Goal: Task Accomplishment & Management: Manage account settings

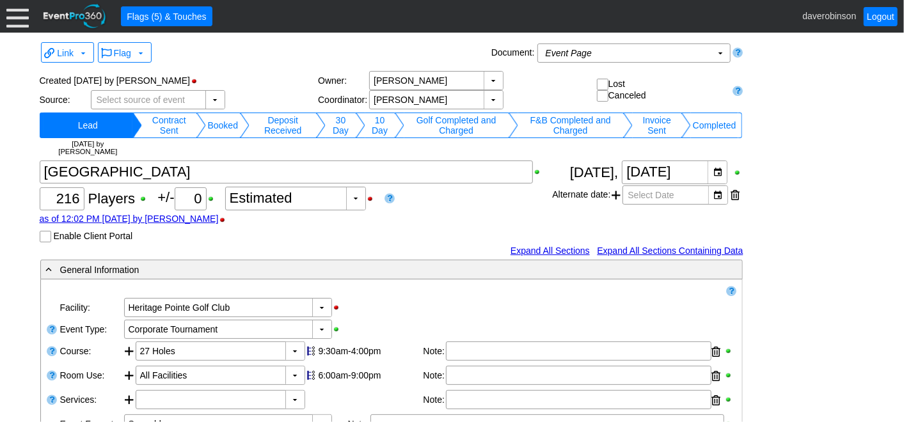
scroll to position [1208, 0]
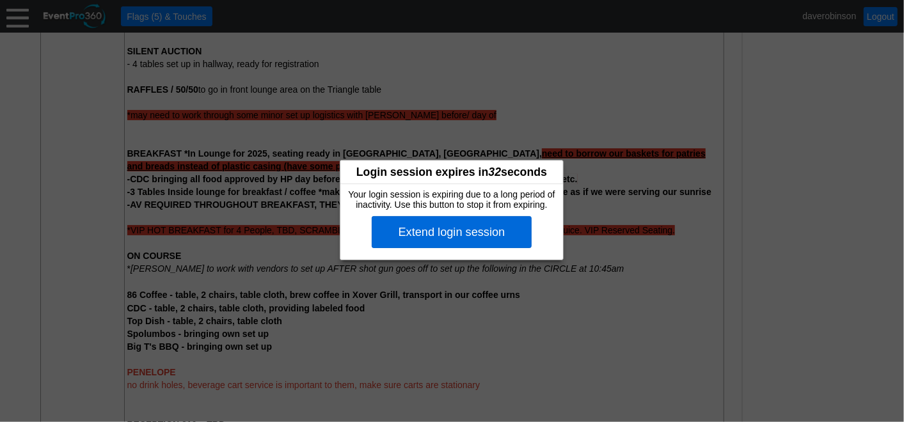
click at [502, 225] on div "Extend login session" at bounding box center [452, 232] width 160 height 32
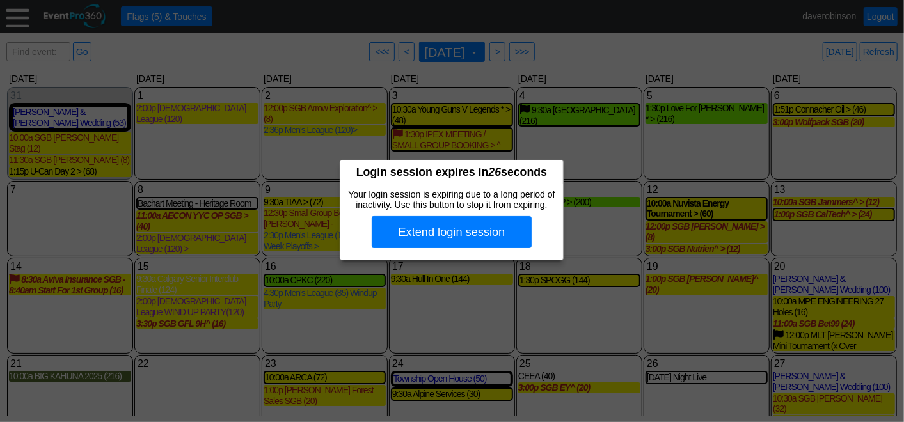
scroll to position [27, 0]
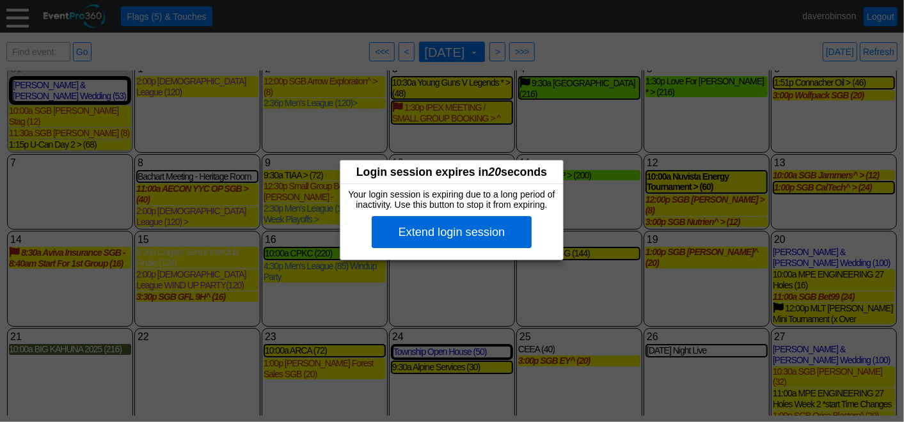
click at [474, 223] on div "Extend login session" at bounding box center [452, 232] width 160 height 32
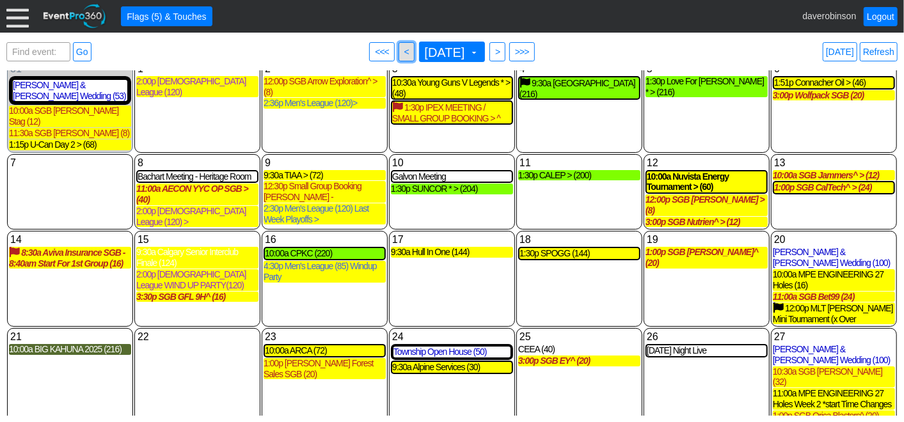
click at [402, 51] on span "<" at bounding box center [407, 51] width 10 height 13
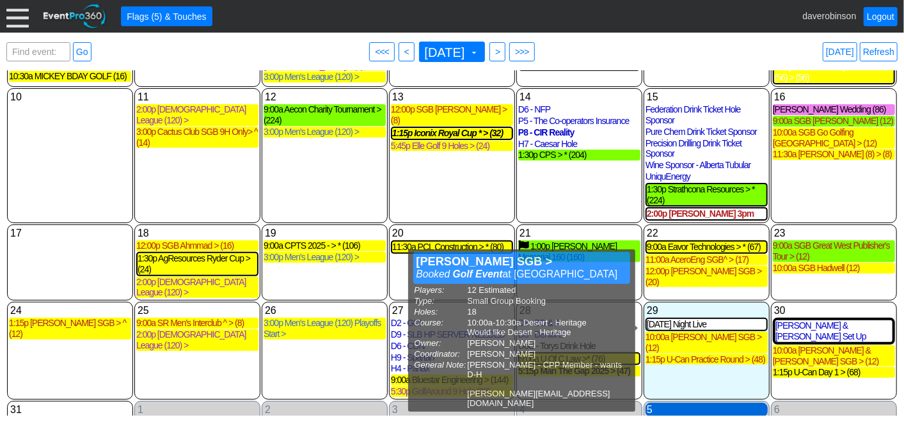
scroll to position [208, 0]
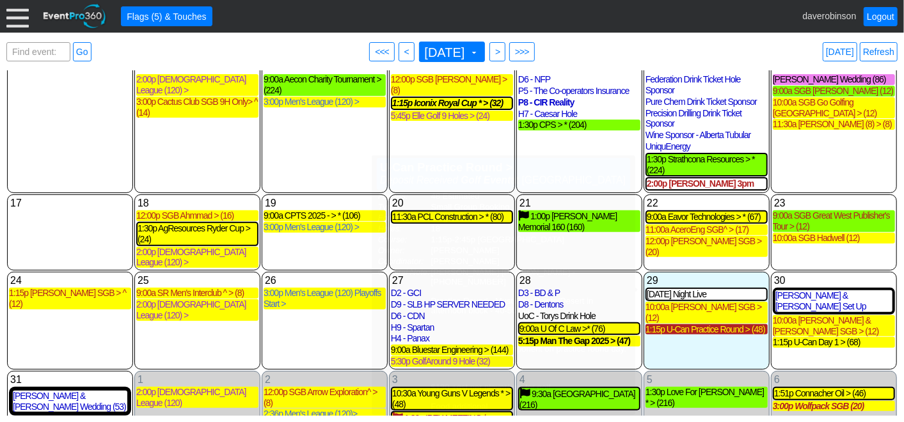
click at [706, 324] on div "1:15p U-Can Practice Round > (48)" at bounding box center [707, 329] width 122 height 11
click at [479, 50] on span at bounding box center [474, 52] width 10 height 10
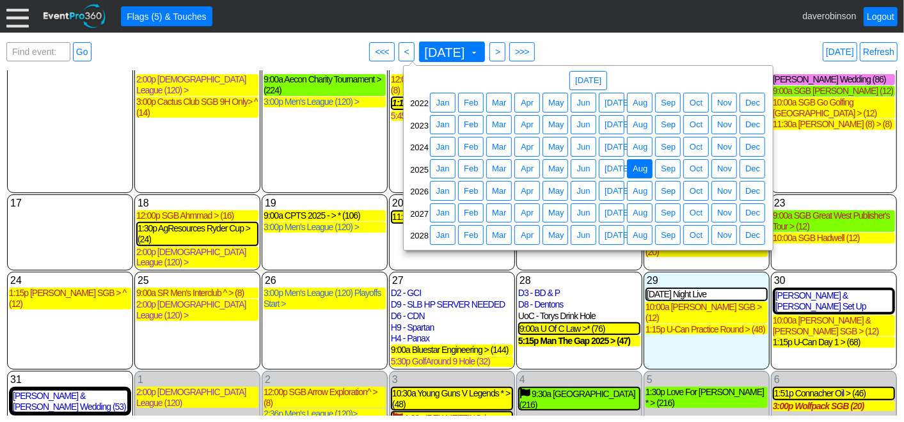
click at [609, 49] on div "Find event: enter title Go ● <<< ● < August 2025 ▼ ● > ● >>> Today Refresh" at bounding box center [451, 52] width 891 height 26
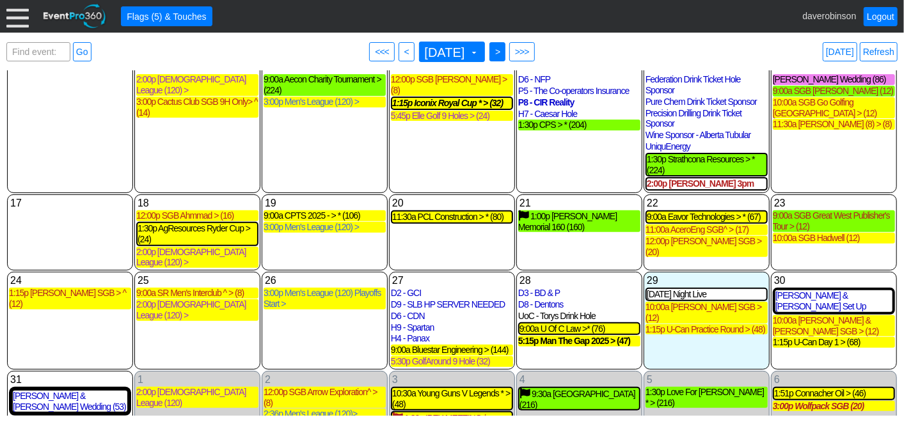
click at [502, 50] on span ">" at bounding box center [498, 51] width 10 height 13
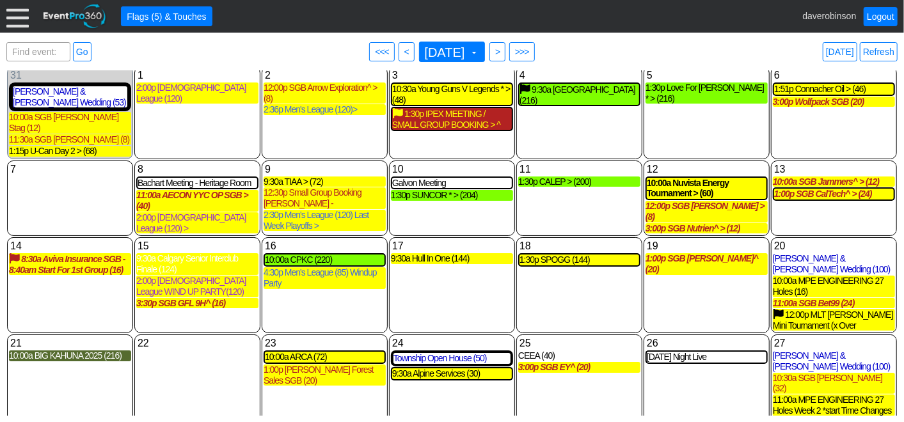
scroll to position [0, 0]
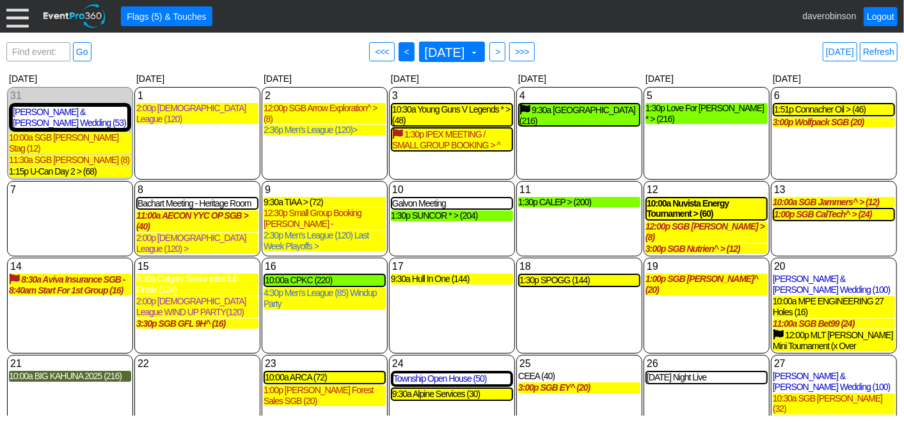
click at [402, 47] on span "<" at bounding box center [407, 51] width 10 height 13
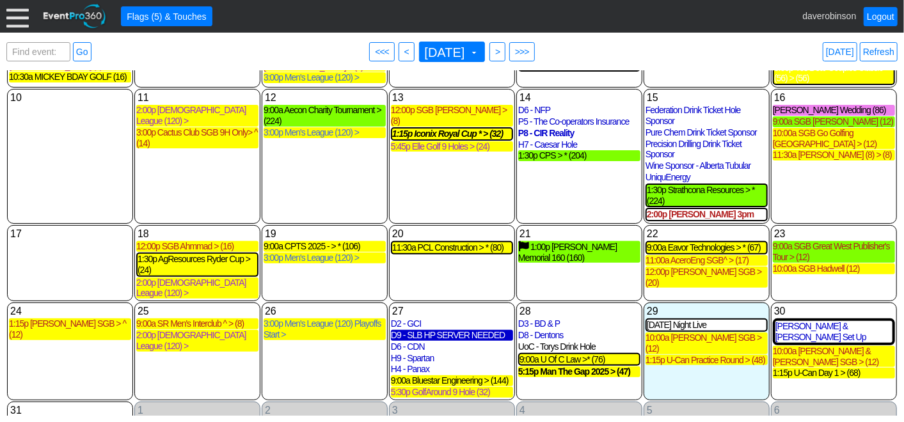
scroll to position [208, 0]
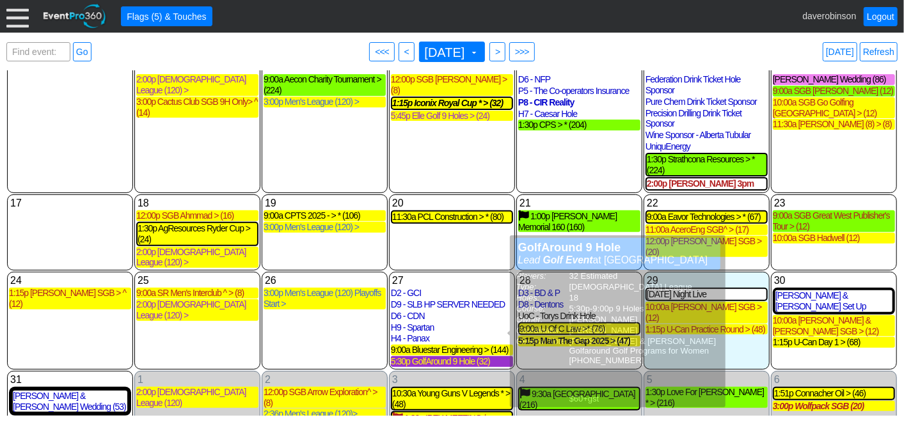
click at [449, 356] on div "5:30p GolfAround 9 Hole (32)" at bounding box center [452, 361] width 122 height 11
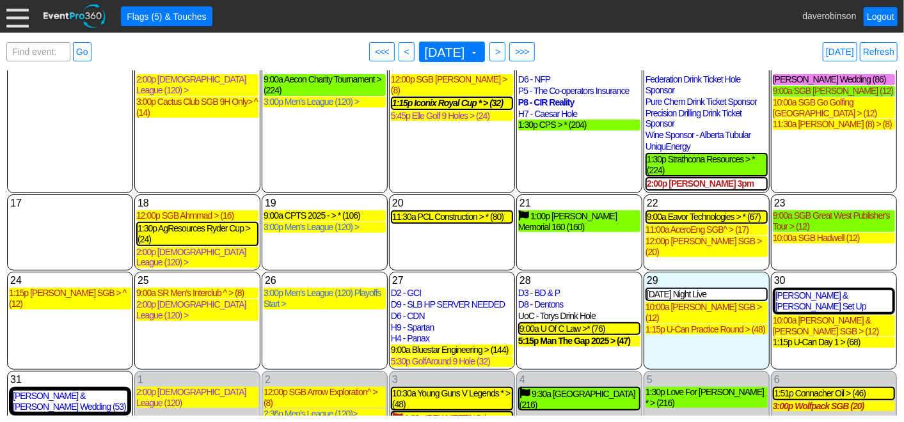
scroll to position [137, 0]
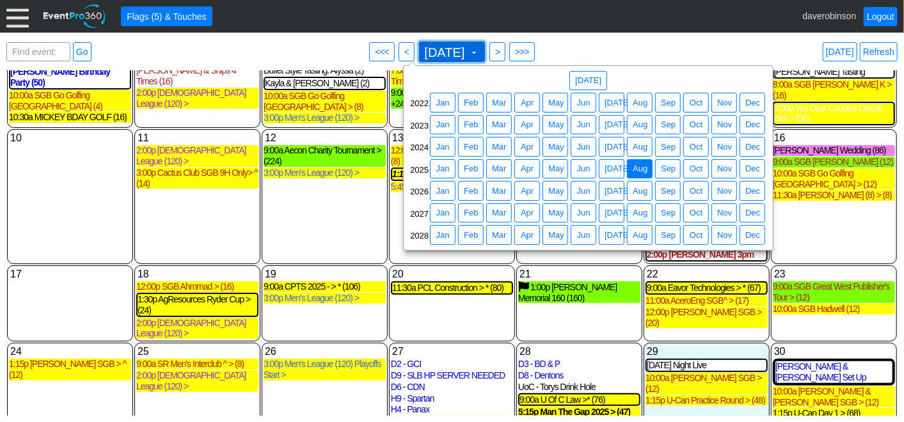
click at [479, 53] on span at bounding box center [474, 52] width 10 height 10
click at [672, 167] on span "Sep" at bounding box center [669, 169] width 20 height 13
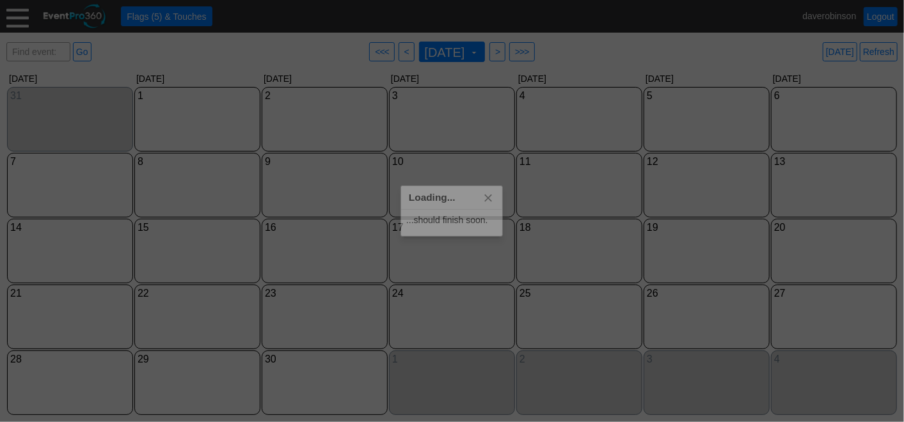
scroll to position [0, 0]
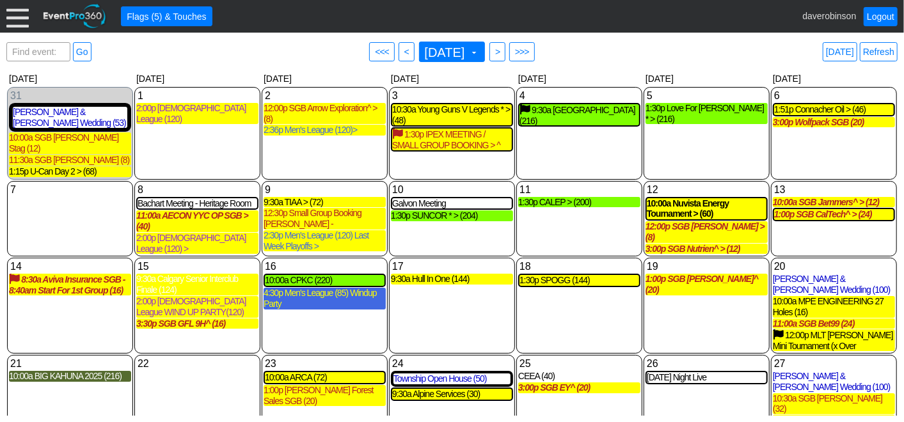
click at [280, 288] on div "4:30p Men's League (85) Windup Party" at bounding box center [325, 299] width 122 height 22
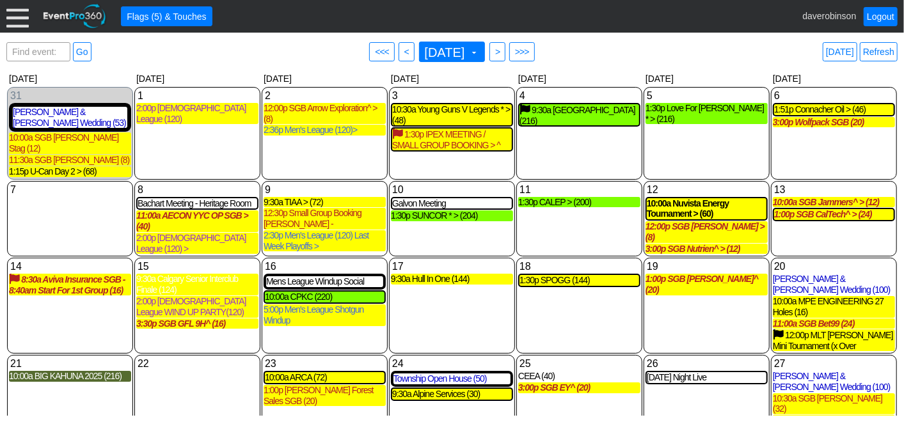
click at [424, 285] on div "17 [DATE] 9:30a Hull In One (144) Hull In One Lead Golf Event at Heritage Point…" at bounding box center [452, 306] width 126 height 96
click at [172, 61] on div "Find event: enter title Go ● <<< ● < September 2025 ▼ ● > ● >>> Today Refresh" at bounding box center [451, 52] width 891 height 26
click at [299, 312] on div "16 Tuesday Mens League Windup Social Mens League Windup Social Booked Golf Even…" at bounding box center [325, 306] width 126 height 96
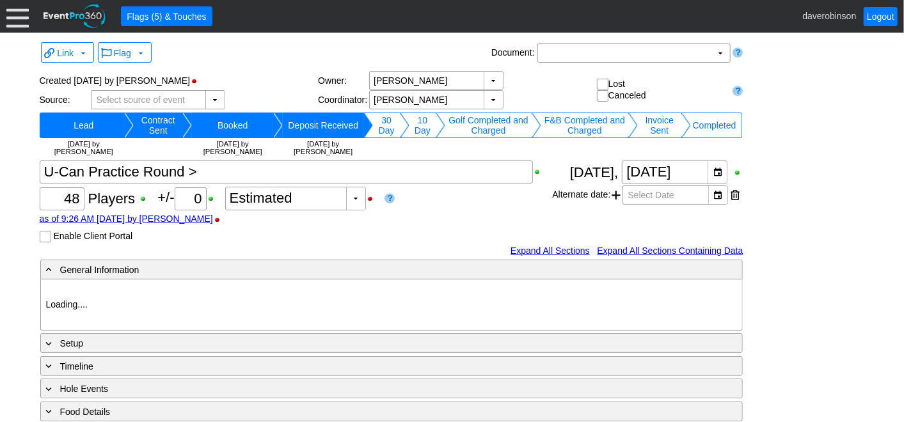
type input "Heritage Pointe Golf Club"
type input "Small Group Booking"
type input "Single Tee"
type input "1140070"
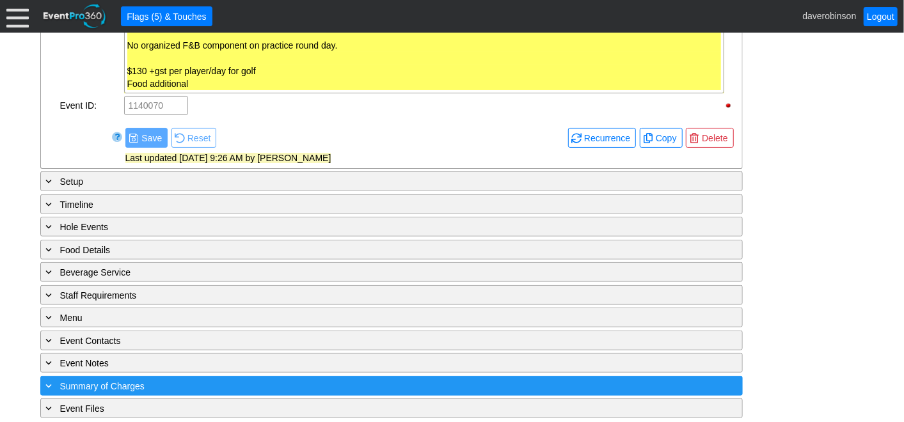
click at [69, 381] on span "Summary of Charges" at bounding box center [102, 386] width 84 height 10
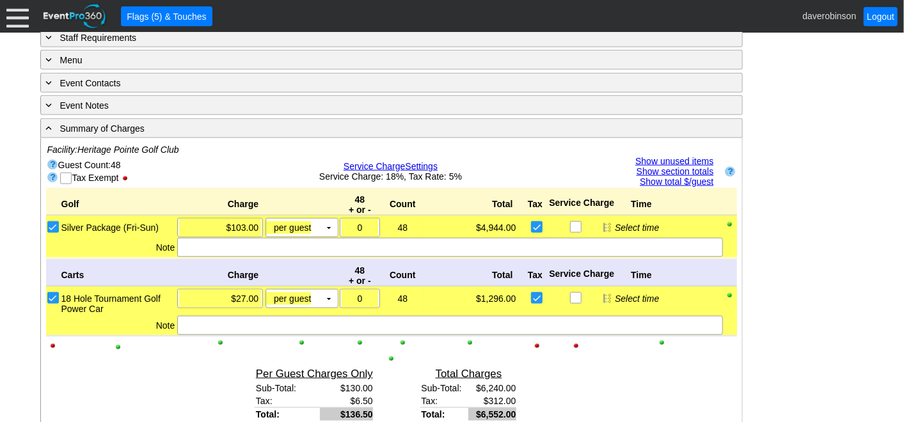
scroll to position [769, 0]
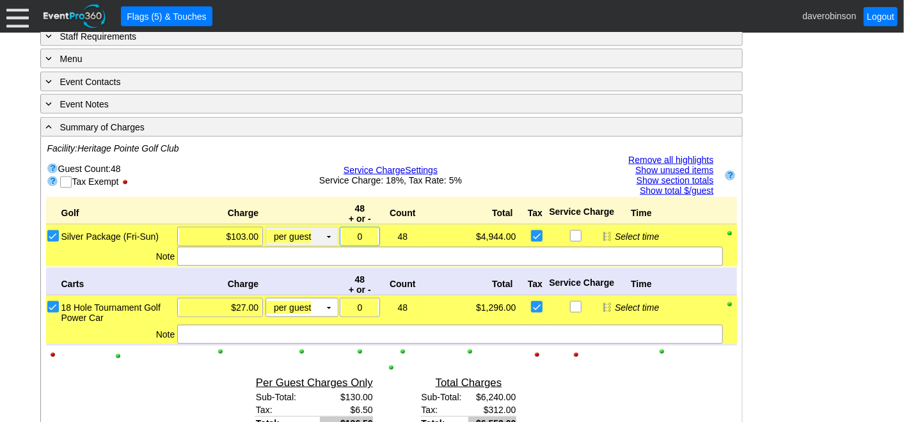
drag, startPoint x: 367, startPoint y: 232, endPoint x: 323, endPoint y: 229, distance: 43.6
click at [323, 229] on div "Silver Package (Fri-Sun) Χ $103.00 per guest Χ ▼ Upcharge Χ 0 48 Χ 1 $4,944.00 …" at bounding box center [398, 236] width 677 height 19
type input "-10"
click at [793, 302] on div "- General Information ▼ Loading.... Remove all highlights Facility: ▼ Χ Heritag…" at bounding box center [452, 109] width 832 height 1238
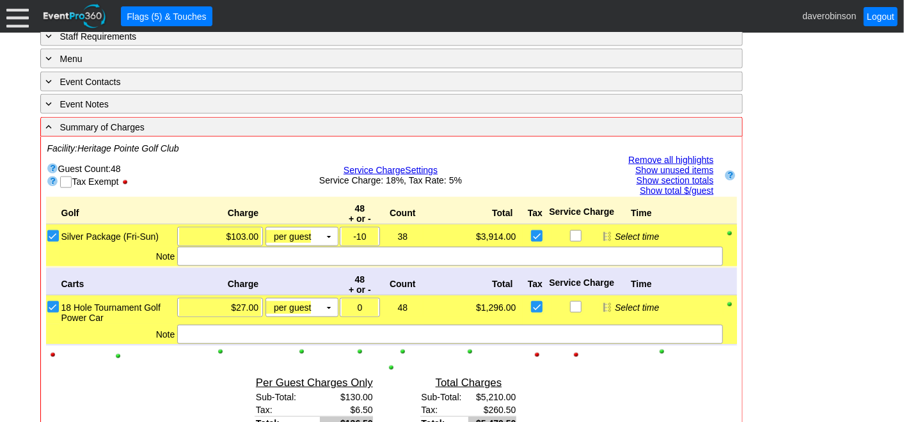
click at [666, 165] on link "Show unused items" at bounding box center [674, 170] width 78 height 10
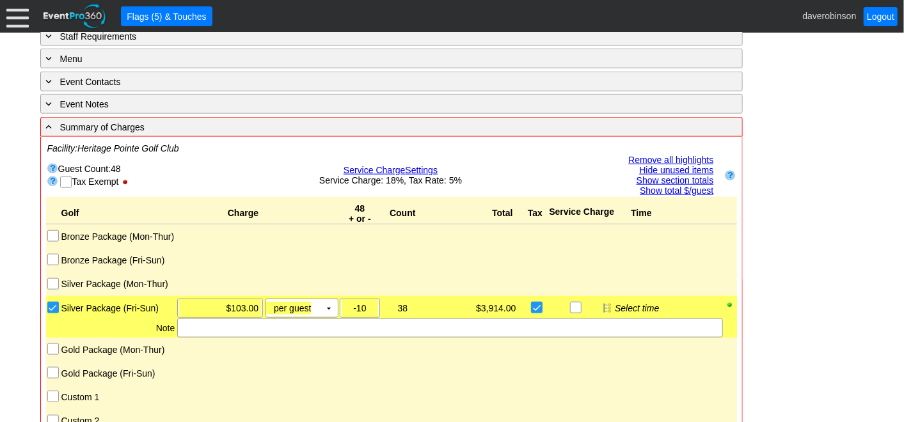
click at [55, 392] on input "Custom 1" at bounding box center [54, 398] width 13 height 13
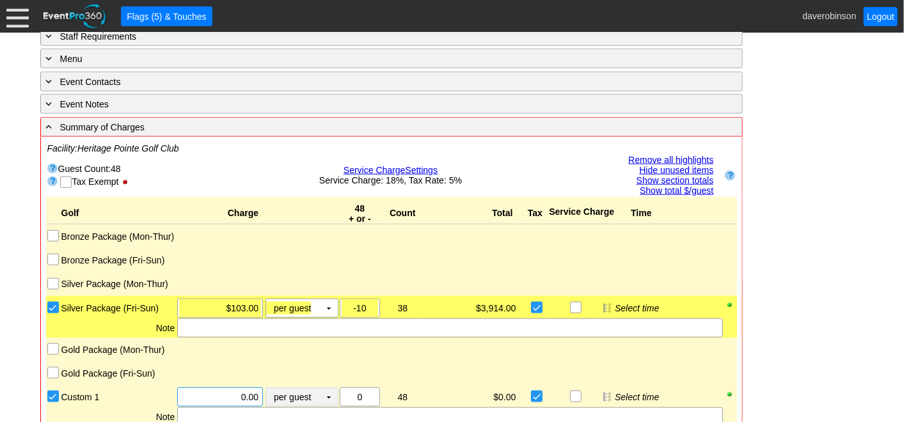
drag, startPoint x: 221, startPoint y: 390, endPoint x: 291, endPoint y: 385, distance: 70.0
click at [291, 388] on div "Χ 0.00 per guest Χ ▼ Upcharge" at bounding box center [257, 397] width 163 height 19
click at [325, 390] on td "▼" at bounding box center [329, 397] width 18 height 18
type input "$69.00"
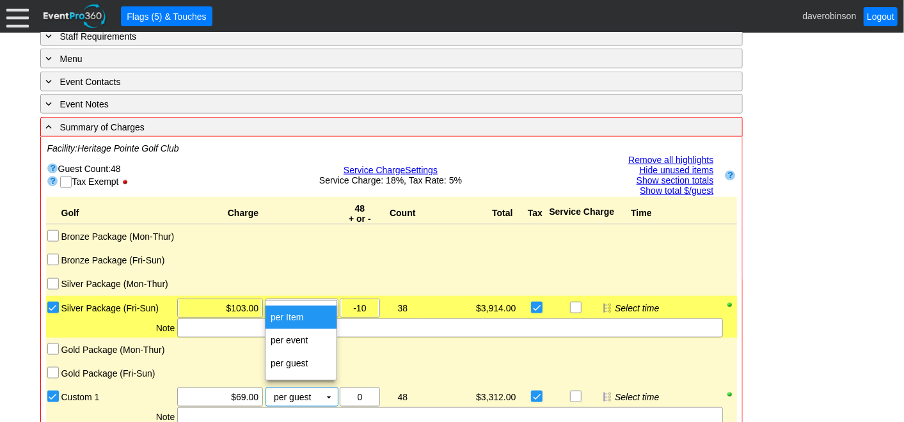
click at [303, 317] on td "per Item" at bounding box center [301, 317] width 71 height 23
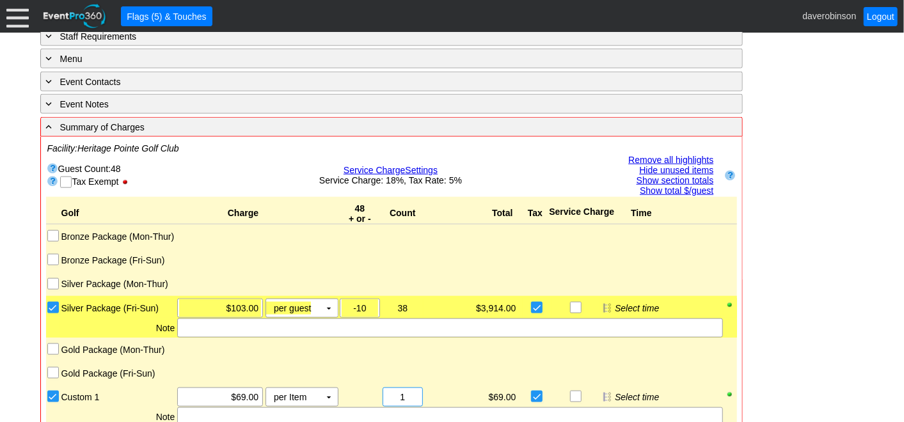
drag, startPoint x: 411, startPoint y: 388, endPoint x: 381, endPoint y: 390, distance: 30.1
click at [383, 390] on div "Χ 1" at bounding box center [403, 397] width 40 height 19
type input "10"
click at [592, 357] on div at bounding box center [392, 359] width 664 height 4
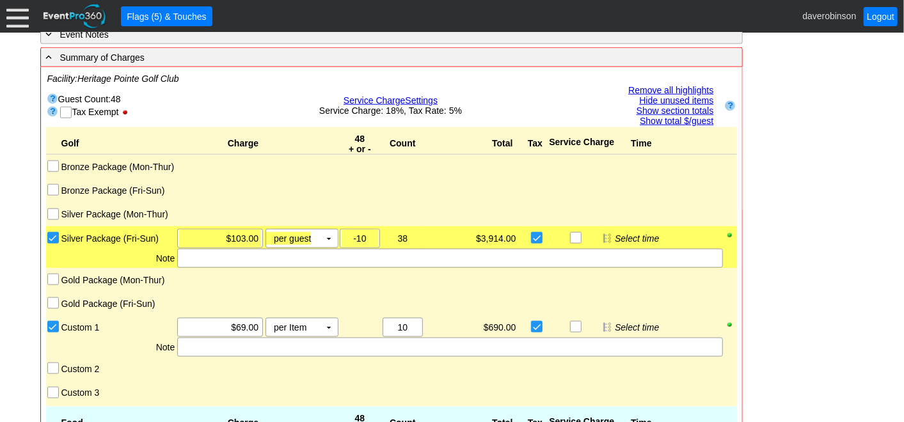
scroll to position [840, 0]
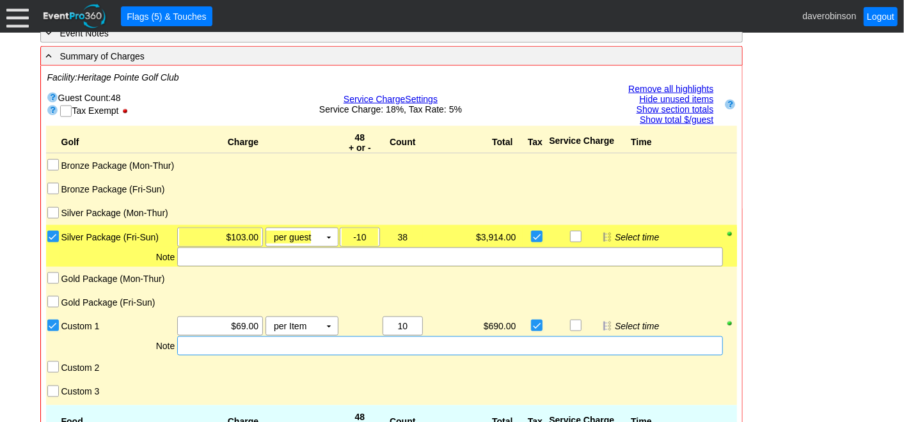
click at [245, 337] on div at bounding box center [449, 346] width 545 height 19
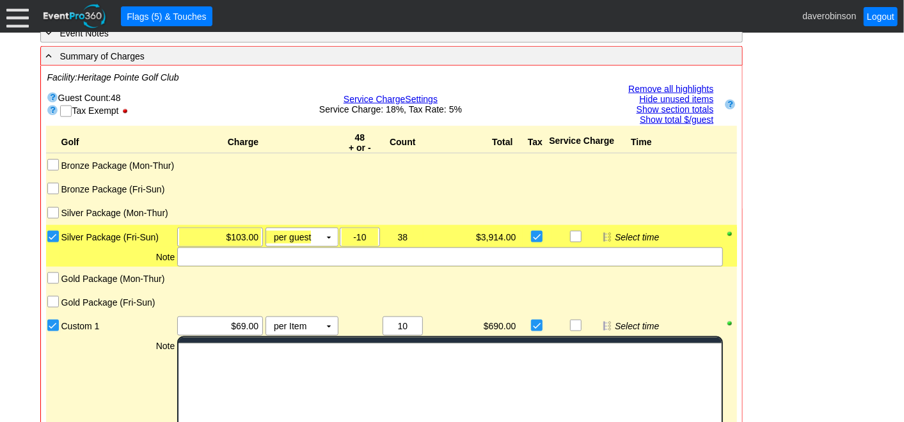
scroll to position [0, 0]
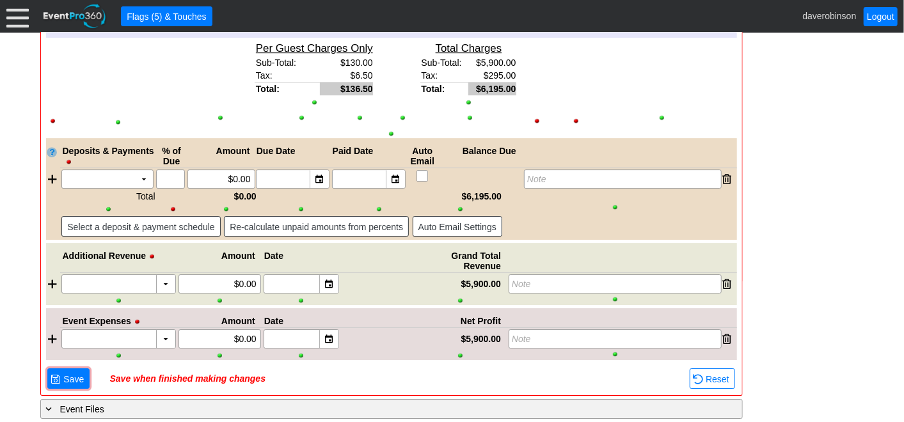
scroll to position [2232, 0]
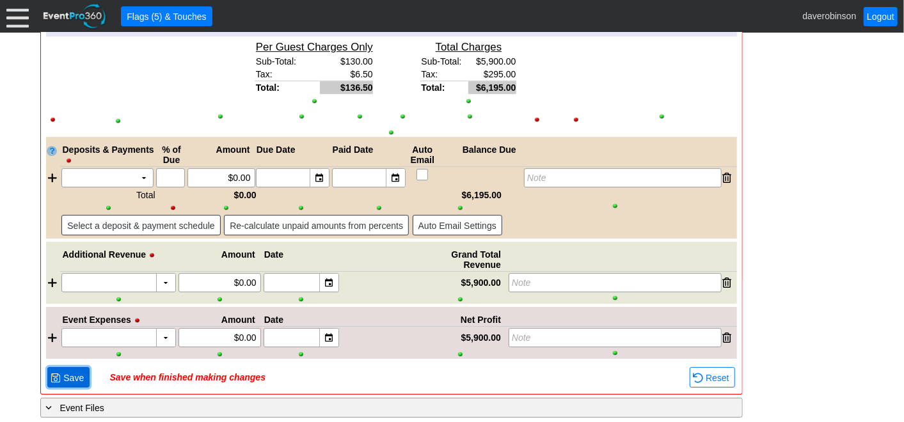
click at [52, 373] on span at bounding box center [56, 378] width 10 height 10
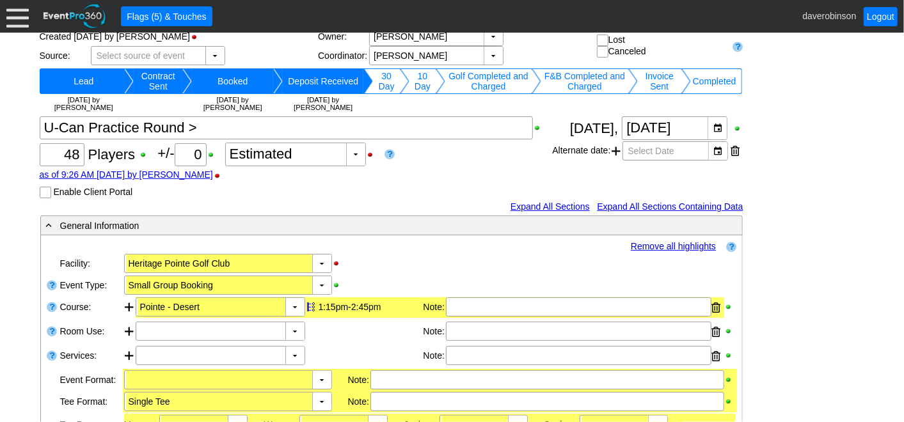
scroll to position [0, 0]
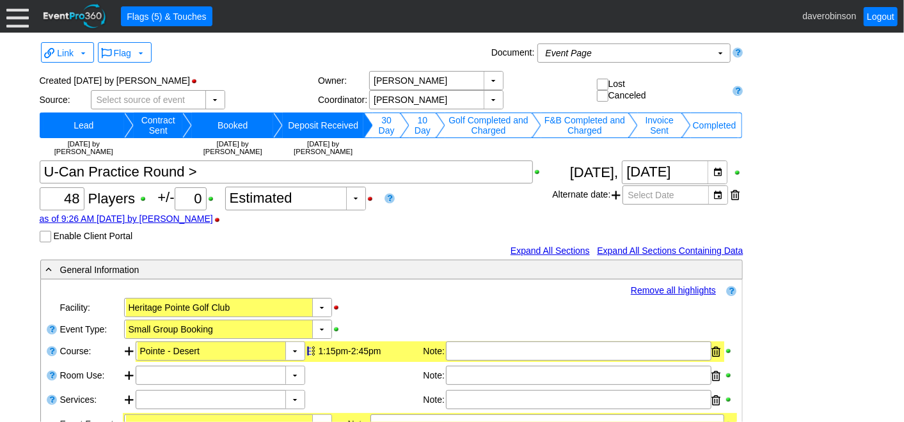
click at [598, 129] on td "F&B Completed and Charged" at bounding box center [584, 126] width 87 height 26
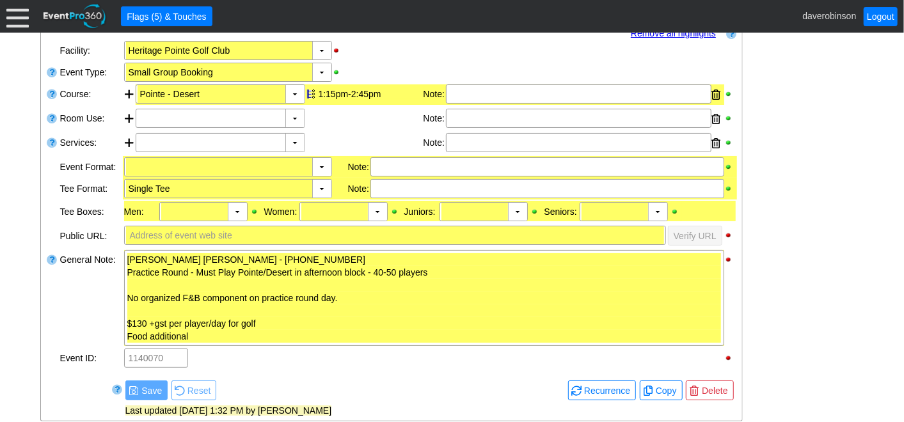
scroll to position [284, 0]
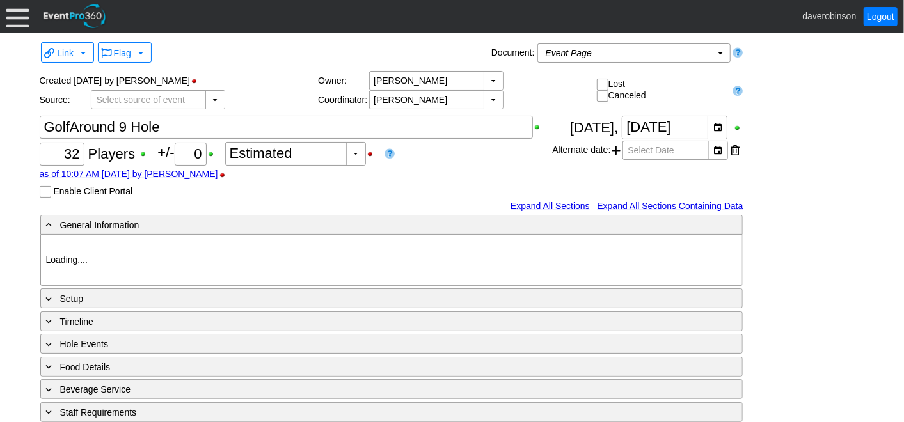
type input "Heritage Pointe Golf Club"
type input "Ladies League"
type input "Red"
type input "1091868"
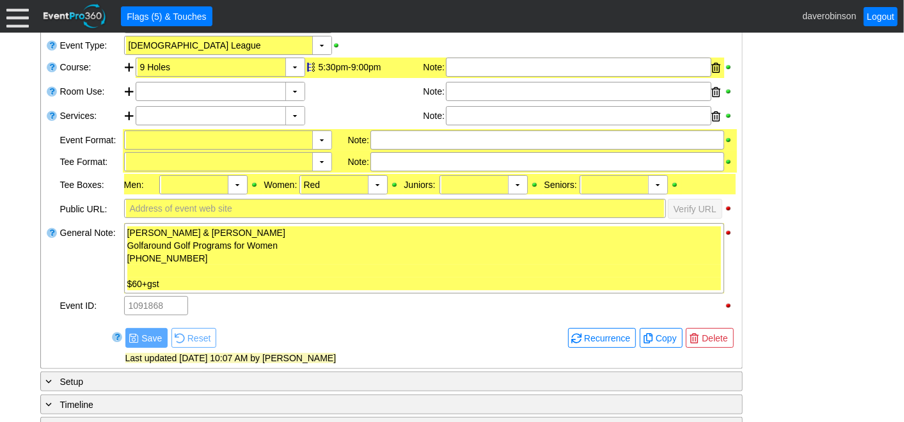
scroll to position [355, 0]
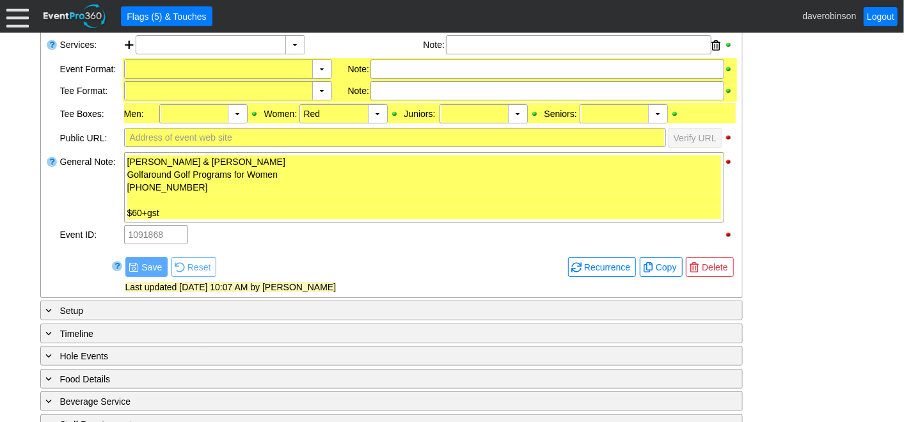
click at [803, 297] on div "- General Information ▼ Loading.... Remove all highlights Facility: ▼ Χ Heritag…" at bounding box center [452, 226] width 832 height 644
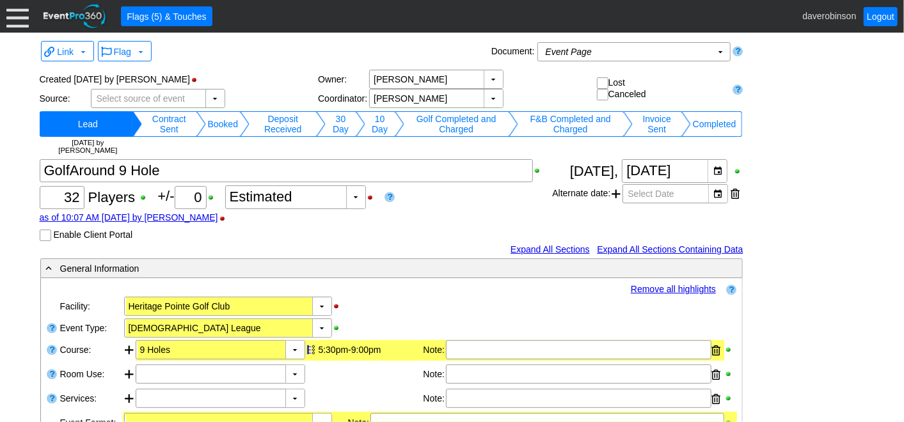
scroll to position [0, 0]
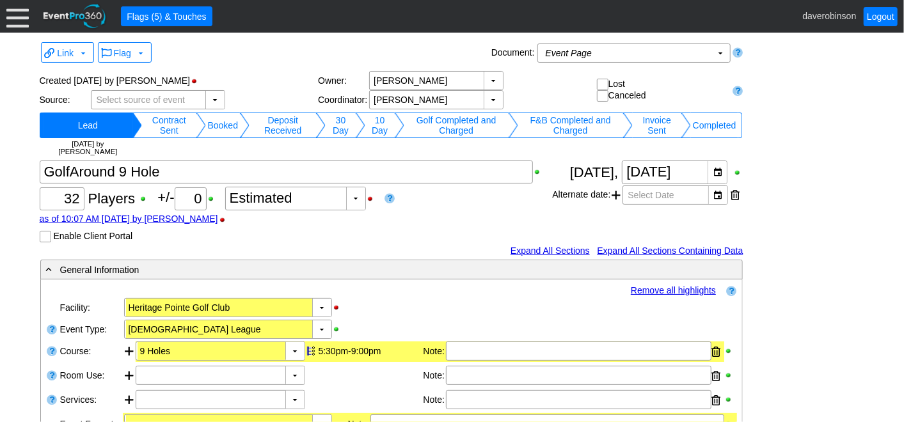
click at [188, 221] on link "as of 10:07 AM on Tuesday, 4/8/2025 by AdamBayne" at bounding box center [129, 219] width 179 height 10
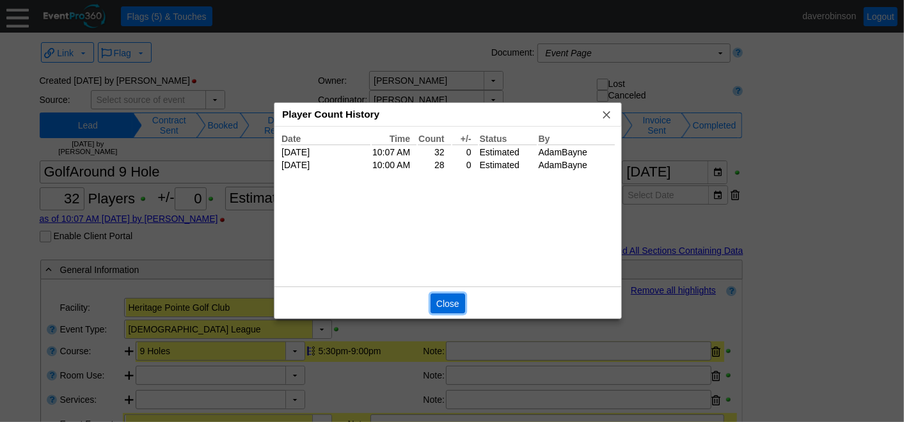
click at [449, 300] on span "Close" at bounding box center [448, 304] width 28 height 13
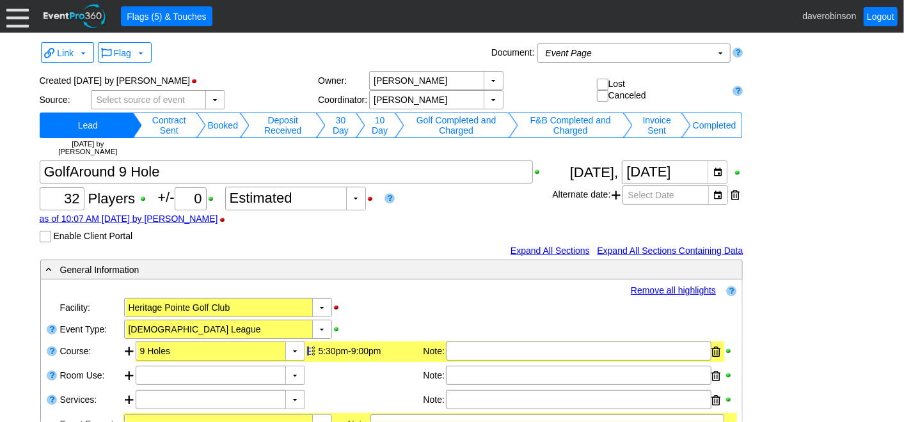
click at [381, 227] on div "Χ 32 Players +/- Χ 0 ▼ Χ Estimated as of 10:07 AM on Tuesday, 4/8/2025 by AdamB…" at bounding box center [296, 202] width 513 height 82
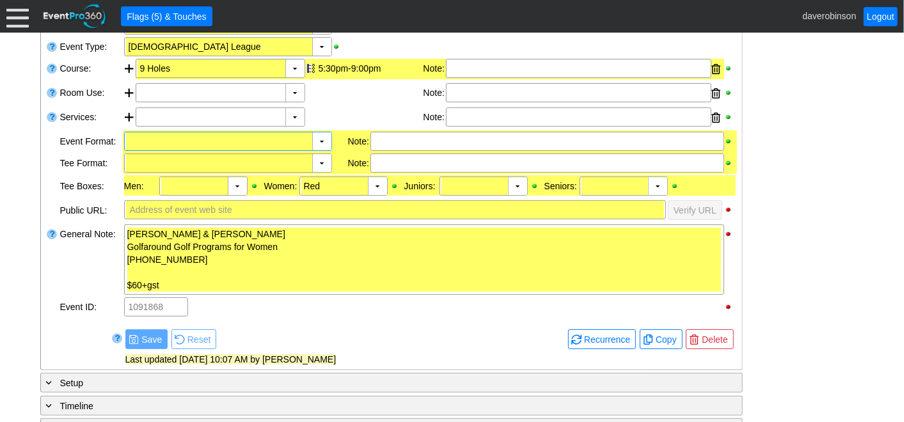
scroll to position [284, 0]
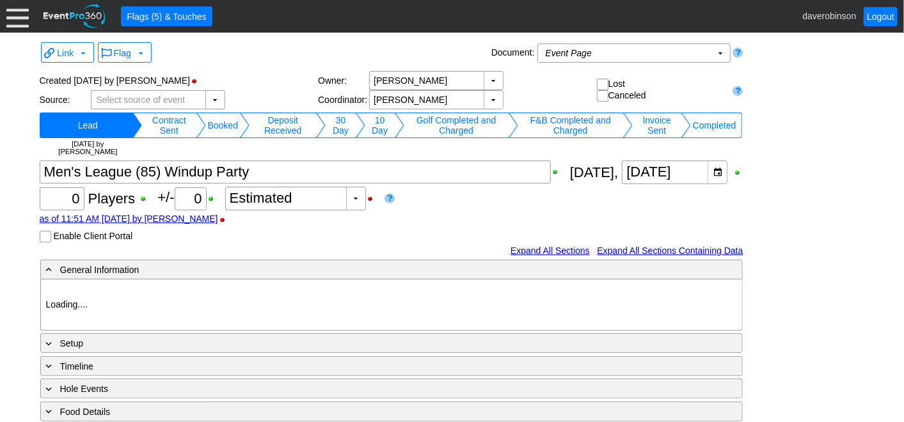
type input "Heritage Pointe Golf Club"
type input "Men's League"
type input "Shotgun"
type input "1033836"
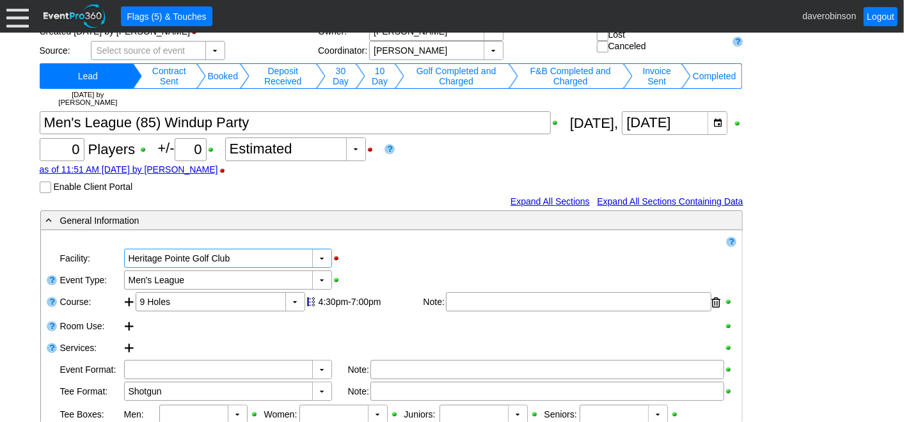
scroll to position [142, 0]
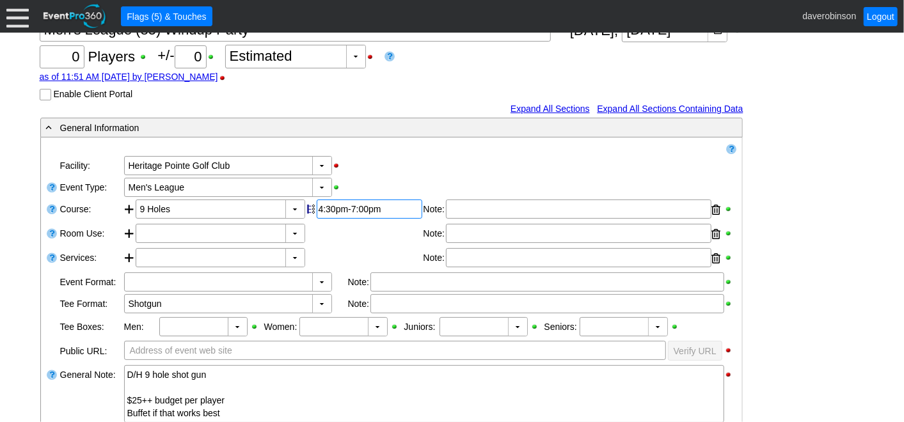
click at [337, 207] on div "4:30pm-7:00pm" at bounding box center [370, 209] width 102 height 10
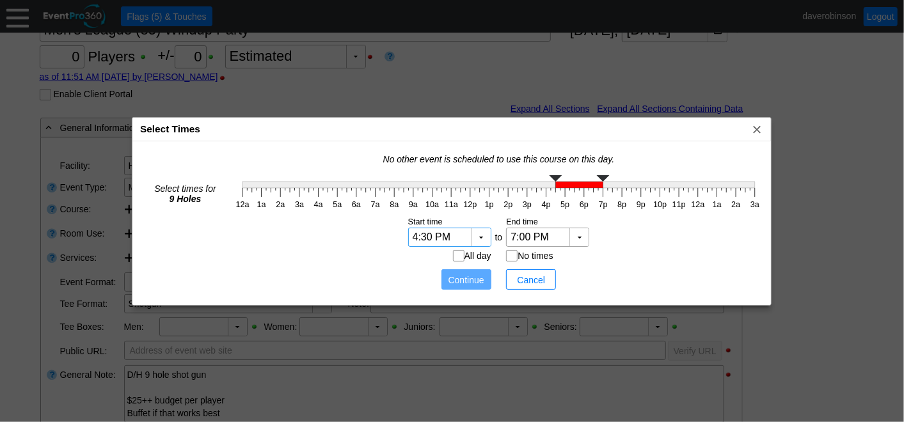
scroll to position [0, 0]
type input "5:00 PM"
click at [564, 180] on polyline at bounding box center [565, 178] width 13 height 6
type input "7:30 PM"
click at [614, 180] on g "12a 1a 2a 3a 4a 5a 6a 7a 8a 9a 10a 11a 12p 1p 2p 3p 4p 5p 6p 7p 8p 9p 10p 11p 1…" at bounding box center [499, 192] width 532 height 41
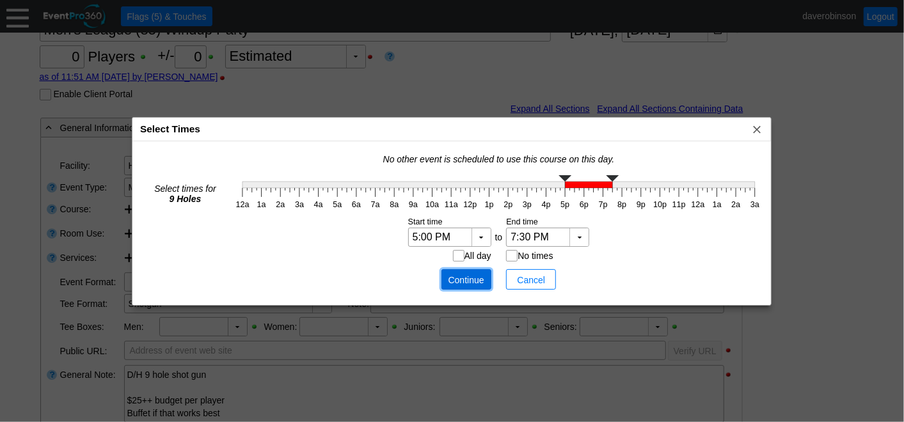
click at [458, 282] on span "Continue" at bounding box center [466, 280] width 38 height 13
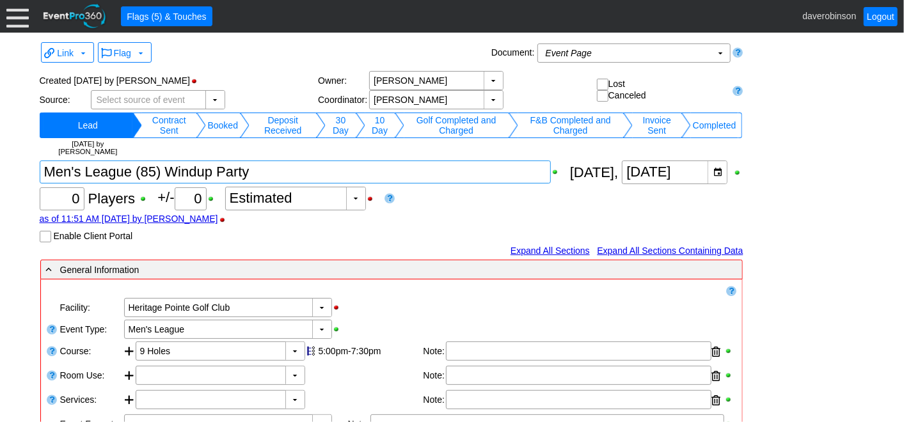
click at [133, 168] on textarea at bounding box center [295, 172] width 511 height 23
click at [323, 180] on textarea at bounding box center [295, 172] width 511 height 23
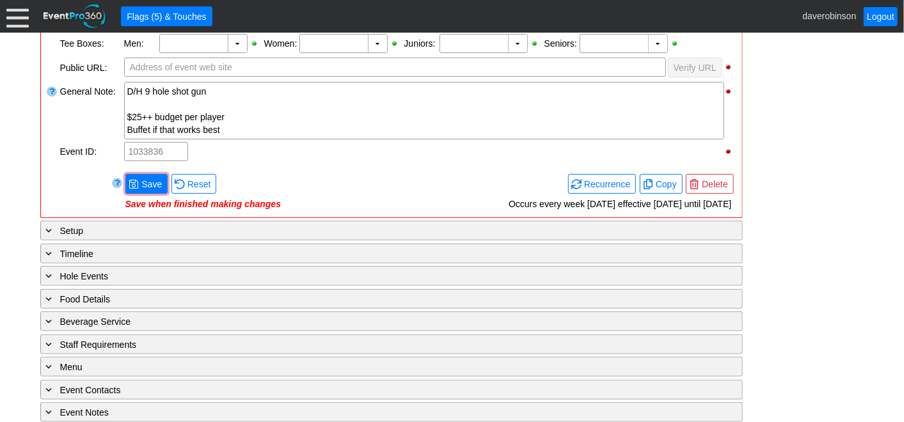
scroll to position [426, 0]
type textarea "Men's League Shotgun Windup"
click at [145, 182] on body "Calendar of Events + New Event + Reports + Manage Contacts + Manage Organizatio…" at bounding box center [452, 211] width 904 height 422
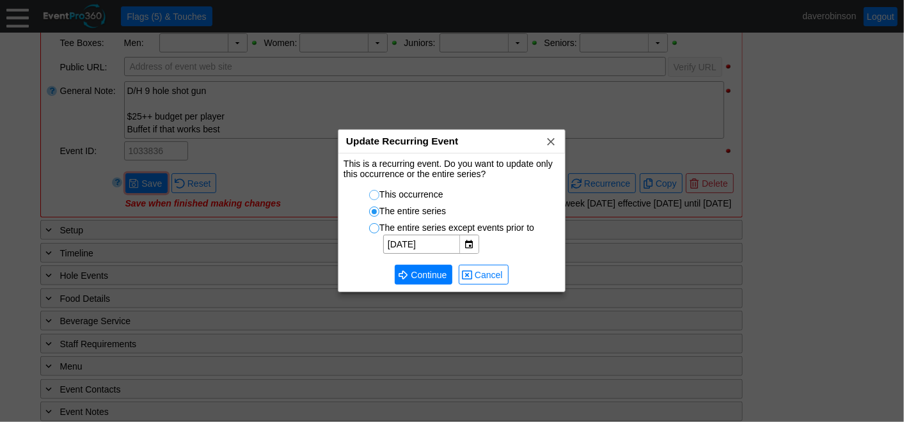
click at [374, 197] on input "This occurrence" at bounding box center [376, 197] width 13 height 13
radio input "true"
click at [423, 278] on span "Continue" at bounding box center [428, 275] width 41 height 13
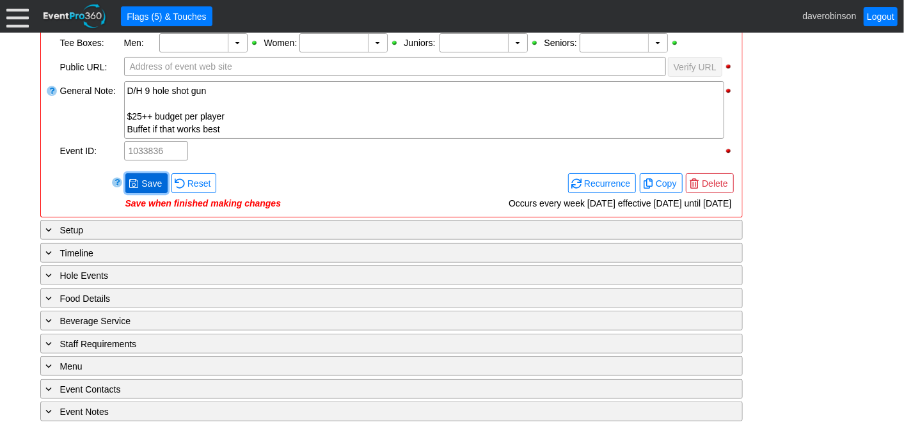
click at [152, 182] on span "Save" at bounding box center [152, 183] width 26 height 13
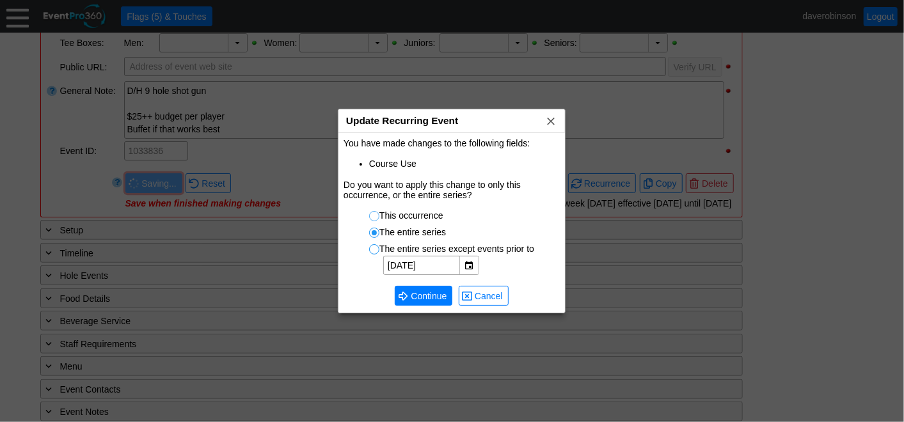
click at [370, 214] on input "This occurrence" at bounding box center [376, 218] width 13 height 13
radio input "true"
click at [417, 292] on span "Continue" at bounding box center [428, 296] width 41 height 13
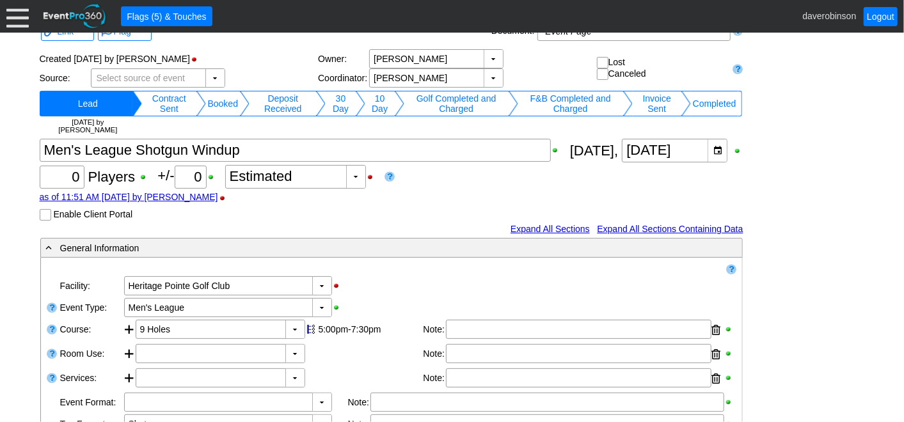
scroll to position [0, 0]
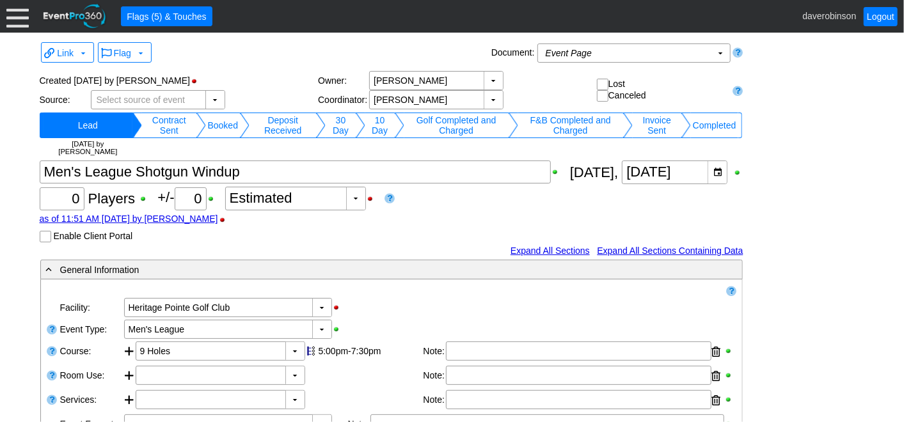
click at [24, 24] on div at bounding box center [17, 16] width 22 height 22
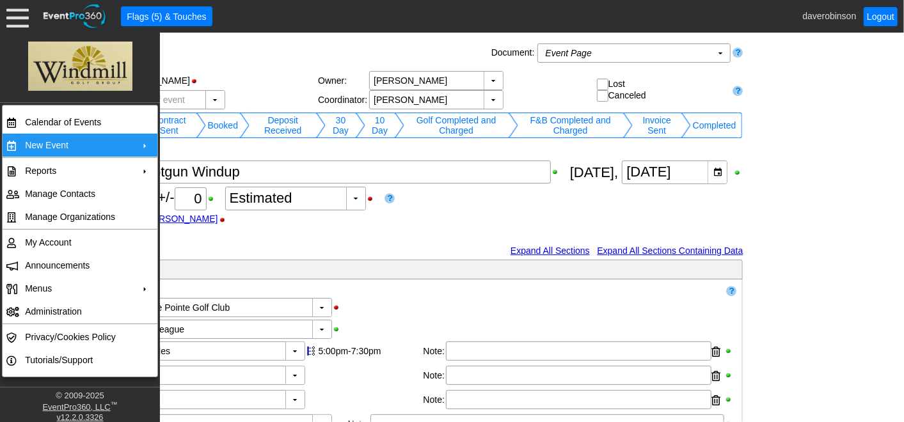
click at [82, 143] on td "New Event" at bounding box center [77, 145] width 115 height 23
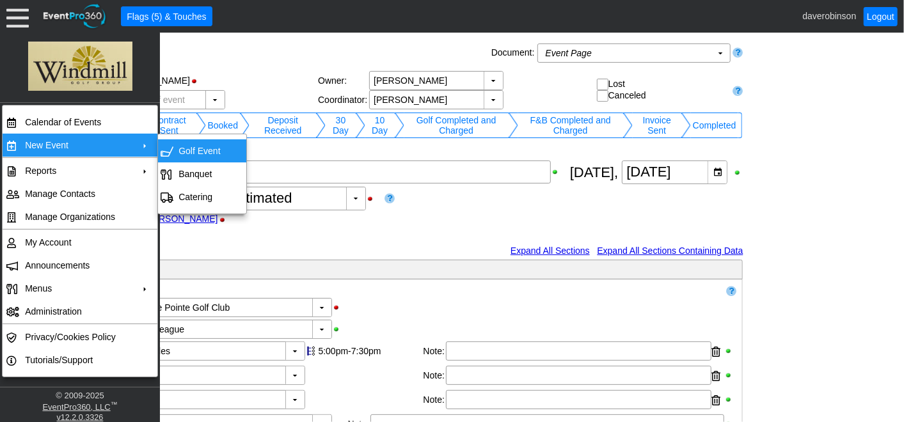
click at [195, 152] on td "Golf Event" at bounding box center [199, 151] width 52 height 23
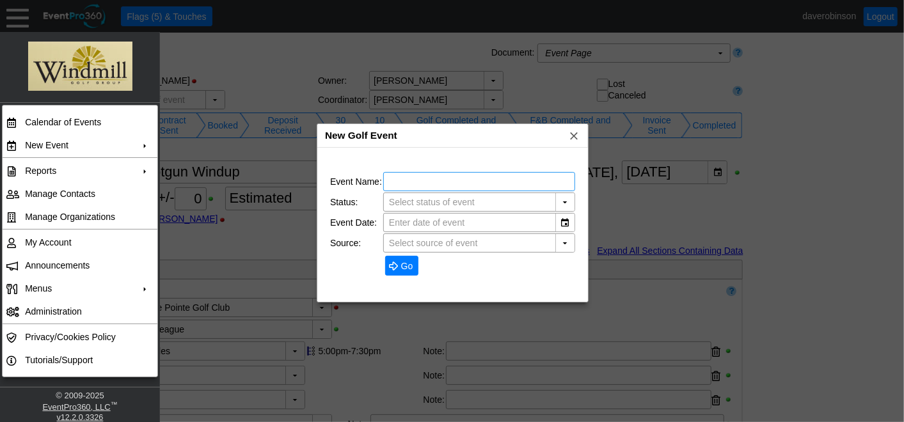
type input "Lead"
type input "The Hamptons Golf Club"
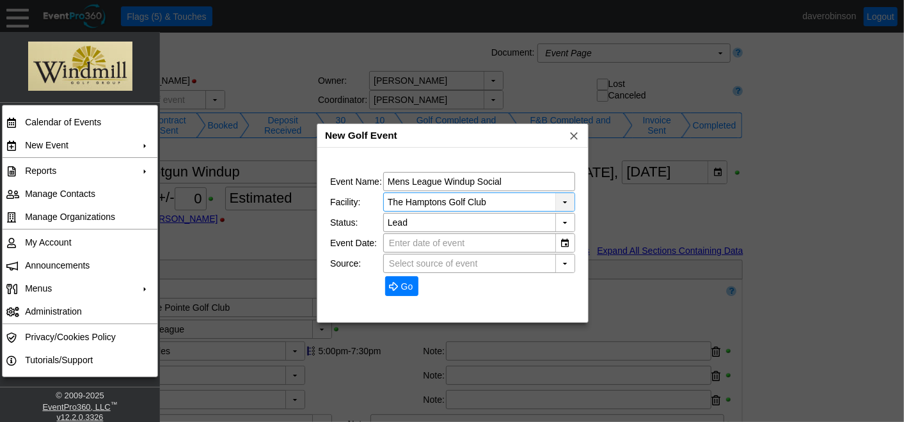
type input "Mens League Windup Social"
click at [565, 203] on div "▼" at bounding box center [564, 202] width 19 height 18
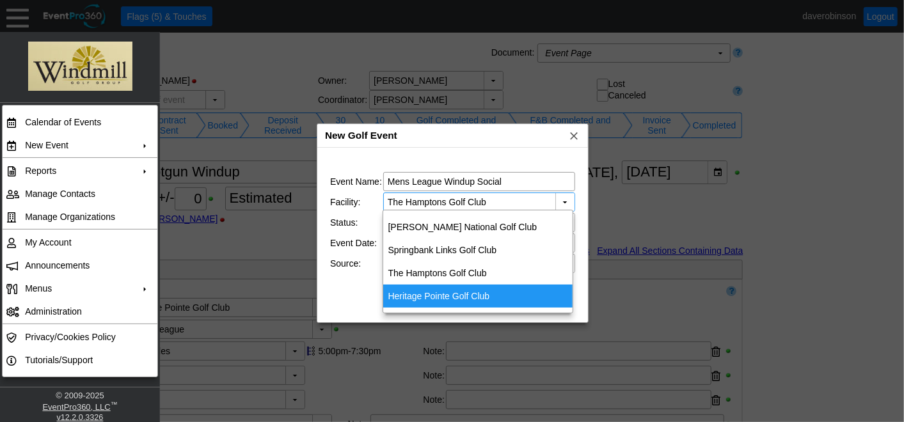
click at [484, 296] on div "Heritage Pointe Golf Club" at bounding box center [478, 296] width 190 height 23
type input "Heritage Pointe Golf Club"
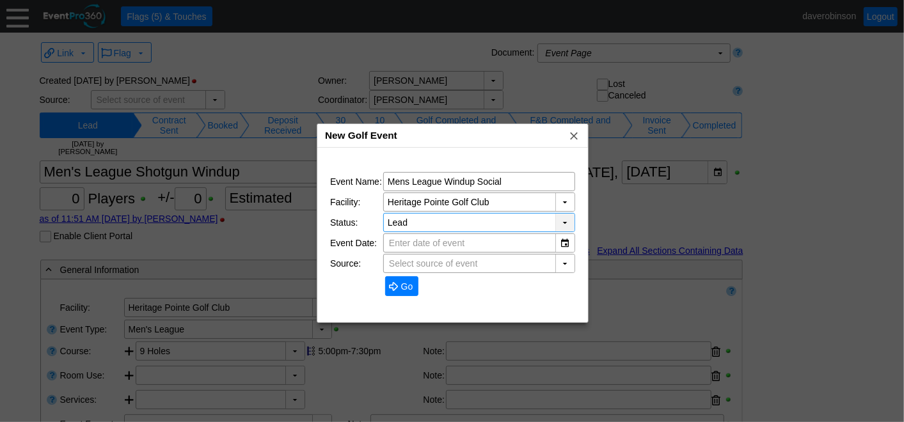
click at [569, 223] on div "▼" at bounding box center [564, 223] width 19 height 18
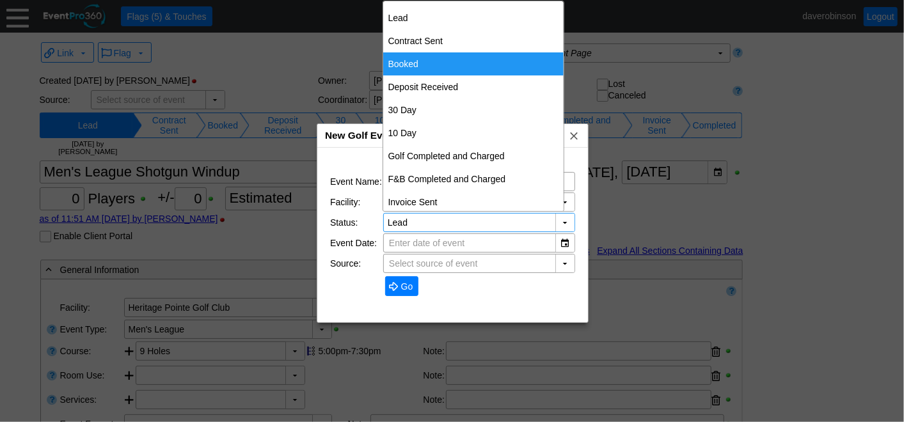
click at [422, 68] on div "Booked" at bounding box center [473, 63] width 180 height 23
type input "Booked"
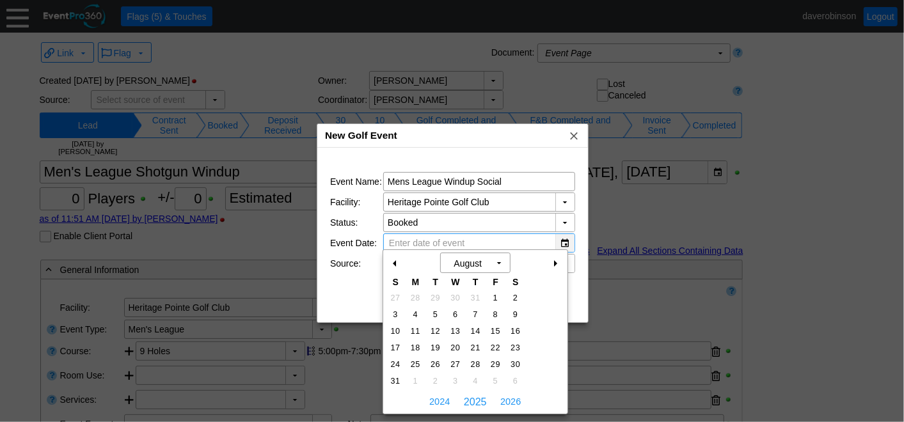
click at [566, 243] on div "▼" at bounding box center [564, 243] width 19 height 18
click at [557, 265] on div "+" at bounding box center [555, 264] width 20 height 22
click at [436, 333] on span "16" at bounding box center [435, 332] width 15 height 12
type input "9/16/2025"
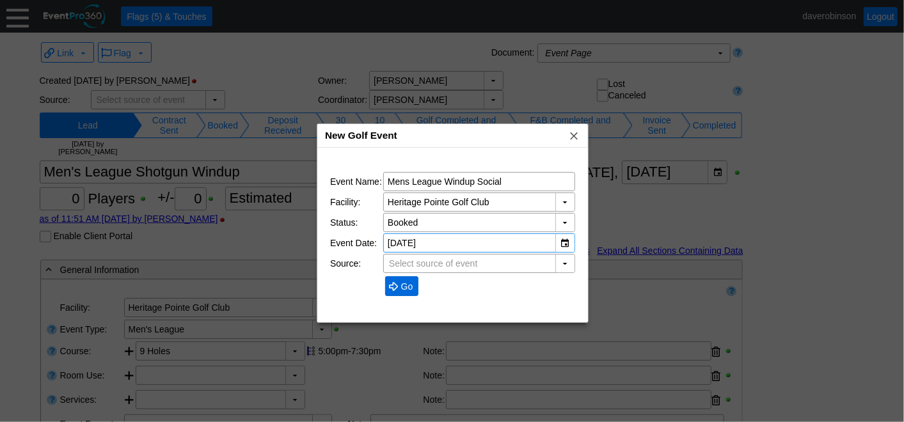
click at [401, 280] on span "Go" at bounding box center [407, 286] width 17 height 13
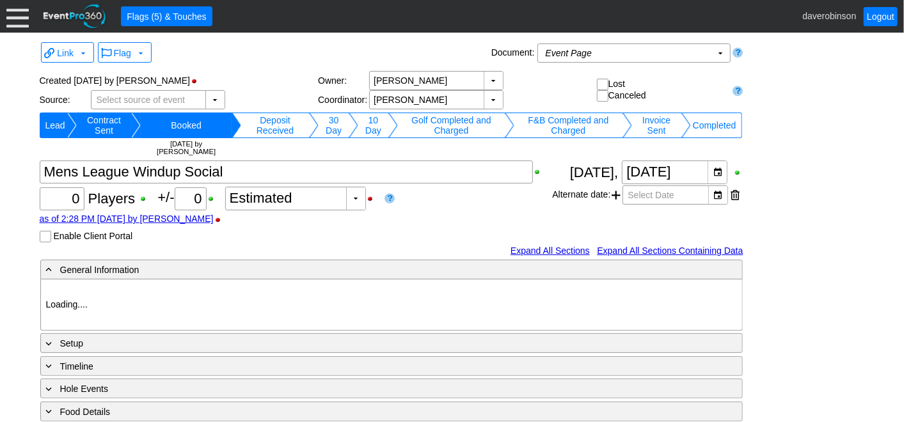
type input "Heritage Pointe Golf Club"
type input "1205808"
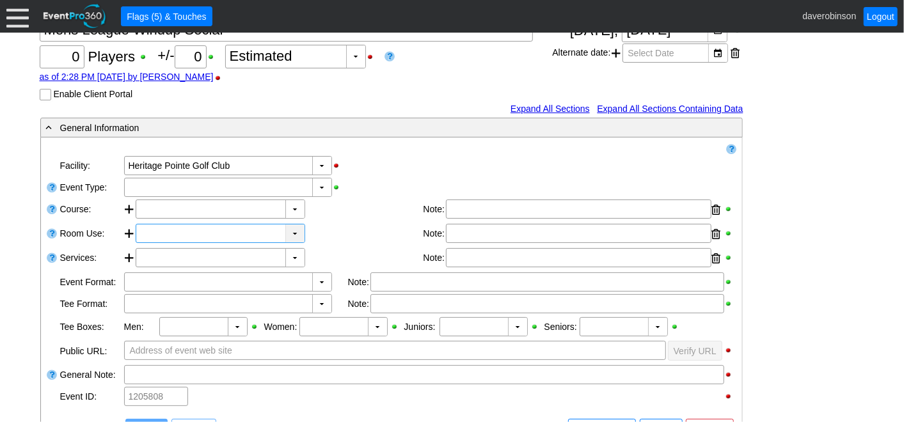
click at [298, 231] on div "▼" at bounding box center [294, 234] width 19 height 18
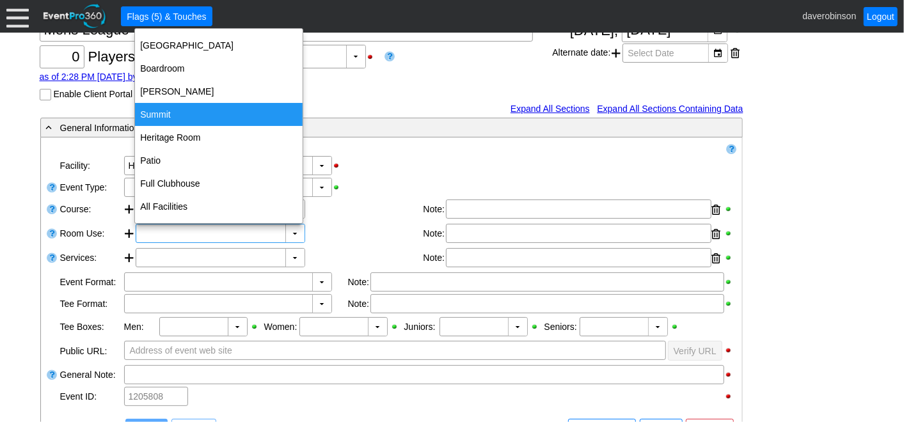
click at [222, 117] on div "Summit" at bounding box center [219, 114] width 168 height 23
type input "Summit"
type input "0:00"
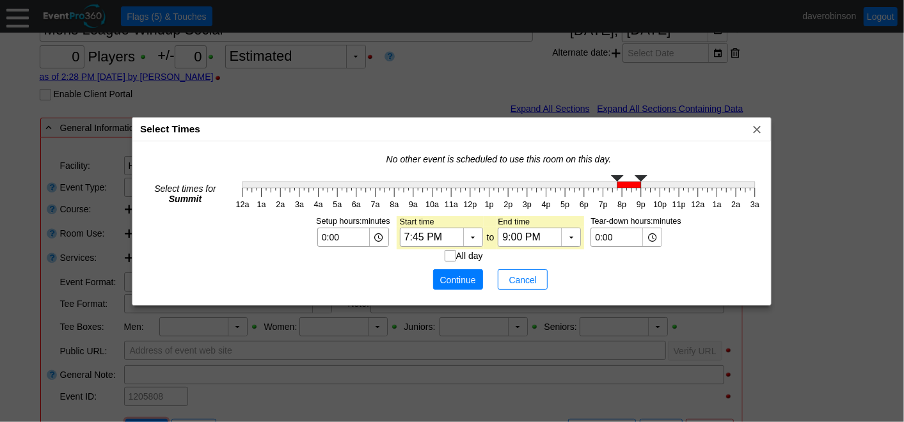
type input "7:30 PM"
click at [612, 198] on g "12a 1a 2a 3a 4a 5a 6a 7a 8a 9a 10a 11a 12p 1p 2p 3p 4p 5p 6p 7p 8p 9p 10p 11p 1…" at bounding box center [499, 192] width 532 height 41
type input "10:00 PM"
click at [660, 180] on polyline at bounding box center [660, 178] width 13 height 6
click at [467, 273] on span "● Continue" at bounding box center [458, 279] width 44 height 13
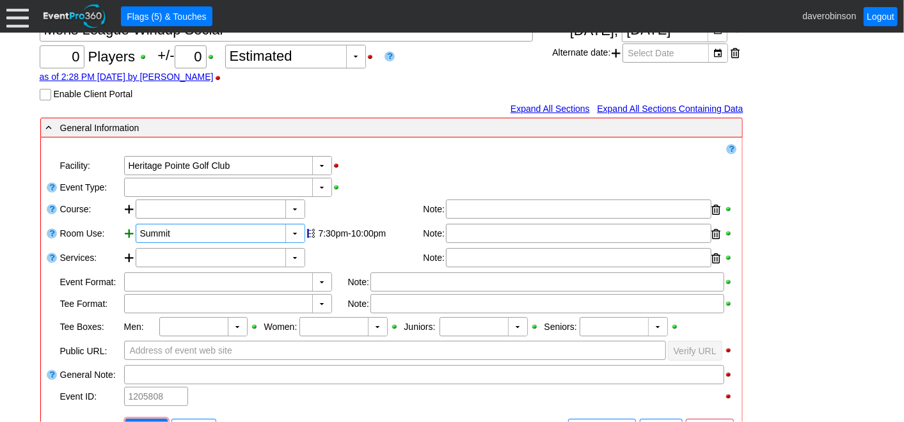
click at [131, 232] on div at bounding box center [130, 235] width 12 height 22
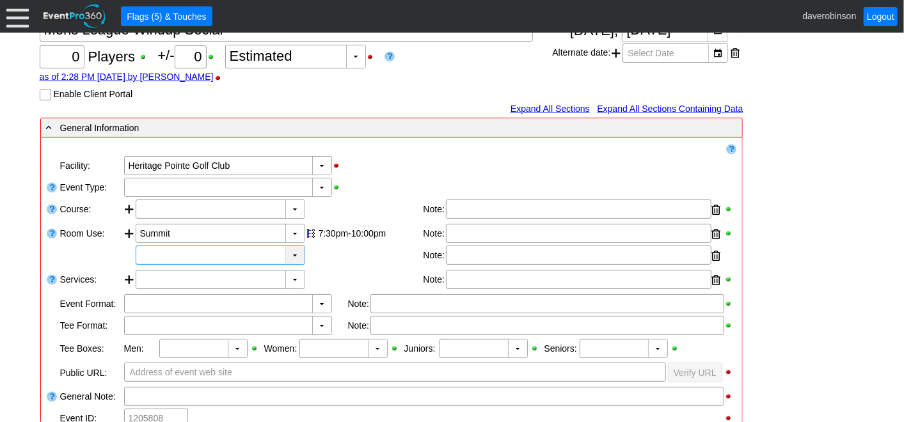
click at [297, 250] on div "▼" at bounding box center [294, 255] width 19 height 18
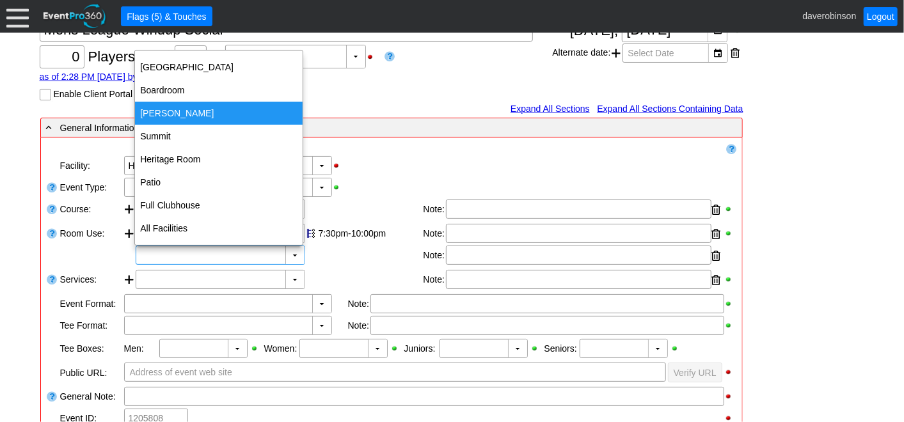
click at [194, 115] on div "[PERSON_NAME]" at bounding box center [219, 113] width 168 height 23
type input "[PERSON_NAME]"
type input "0:00"
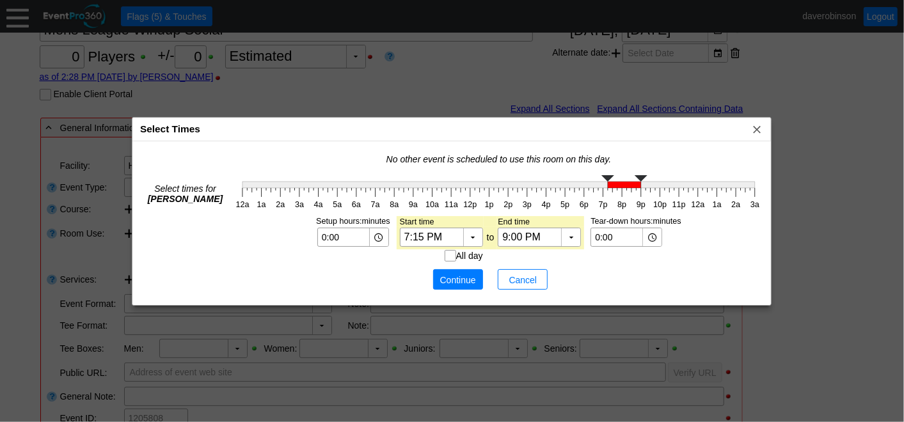
type input "7:30 PM"
click at [612, 190] on g "12a 1a 2a 3a 4a 5a 6a 7a 8a 9a 10a 11a 12p 1p 2p 3p 4p 5p 6p 7p 8p 9p 10p 11p 1…" at bounding box center [499, 192] width 532 height 41
type input "10:00 PM"
click at [659, 190] on g "12a 1a 2a 3a 4a 5a 6a 7a 8a 9a 10a 11a 12p 1p 2p 3p 4p 5p 6p 7p 8p 9p 10p 11p 1…" at bounding box center [499, 192] width 532 height 41
click at [454, 277] on span "Continue" at bounding box center [458, 280] width 38 height 13
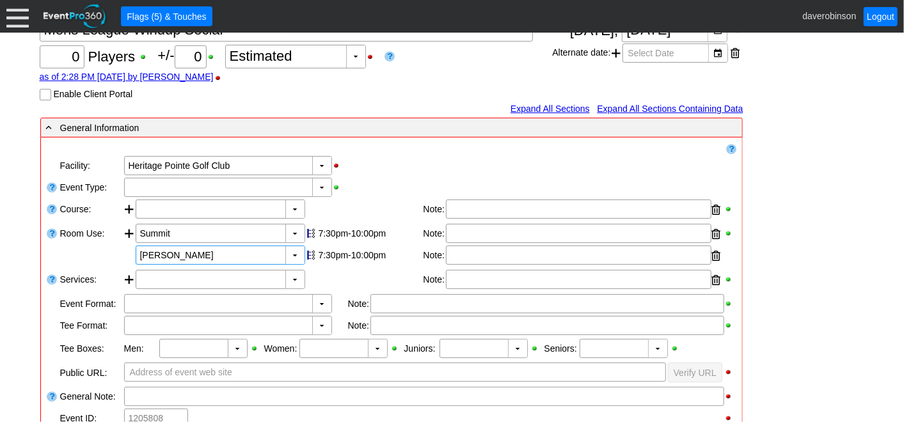
click at [319, 279] on div "▼ Χ Select time" at bounding box center [228, 279] width 184 height 19
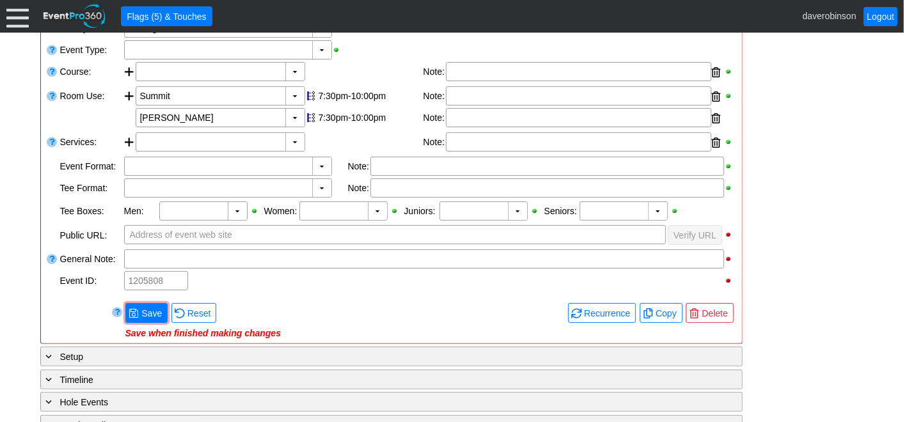
scroll to position [284, 0]
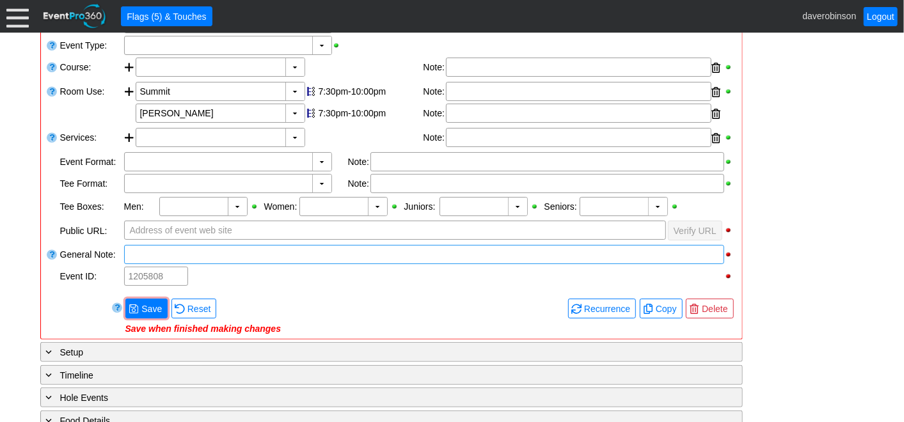
click at [175, 257] on div at bounding box center [424, 254] width 600 height 19
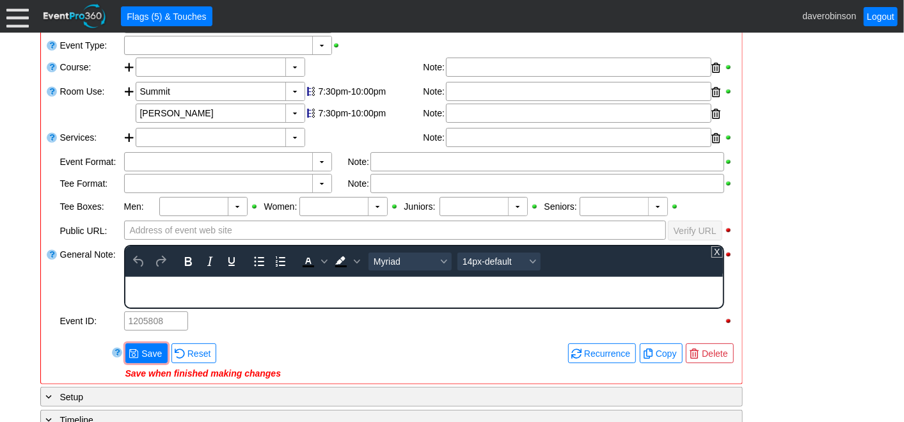
scroll to position [0, 0]
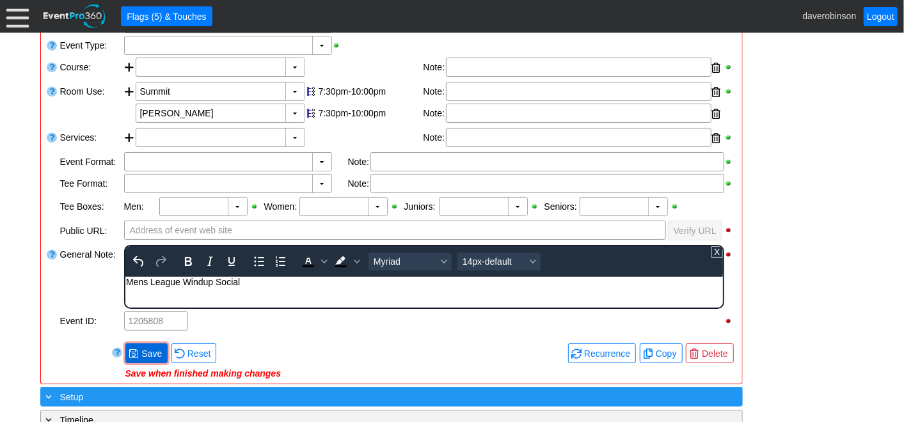
click at [129, 349] on div "- General Information ▼ Loading.... Remove all highlights Facility: ▼ Χ [GEOGRA…" at bounding box center [452, 305] width 832 height 660
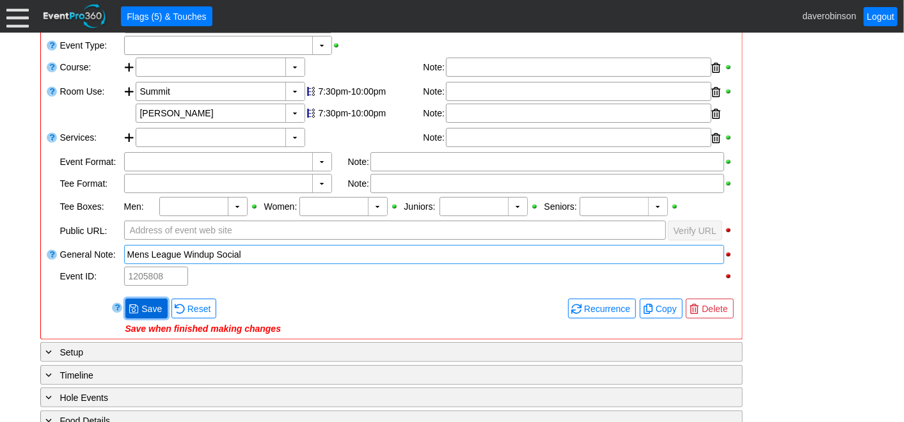
click at [142, 308] on span "Save" at bounding box center [152, 309] width 26 height 13
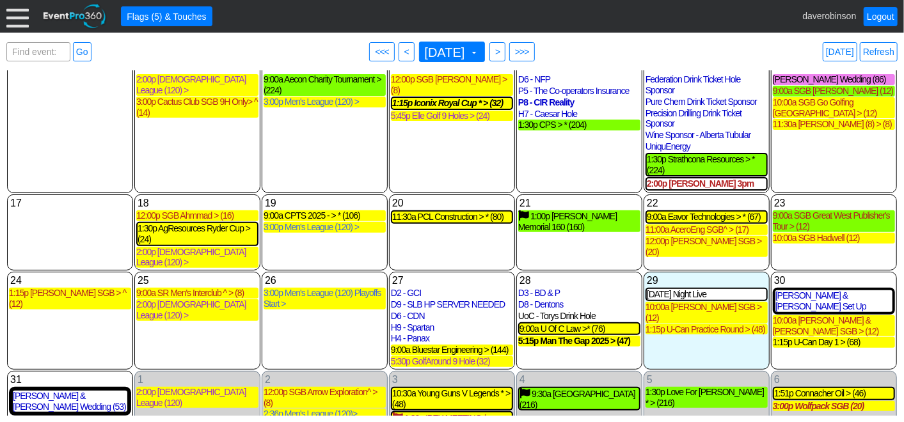
scroll to position [66, 0]
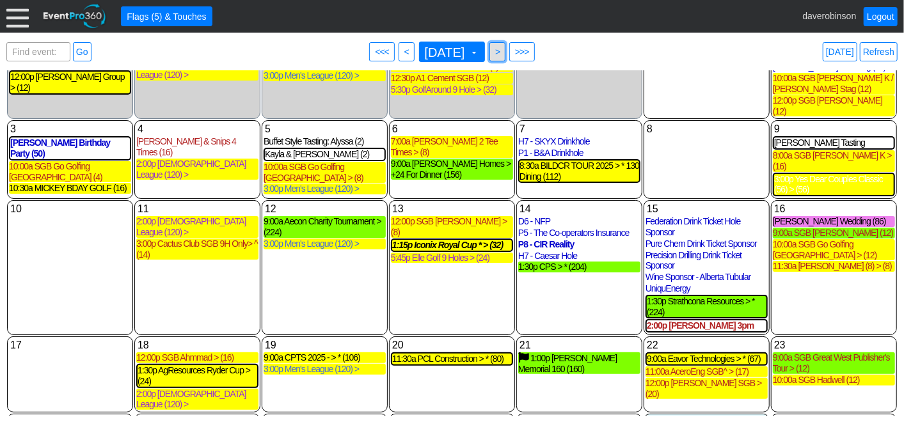
click at [502, 49] on span ">" at bounding box center [498, 51] width 10 height 13
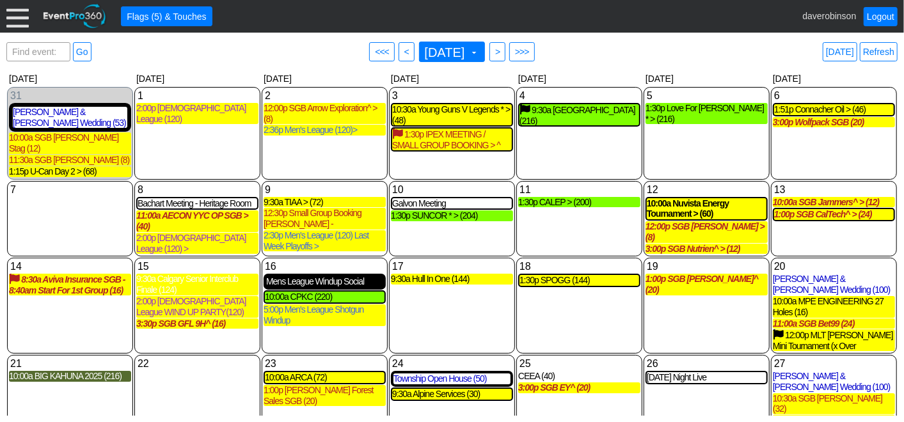
click at [329, 276] on div "Mens League Windup Social" at bounding box center [324, 281] width 117 height 11
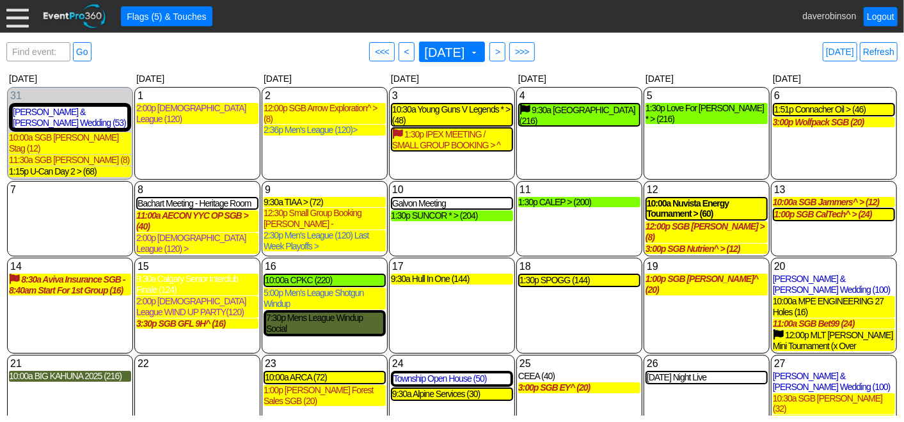
click at [433, 288] on div "17 [DATE] 9:30a Hull In One (144) Hull In One Lead Golf Event at Heritage Point…" at bounding box center [452, 306] width 126 height 96
click at [173, 371] on div "22 Monday" at bounding box center [197, 403] width 126 height 96
click at [488, 289] on div "17 Wednesday 9:30a Hull In One (144) Hull In One Lead Golf Event at Heritage Po…" at bounding box center [452, 306] width 126 height 96
click at [321, 288] on div "5:00p Men's League Shotgun Windup" at bounding box center [325, 299] width 122 height 22
click at [301, 275] on div "10:00a CPKC (220)" at bounding box center [325, 280] width 120 height 11
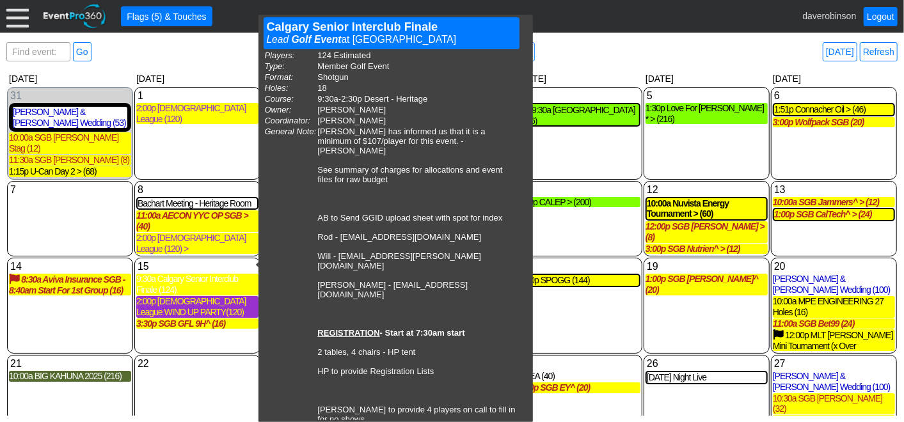
click at [217, 296] on div "2:00p Ladies League WIND UP PARTY(120)" at bounding box center [197, 307] width 122 height 22
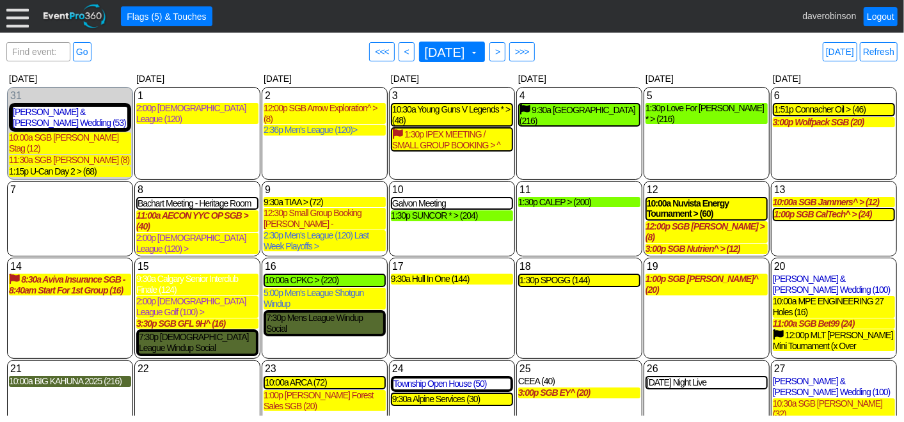
click at [568, 298] on div "18 Thursday 1:30p SPOGG (144) SPOGG Deposit Received Golf Event at Heritage Poi…" at bounding box center [579, 308] width 126 height 101
click at [336, 288] on div "5:00p Men's League Shotgun Windup" at bounding box center [325, 299] width 122 height 22
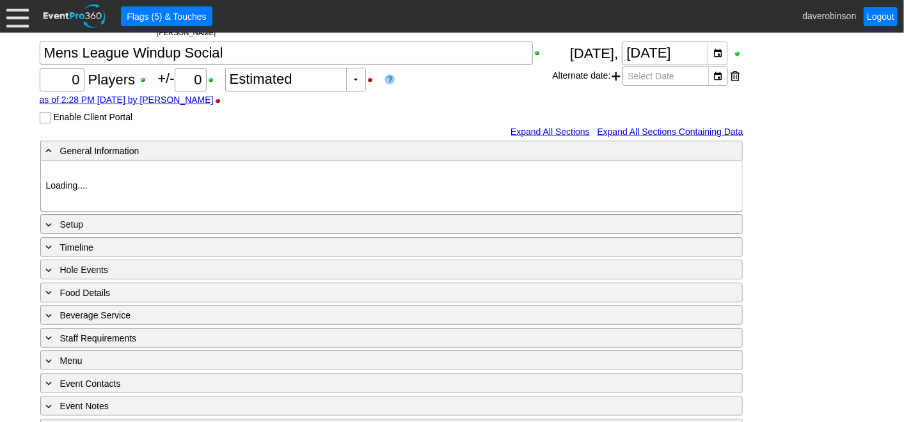
scroll to position [142, 0]
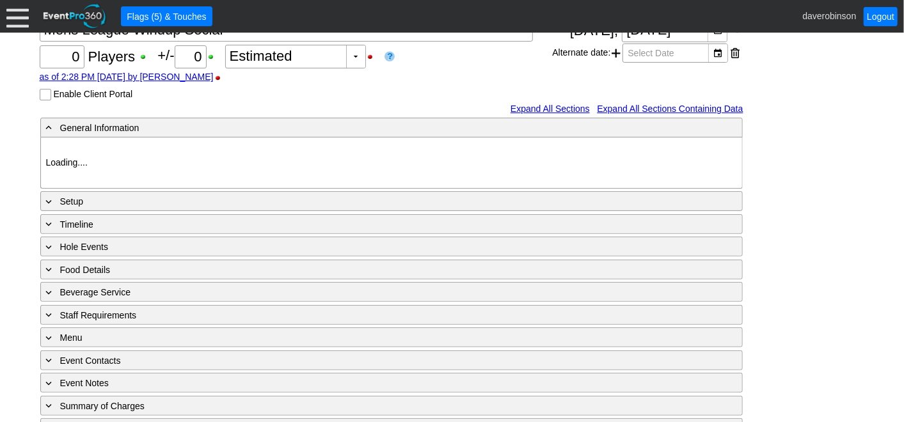
type input "Heritage Pointe Golf Club"
type input "1205808"
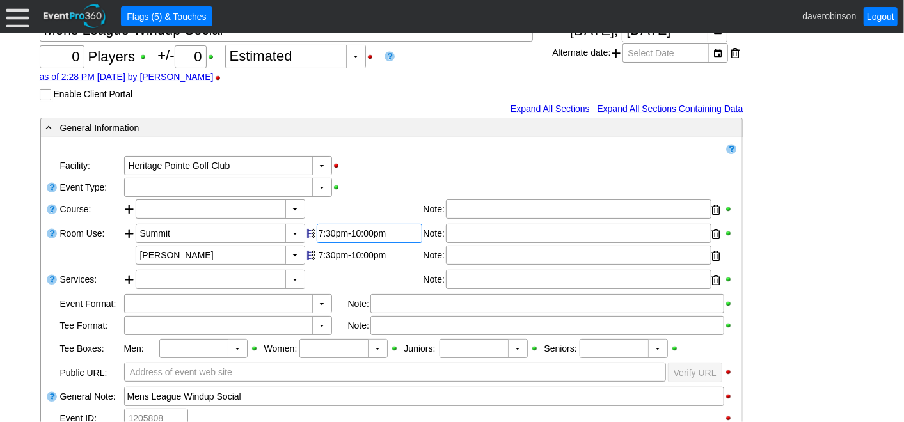
scroll to position [0, 0]
click at [294, 210] on div "▼" at bounding box center [294, 209] width 19 height 18
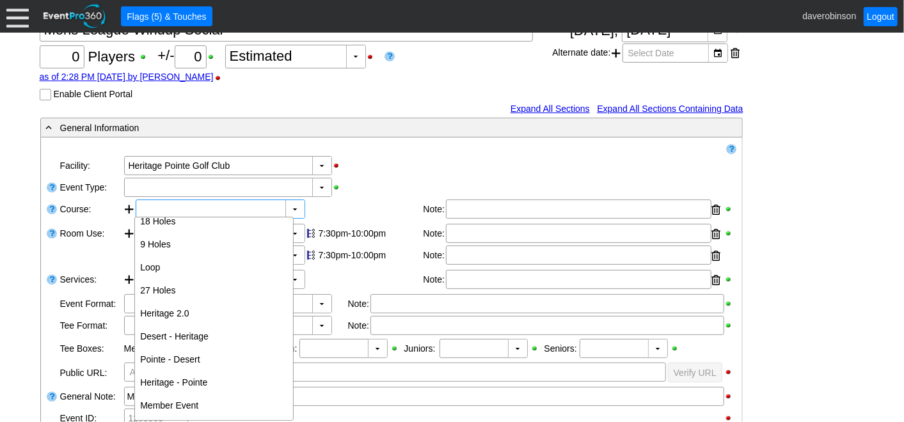
scroll to position [83, 0]
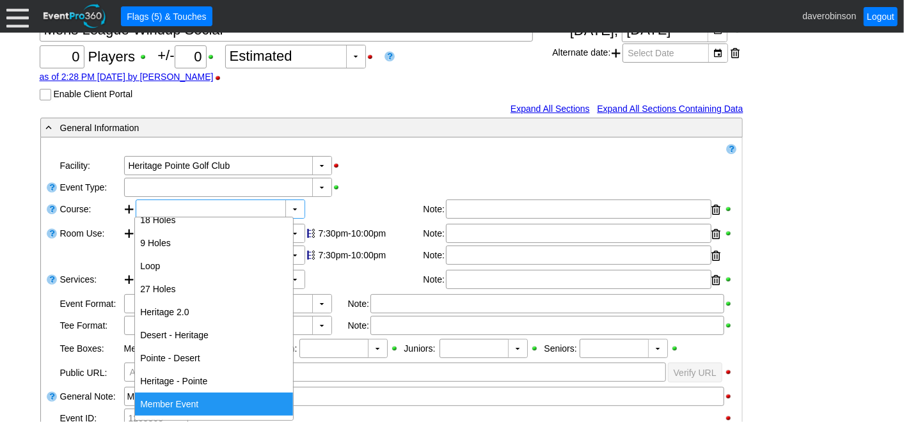
click at [201, 404] on div "Member Event" at bounding box center [214, 404] width 158 height 23
type input "Member Event"
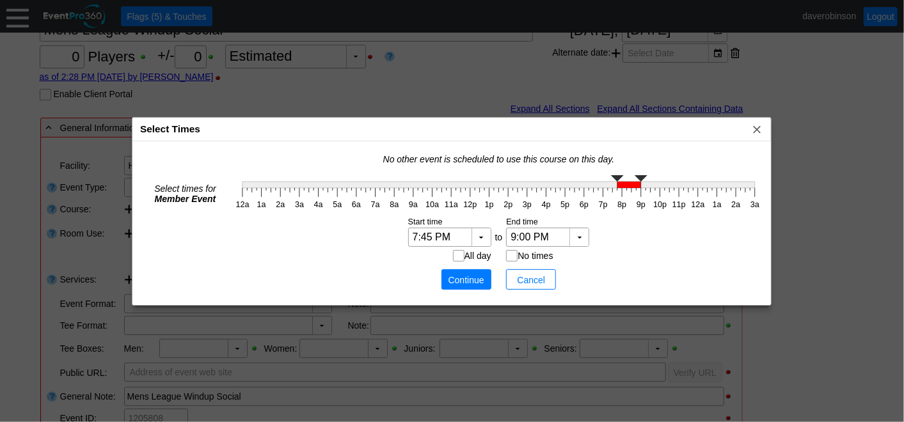
type input "7:30 PM"
click at [612, 191] on g "12a 1a 2a 3a 4a 5a 6a 7a 8a 9a 10a 11a 12p 1p 2p 3p 4p 5p 6p 7p 8p 9p 10p 11p 1…" at bounding box center [499, 192] width 532 height 41
type input "10:00 PM"
click at [660, 186] on g at bounding box center [499, 181] width 513 height 13
click at [451, 274] on span "Continue" at bounding box center [466, 280] width 38 height 13
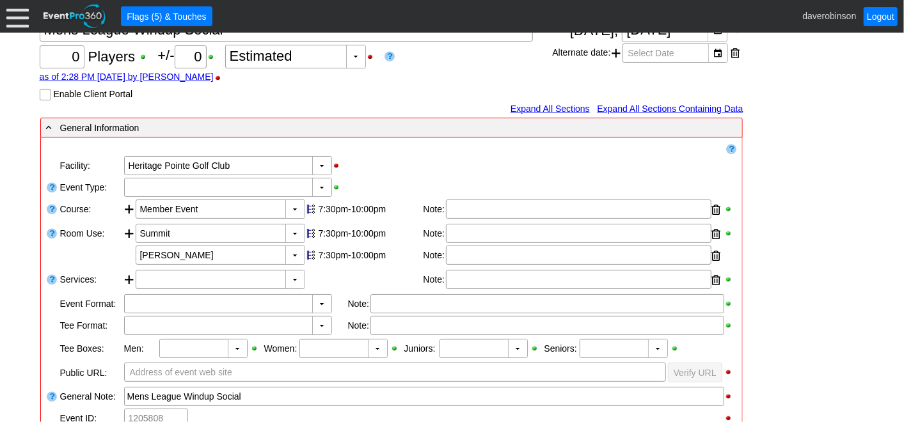
click at [804, 195] on div "- General Information ▼ Loading.... Remove all highlights Facility: ▼ Χ [GEOGRA…" at bounding box center [452, 424] width 832 height 615
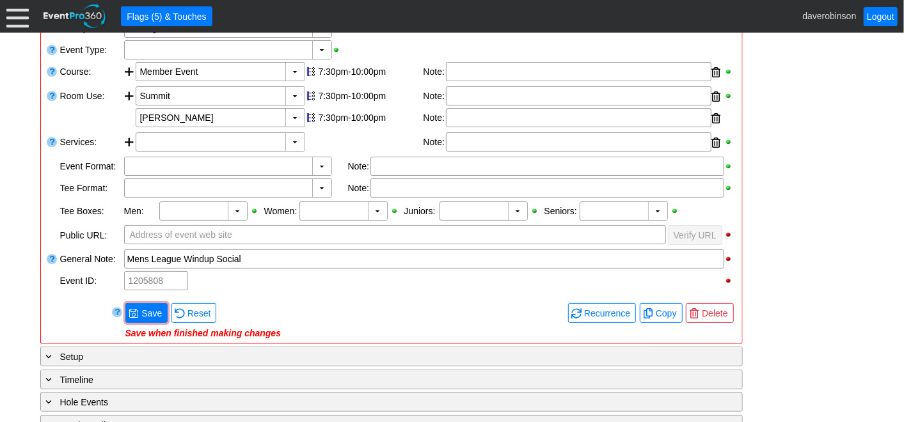
scroll to position [284, 0]
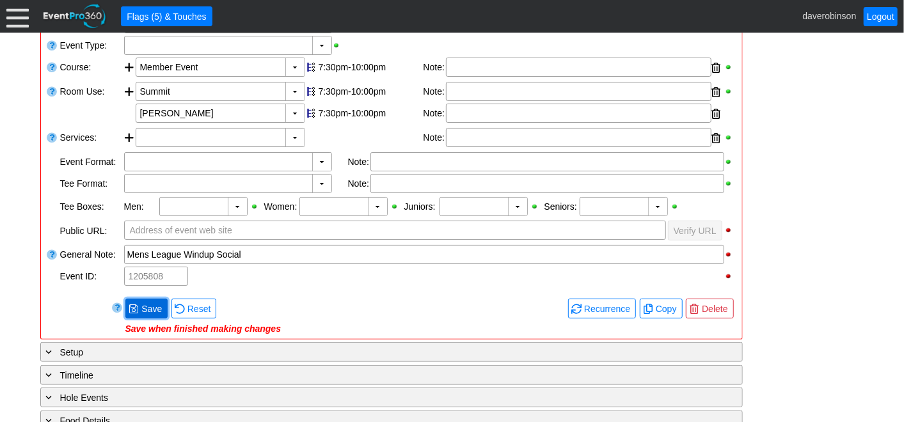
click at [140, 305] on span "Save" at bounding box center [152, 309] width 26 height 13
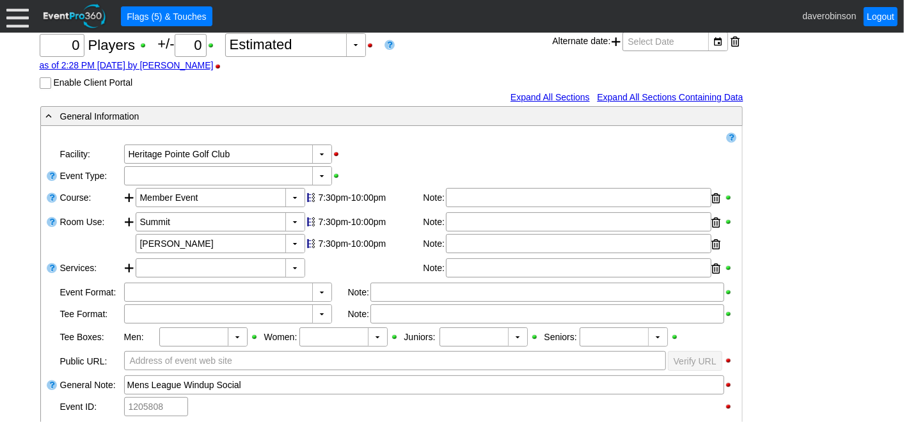
scroll to position [0, 0]
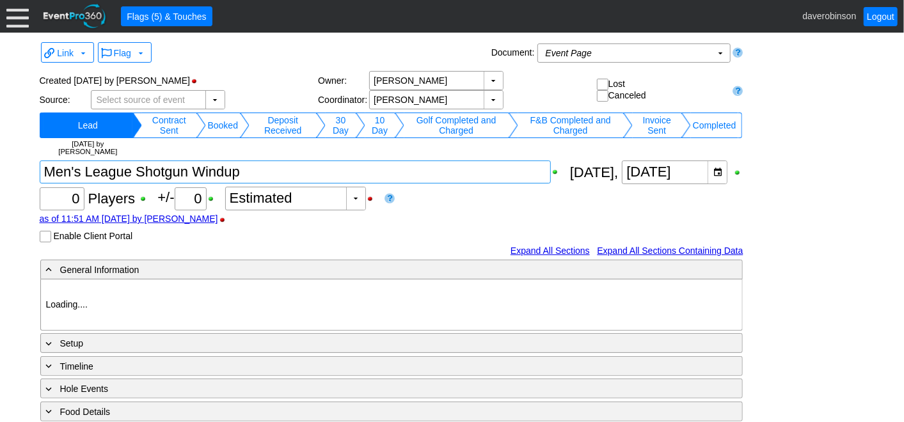
type input "Heritage Pointe Golf Club"
type input "Men's League"
type input "Shotgun"
type input "1033836"
click at [261, 177] on textarea at bounding box center [295, 172] width 511 height 23
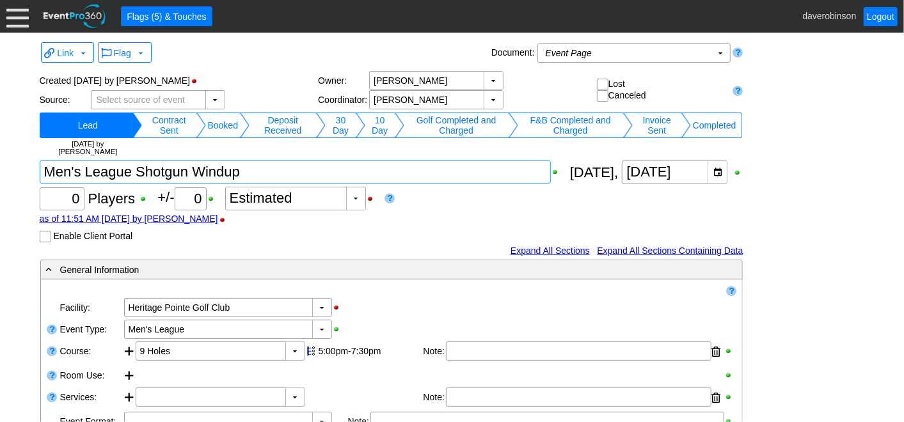
type textarea "Men's League Shotgun Windup >"
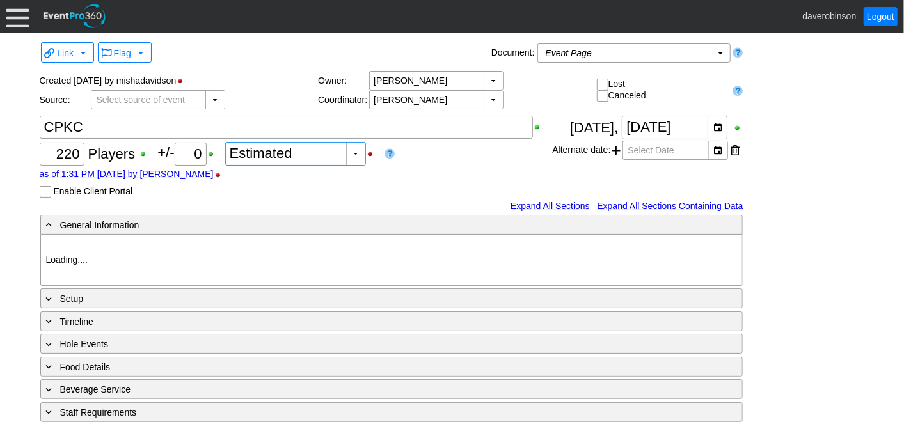
type input "Heritage Pointe Golf Club"
type input "Corporate Tournament"
type input "Scramble"
type input "Shotgun"
type input "Black"
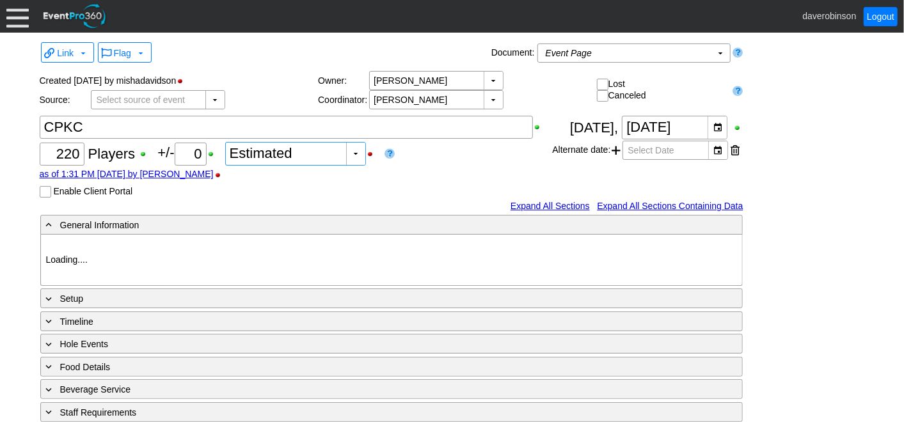
type input "Red"
type input "1115374"
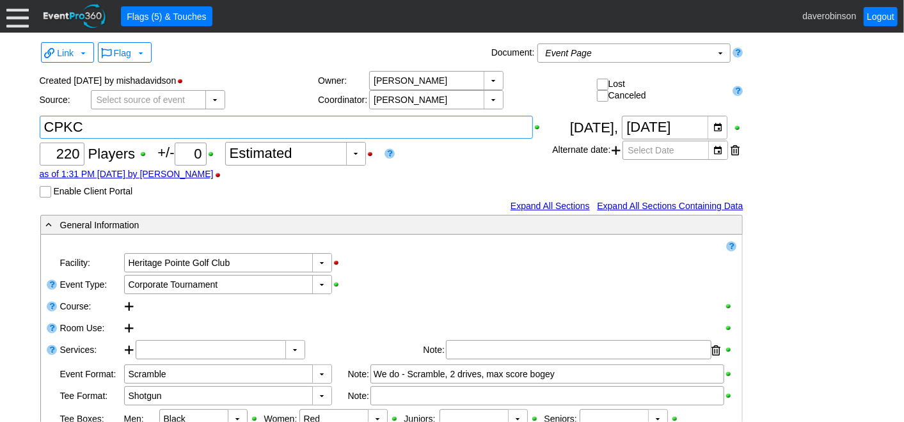
click at [147, 128] on textarea at bounding box center [287, 127] width 494 height 23
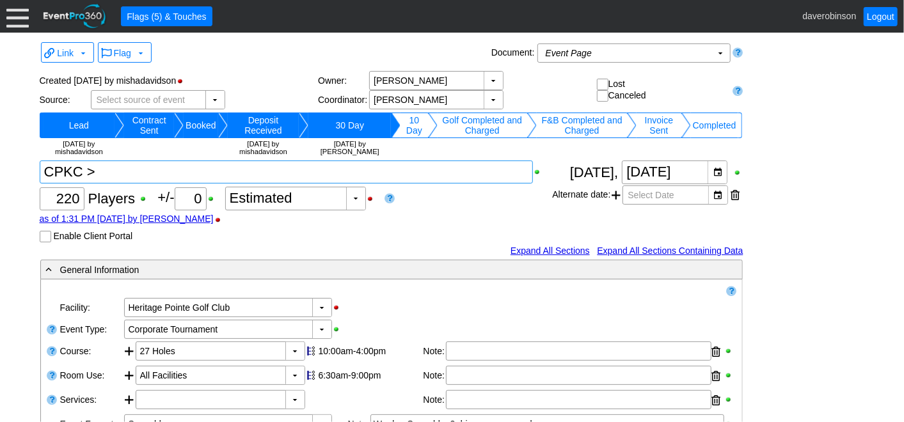
type textarea "CPKC >"
click at [264, 57] on div "Flag ▼" at bounding box center [292, 53] width 393 height 24
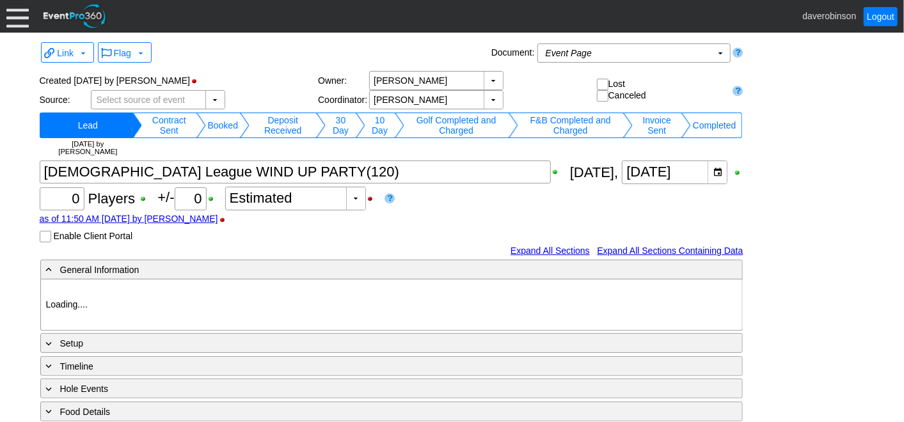
type input "Heritage Pointe Golf Club"
type input "[DEMOGRAPHIC_DATA] League"
type input "1033815"
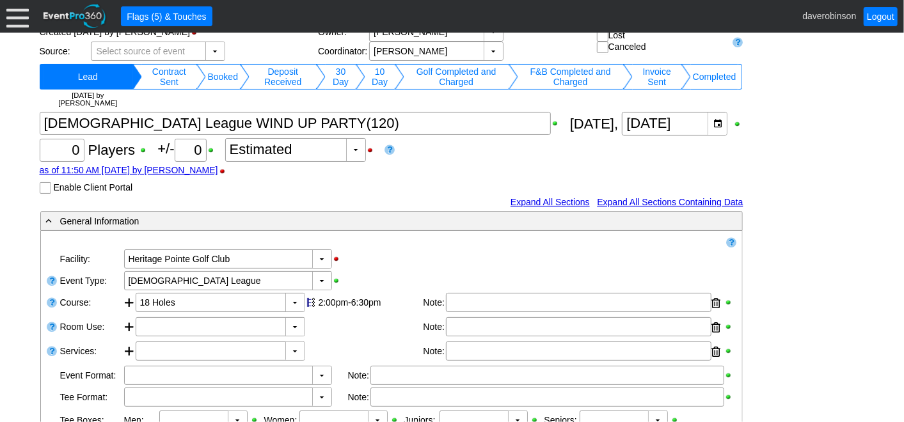
scroll to position [71, 0]
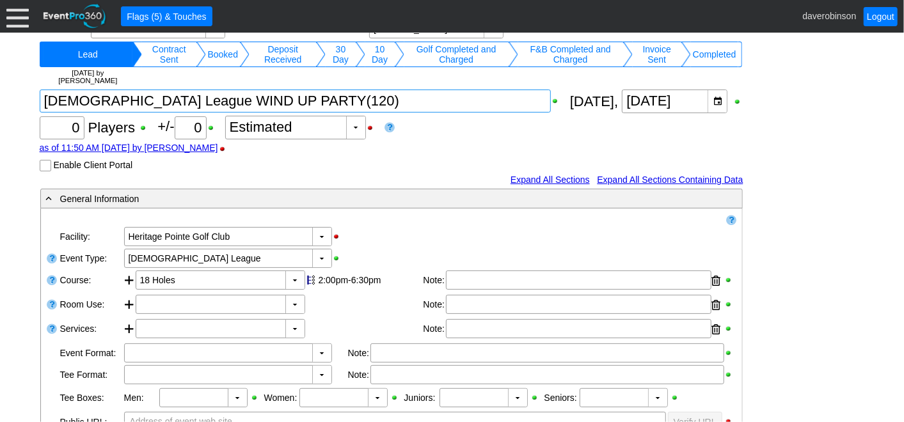
click at [246, 100] on textarea at bounding box center [295, 101] width 511 height 23
click at [192, 103] on textarea at bounding box center [295, 101] width 511 height 23
type textarea "Ladies League Golf (100)"
click at [499, 144] on body "Calendar of Events + New Event + Reports + Manage Contacts + Manage Organizatio…" at bounding box center [452, 211] width 904 height 422
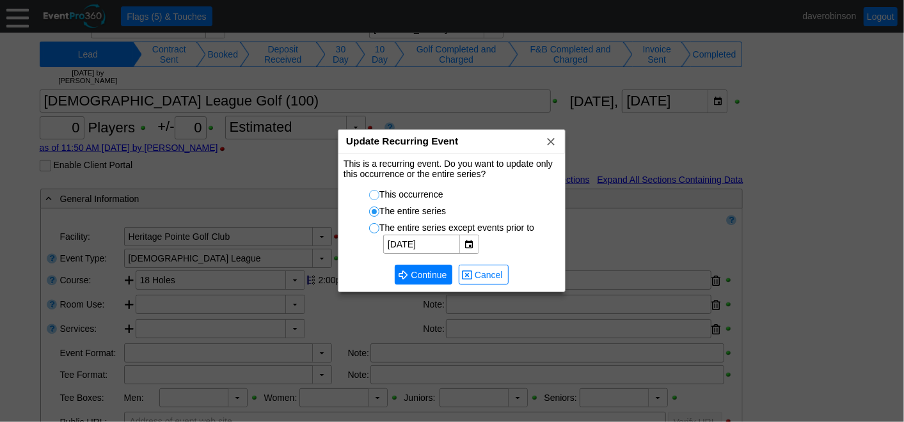
click at [374, 195] on input "This occurrence" at bounding box center [376, 197] width 13 height 13
radio input "true"
click at [249, 100] on div at bounding box center [452, 211] width 904 height 422
click at [422, 270] on span "Continue" at bounding box center [428, 275] width 41 height 13
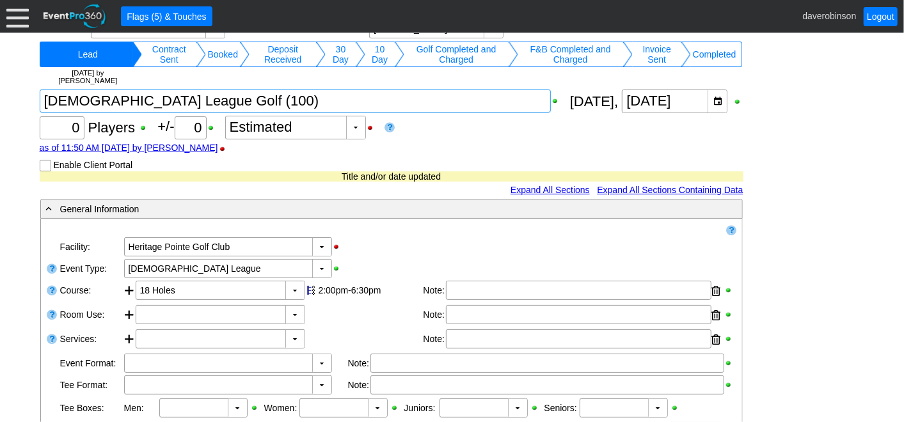
click at [256, 103] on textarea at bounding box center [295, 101] width 511 height 23
type textarea "Ladies League Golf (100) >"
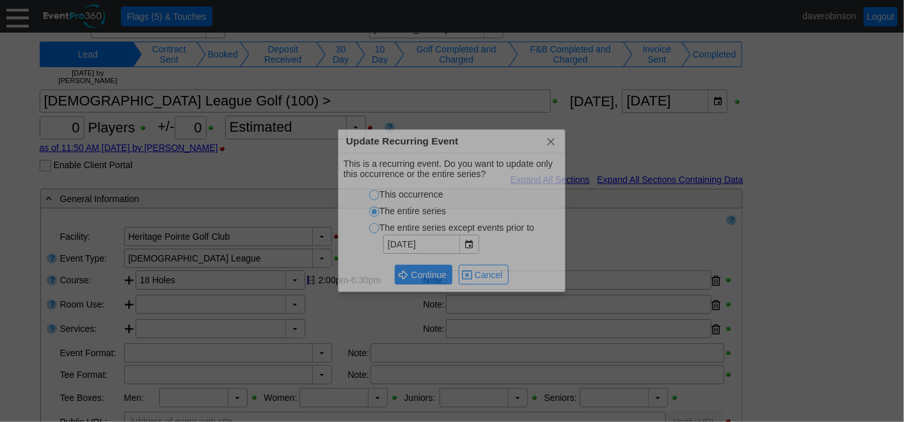
click at [499, 136] on body "Calendar of Events + New Event + Reports + Manage Contacts + Manage Organizatio…" at bounding box center [452, 211] width 904 height 422
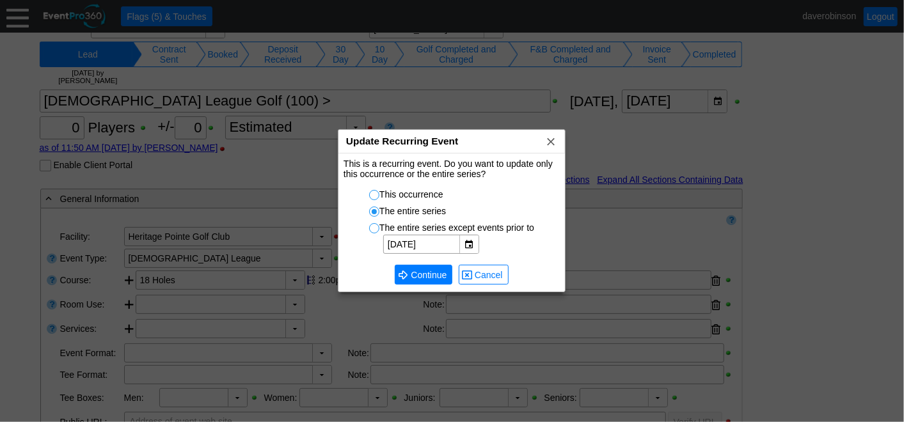
drag, startPoint x: 374, startPoint y: 196, endPoint x: 382, endPoint y: 204, distance: 11.3
click at [374, 196] on input "This occurrence" at bounding box center [376, 197] width 13 height 13
radio input "true"
click at [431, 277] on span "Continue" at bounding box center [428, 275] width 41 height 13
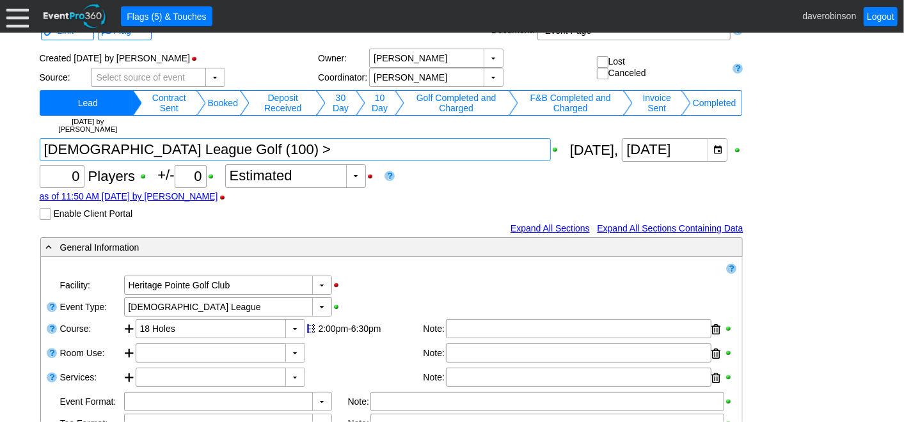
scroll to position [0, 0]
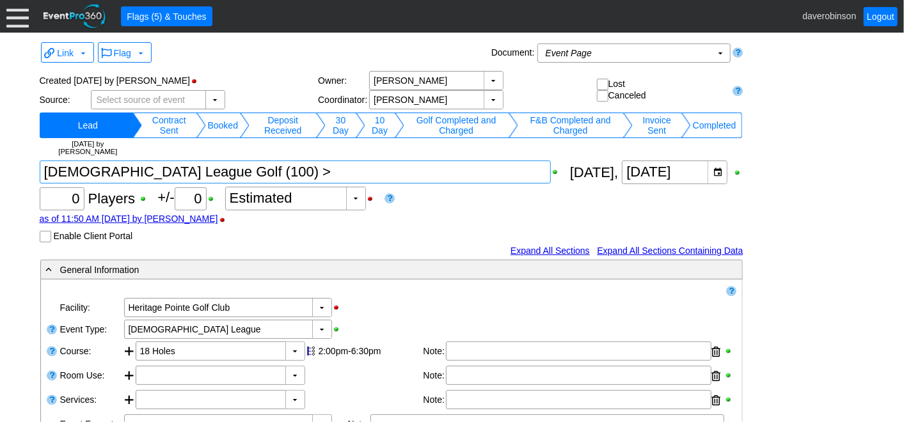
click at [14, 22] on div at bounding box center [17, 16] width 22 height 22
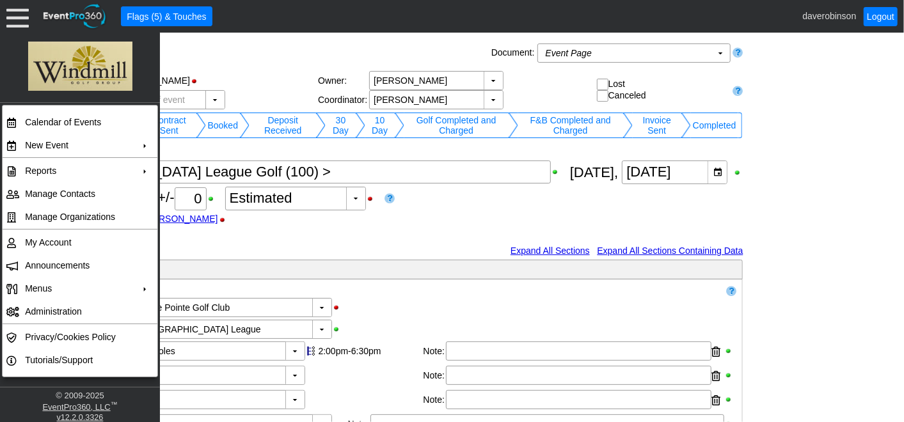
click at [292, 63] on div "Flag ▼" at bounding box center [292, 53] width 393 height 24
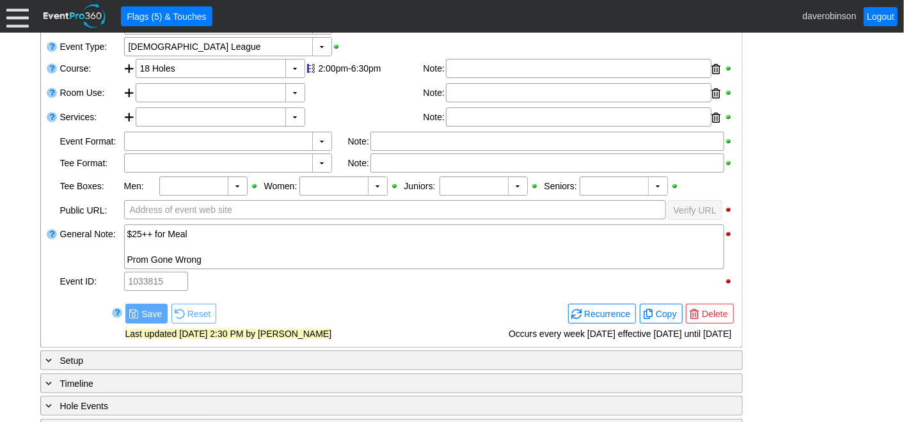
scroll to position [284, 0]
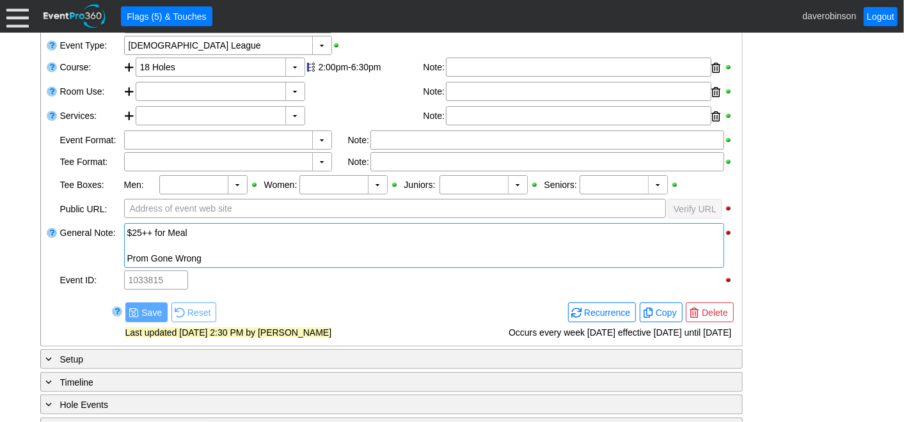
click at [127, 232] on div "$25++ for Meal" at bounding box center [424, 233] width 594 height 13
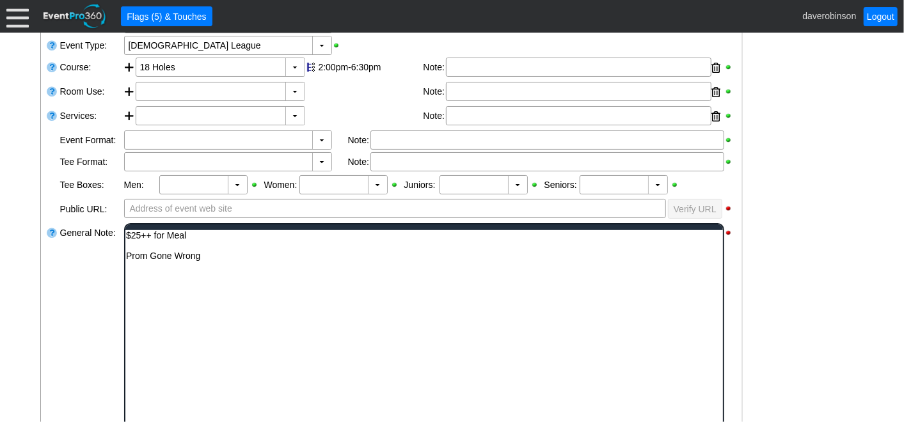
scroll to position [0, 0]
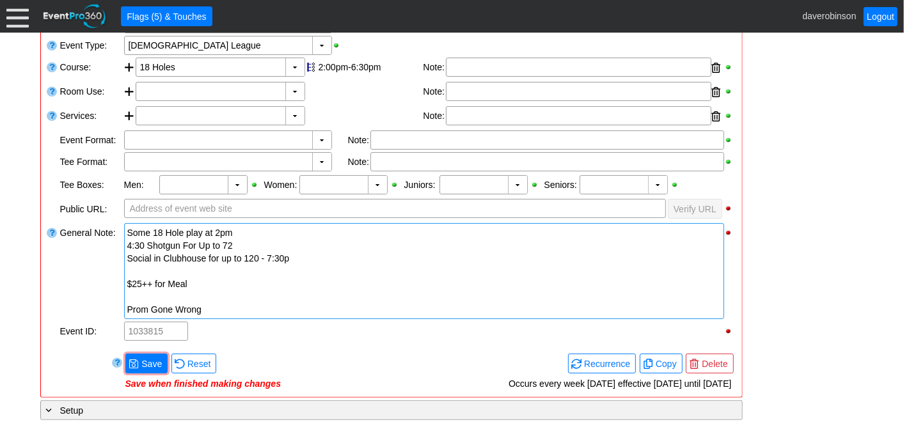
click at [48, 307] on div at bounding box center [52, 271] width 13 height 99
click at [146, 358] on span "Save" at bounding box center [152, 364] width 26 height 13
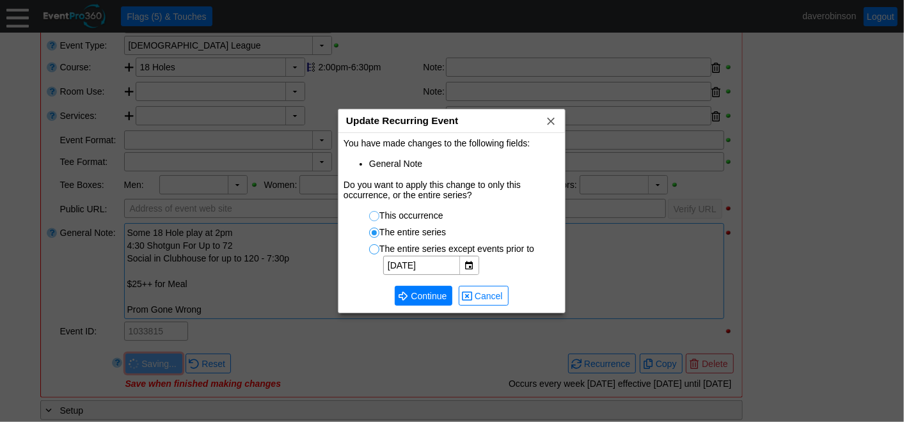
drag, startPoint x: 373, startPoint y: 214, endPoint x: 382, endPoint y: 236, distance: 23.5
click at [373, 214] on input "This occurrence" at bounding box center [376, 218] width 13 height 13
radio input "true"
click at [419, 300] on span "Continue" at bounding box center [428, 296] width 41 height 13
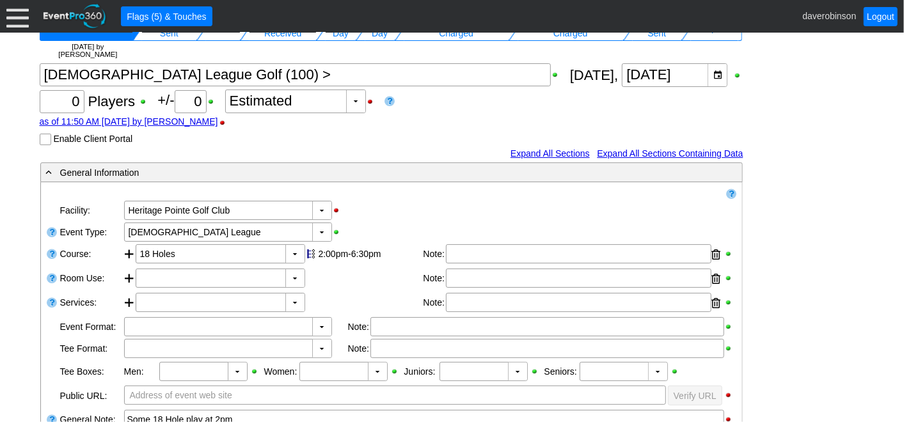
scroll to position [142, 0]
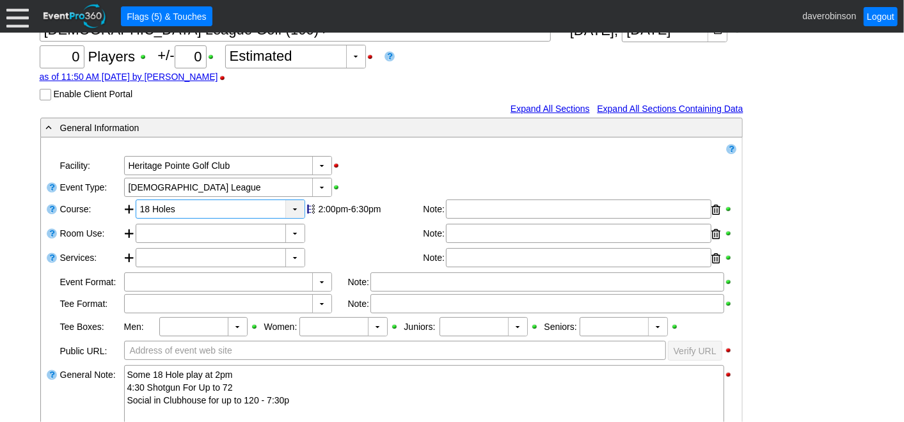
click at [298, 212] on div "▼" at bounding box center [294, 209] width 19 height 18
click at [406, 172] on div "▼ Χ [GEOGRAPHIC_DATA]" at bounding box center [430, 166] width 614 height 22
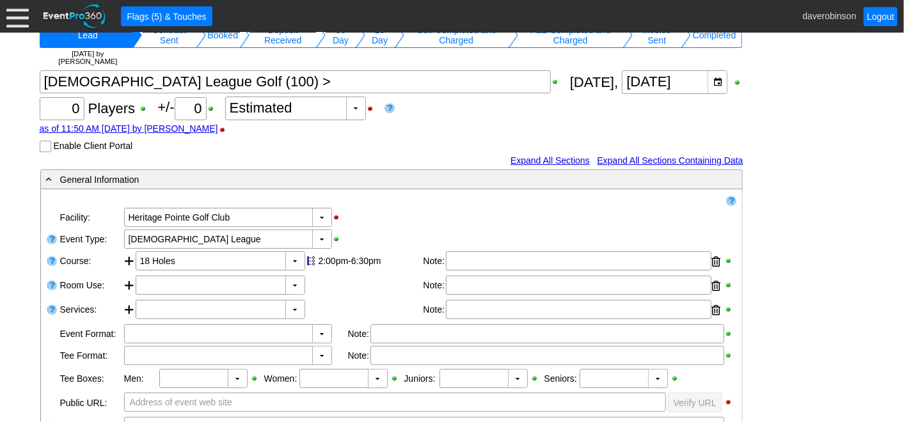
scroll to position [0, 0]
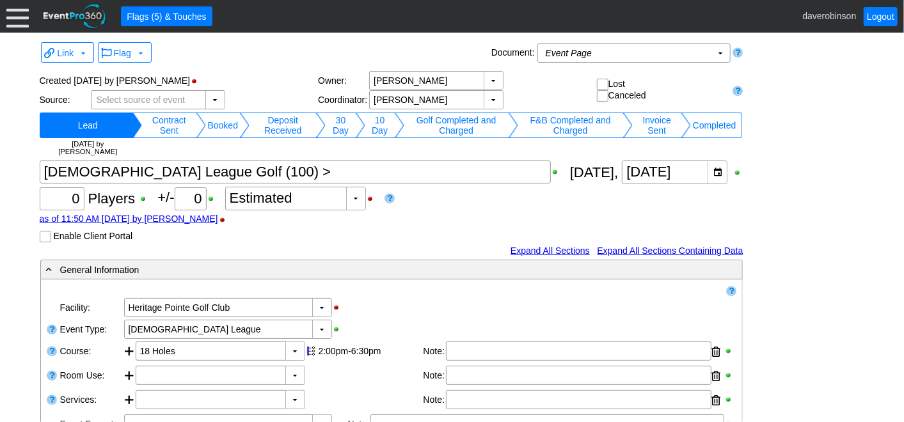
click at [19, 26] on div at bounding box center [17, 16] width 22 height 22
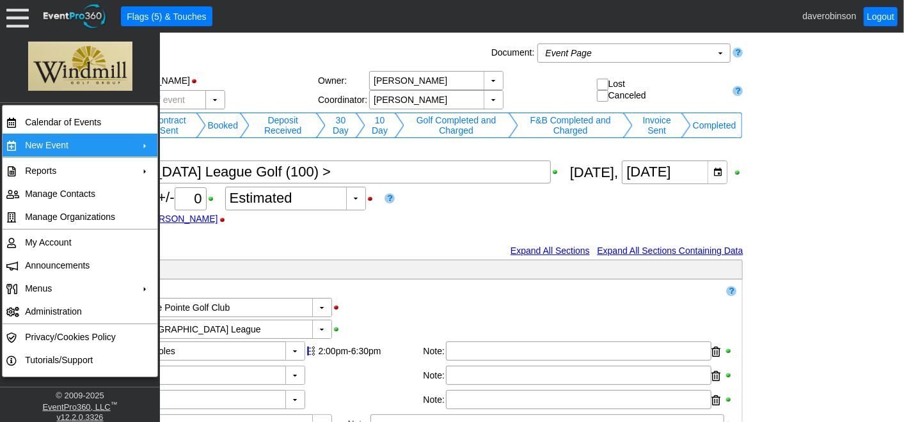
click at [81, 150] on td "New Event" at bounding box center [77, 145] width 115 height 23
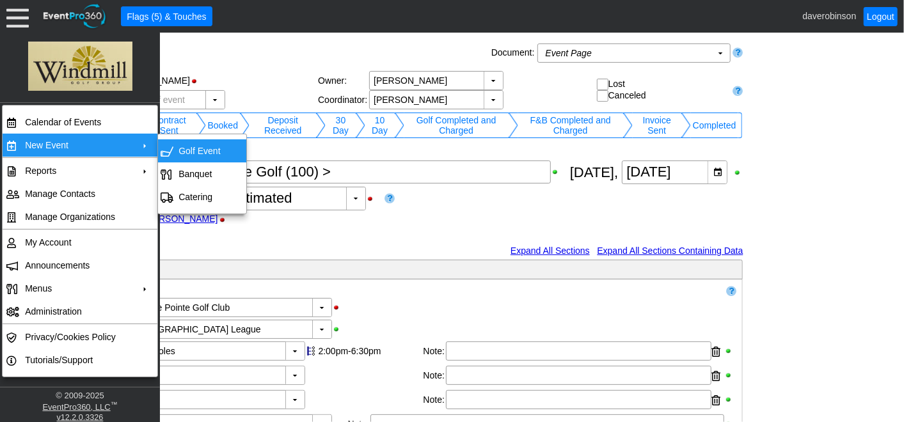
click at [210, 155] on td "Golf Event" at bounding box center [199, 151] width 52 height 23
type input "Lead"
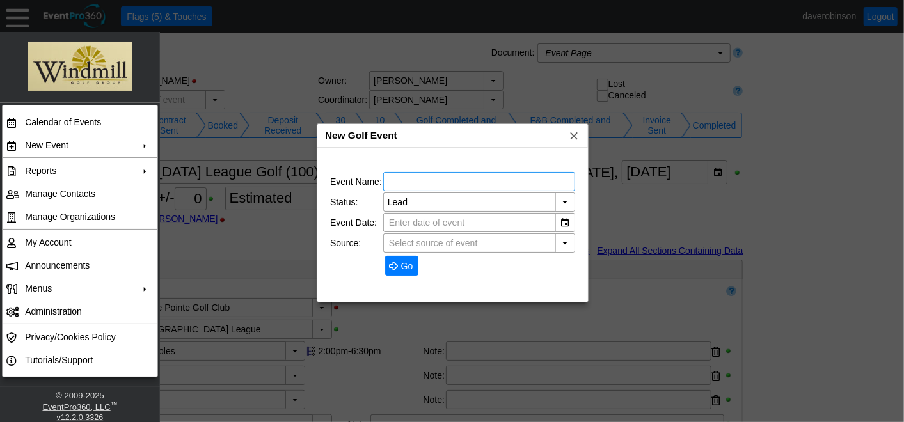
type input "The Hamptons Golf Club"
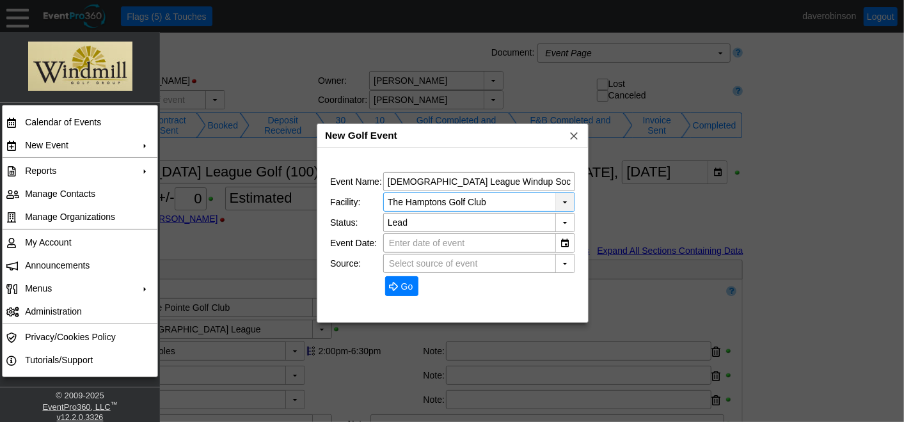
type input "Ladies League Windup Social"
click at [563, 197] on div "▼" at bounding box center [564, 202] width 19 height 18
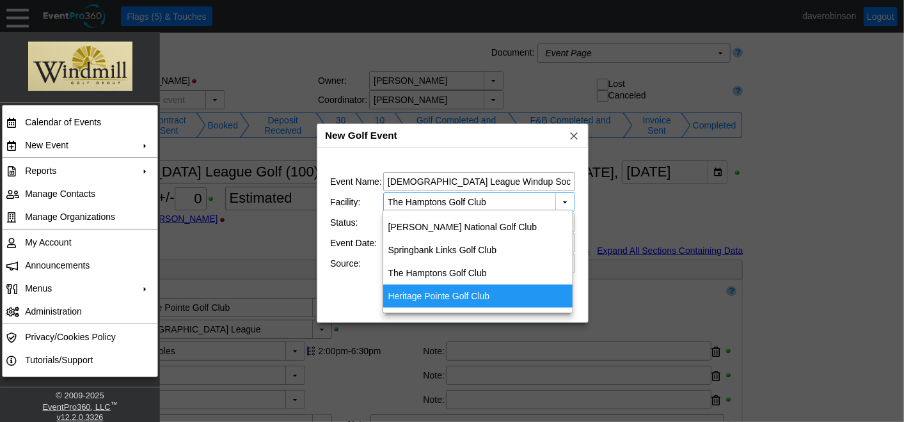
click at [470, 291] on div "Heritage Pointe Golf Club" at bounding box center [478, 296] width 190 height 23
type input "Heritage Pointe Golf Club"
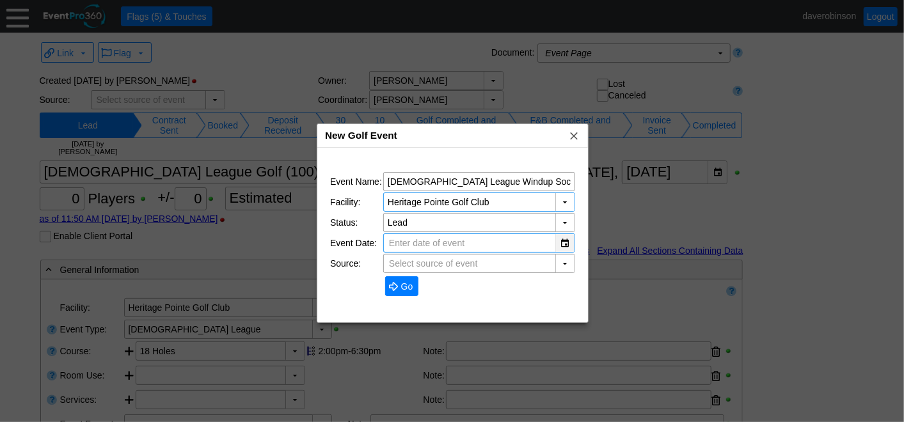
click at [563, 237] on div "▼" at bounding box center [564, 243] width 19 height 18
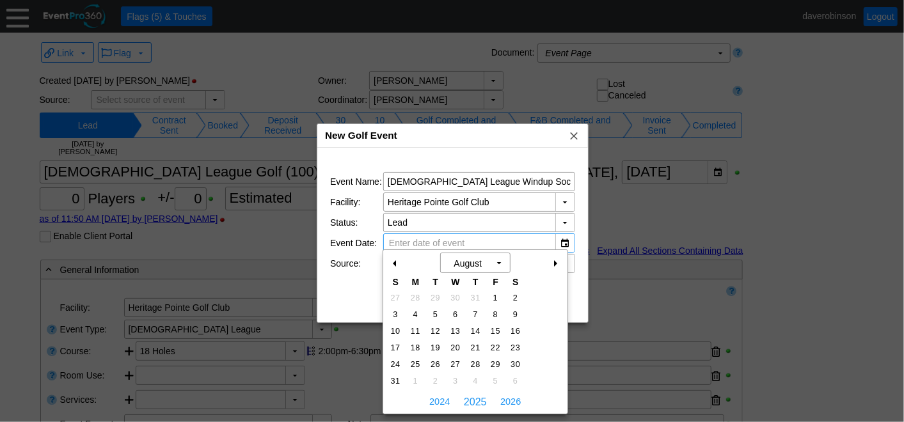
click at [554, 260] on div "+" at bounding box center [555, 264] width 20 height 22
click at [419, 332] on span "15" at bounding box center [415, 332] width 15 height 12
type input "9/15/2025"
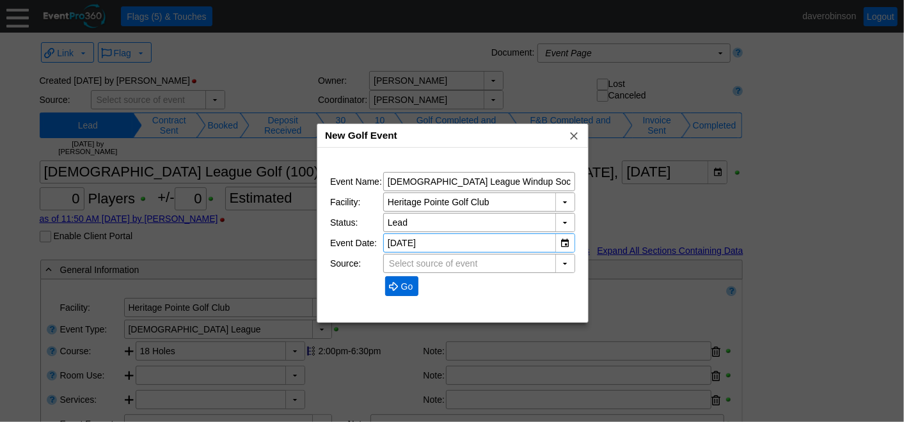
click at [399, 280] on span "Go" at bounding box center [407, 286] width 17 height 13
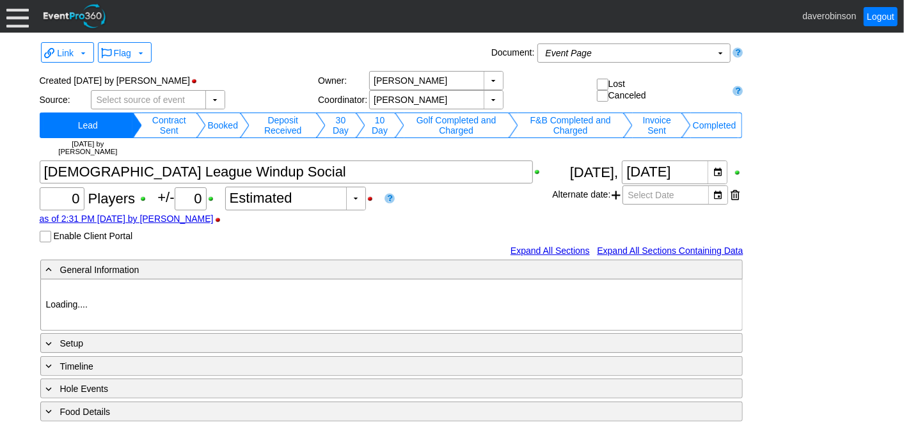
type input "Heritage Pointe Golf Club"
type input "1205815"
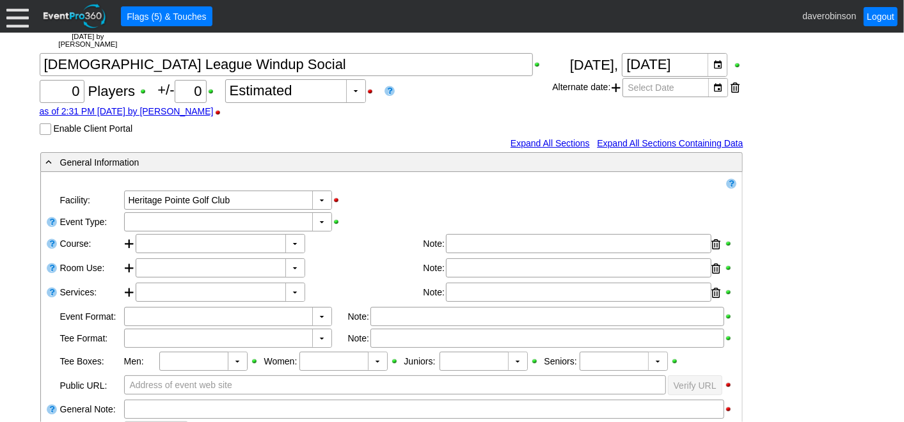
scroll to position [142, 0]
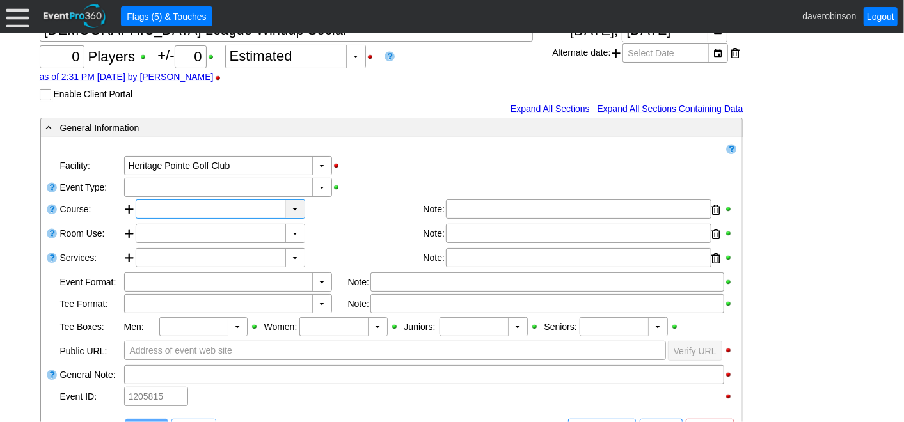
click at [298, 210] on div "▼" at bounding box center [294, 209] width 19 height 18
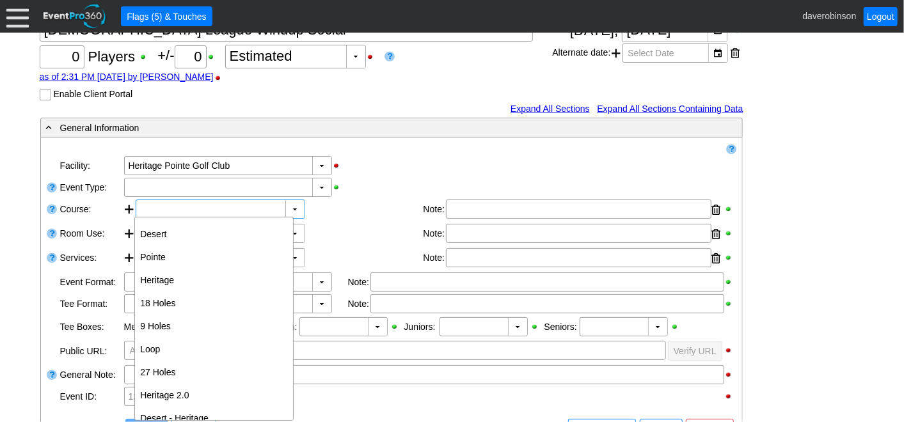
scroll to position [83, 0]
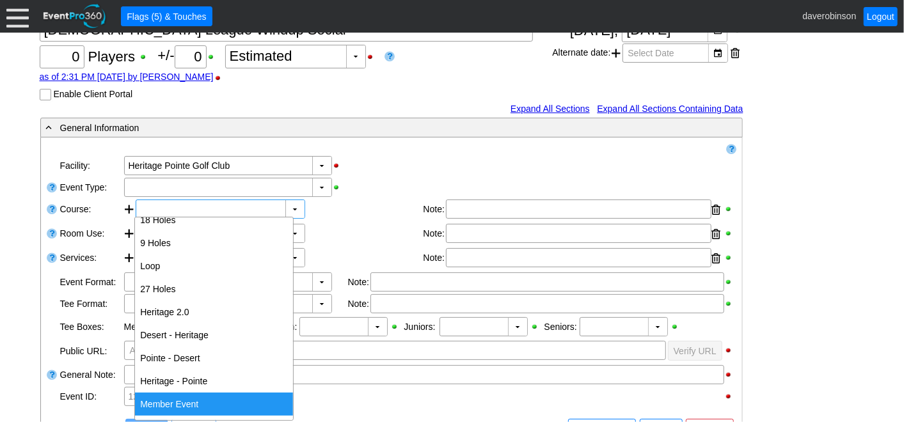
click at [225, 406] on div "Member Event" at bounding box center [214, 404] width 158 height 23
type input "Member Event"
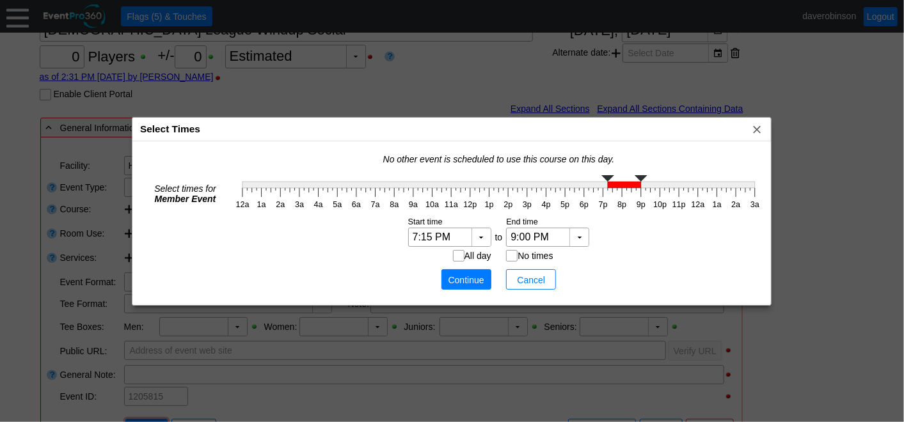
type input "7:30 PM"
click at [612, 193] on g "12a 1a 2a 3a 4a 5a 6a 7a 8a 9a 10a 11a 12p 1p 2p 3p 4p 5p 6p 7p 8p 9p 10p 11p 1…" at bounding box center [499, 192] width 532 height 41
type input "10:00 PM"
click at [662, 184] on g at bounding box center [499, 181] width 513 height 13
click at [477, 276] on span "Continue" at bounding box center [466, 280] width 38 height 13
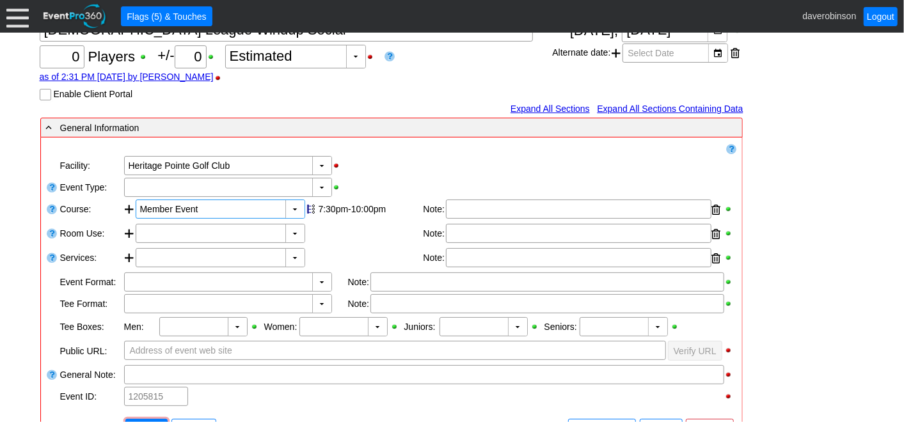
click at [362, 244] on div "▼ Χ Select time Note:" at bounding box center [430, 235] width 589 height 22
click at [129, 230] on div at bounding box center [130, 235] width 12 height 22
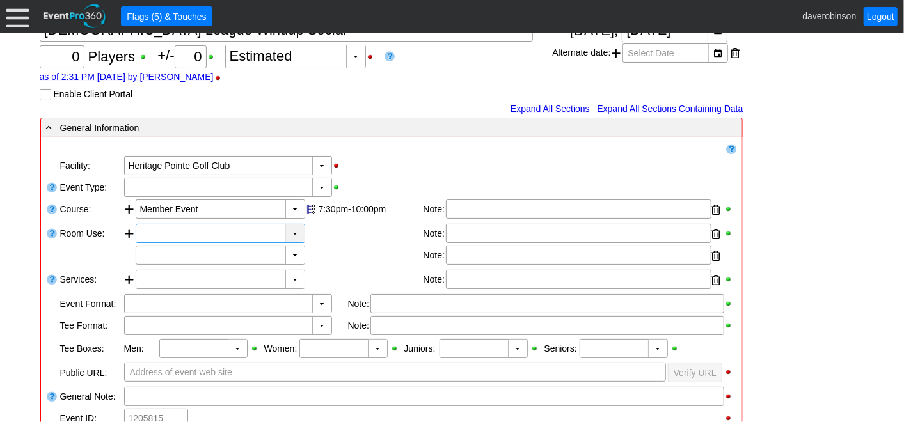
click at [297, 234] on div "▼" at bounding box center [294, 234] width 19 height 18
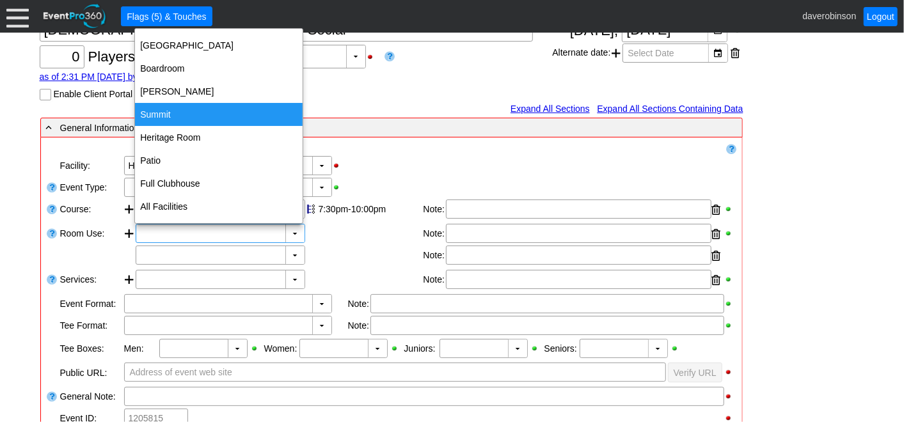
click at [216, 117] on div "Summit" at bounding box center [219, 114] width 168 height 23
type input "Summit"
type input "0:00"
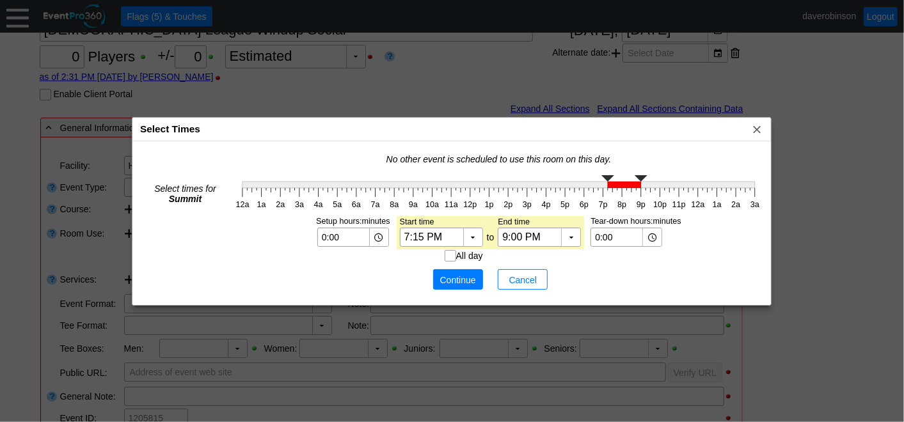
type input "7:30 PM"
click at [612, 193] on g "12a 1a 2a 3a 4a 5a 6a 7a 8a 9a 10a 11a 12p 1p 2p 3p 4p 5p 6p 7p 8p 9p 10p 11p 1…" at bounding box center [499, 192] width 532 height 41
type input "10:00 PM"
click at [659, 180] on g "12a 1a 2a 3a 4a 5a 6a 7a 8a 9a 10a 11a 12p 1p 2p 3p 4p 5p 6p 7p 8p 9p 10p 11p 1…" at bounding box center [499, 192] width 532 height 41
click at [470, 277] on span "Continue" at bounding box center [458, 280] width 38 height 13
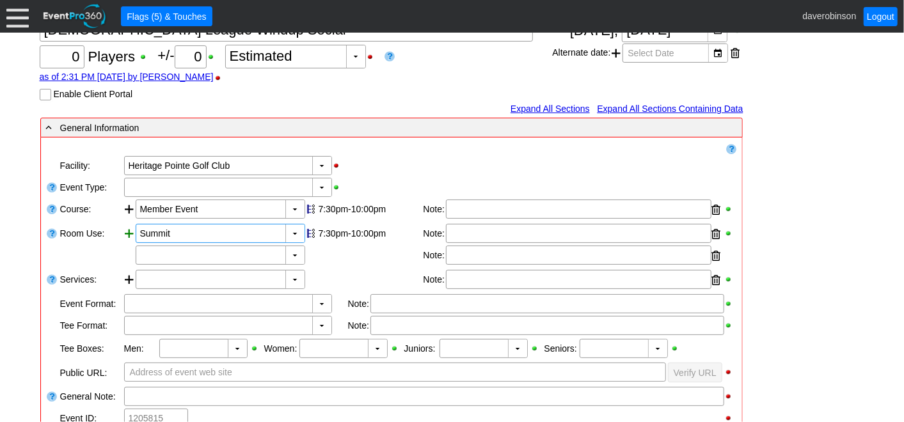
click at [128, 233] on div at bounding box center [130, 246] width 12 height 44
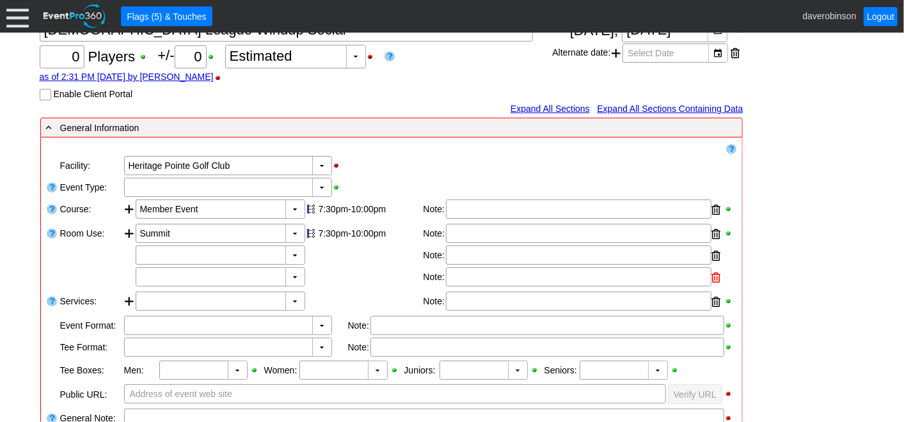
click at [719, 278] on div at bounding box center [716, 277] width 9 height 19
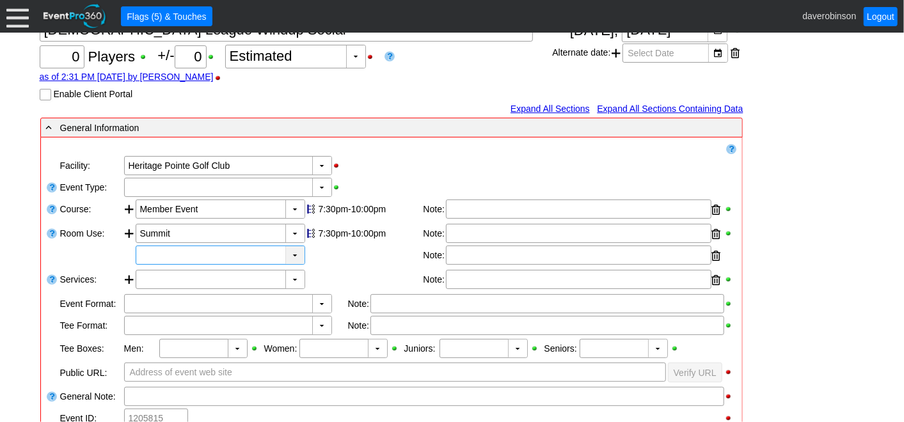
click at [300, 253] on div "▼" at bounding box center [294, 255] width 19 height 18
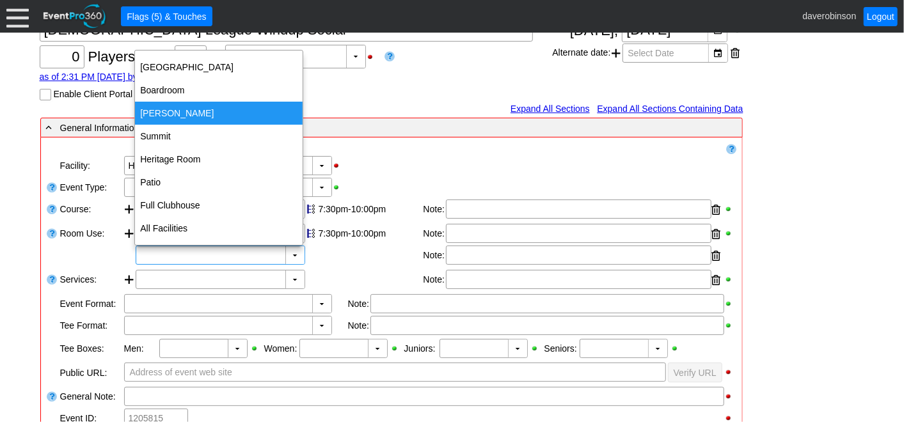
click at [186, 116] on div "Meadows" at bounding box center [219, 113] width 168 height 23
type input "Meadows"
type input "0:00"
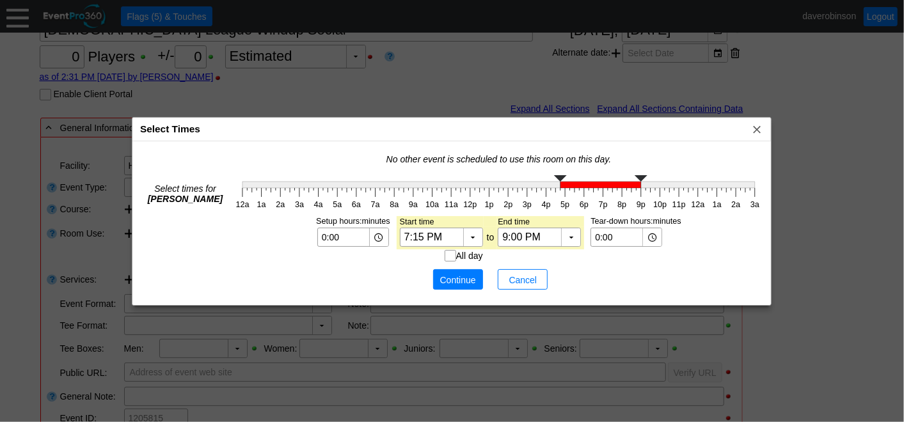
type input "7:30 PM"
click at [615, 184] on g at bounding box center [499, 181] width 513 height 13
type input "10:00 PM"
click at [662, 184] on g at bounding box center [499, 181] width 513 height 13
click at [466, 275] on span "Continue" at bounding box center [458, 280] width 38 height 13
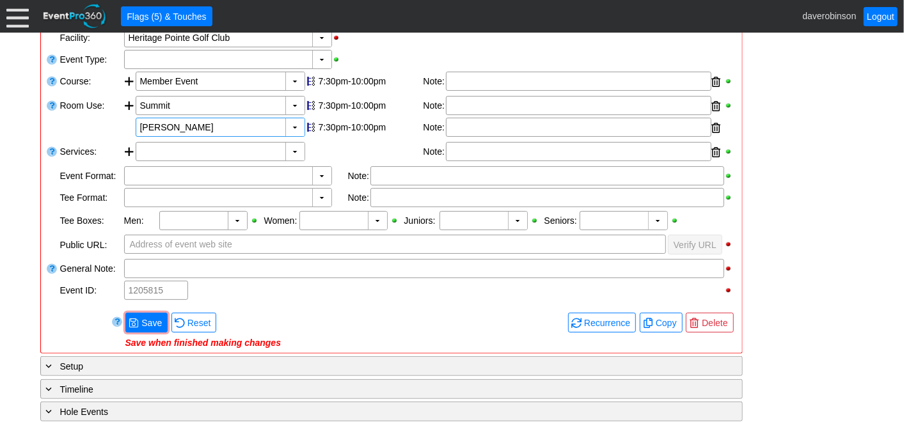
scroll to position [284, 0]
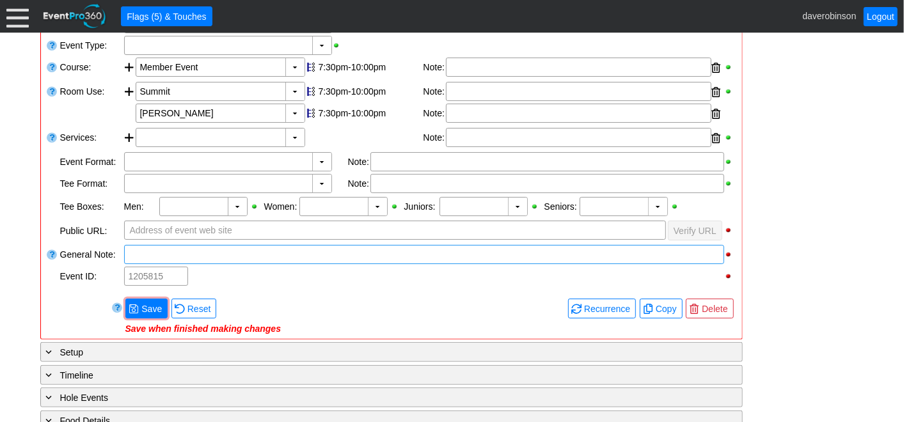
click at [157, 257] on div at bounding box center [424, 254] width 600 height 19
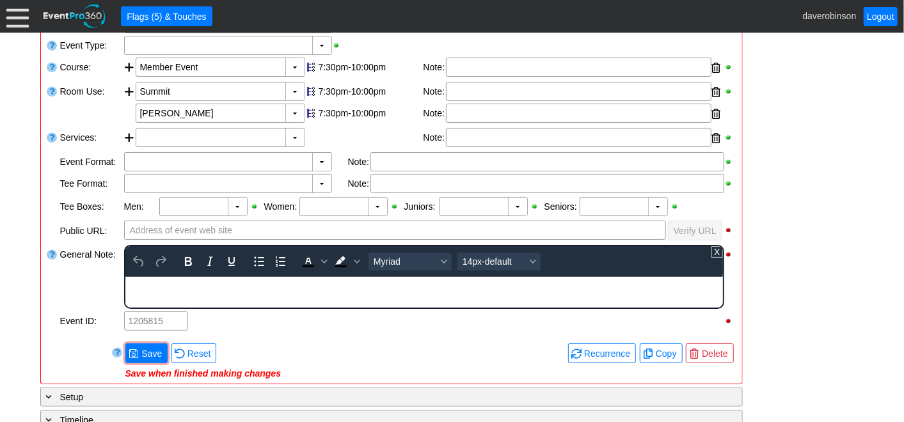
scroll to position [0, 0]
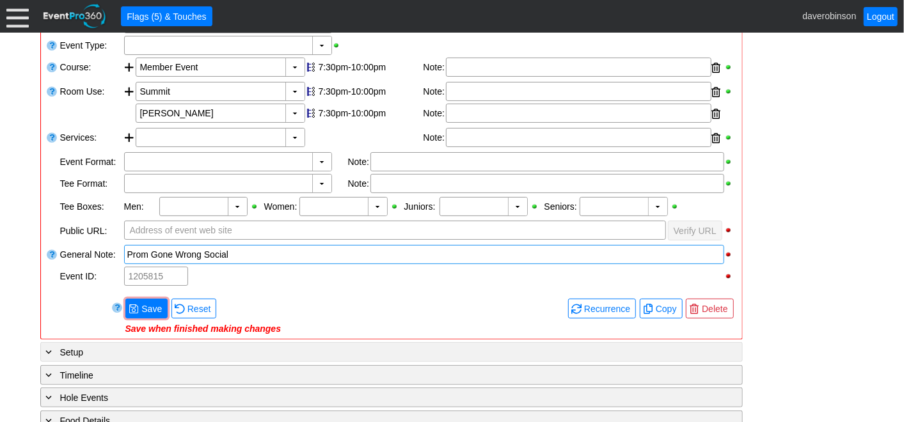
click at [127, 347] on div "- General Information ▼ Loading.... Remove all highlights Facility: ▼ Χ Heritag…" at bounding box center [452, 282] width 832 height 615
click at [137, 307] on span at bounding box center [134, 309] width 10 height 10
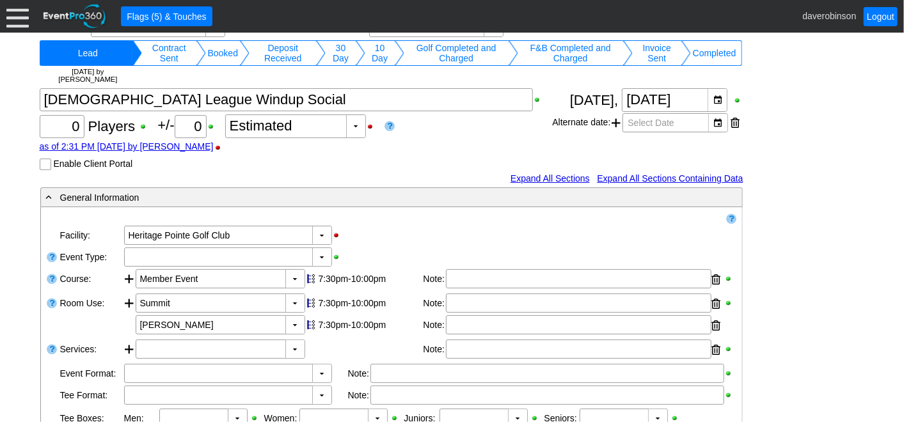
scroll to position [71, 0]
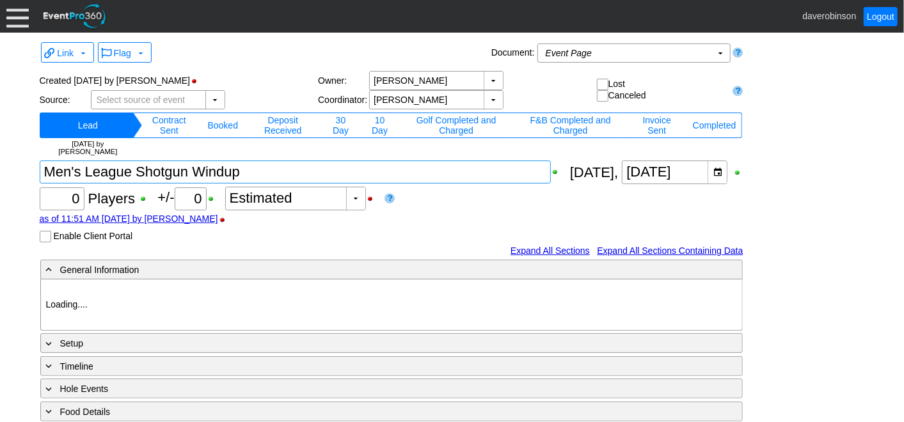
type input "Heritage Pointe Golf Club"
type input "Men's League"
type input "Shotgun"
type input "1033836"
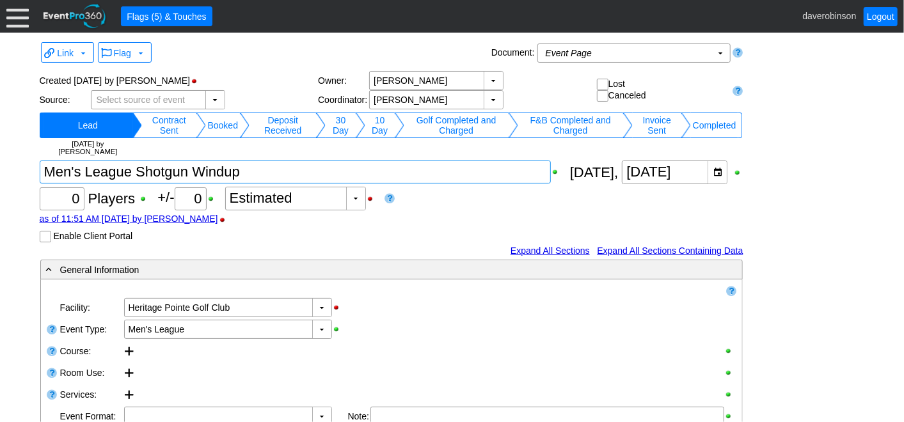
click at [280, 175] on textarea at bounding box center [295, 172] width 511 height 23
type textarea "Men's League Shotgun Windup >"
click at [483, 202] on body "Calendar of Events + New Event + Reports + Manage Contacts + Manage Organizatio…" at bounding box center [452, 211] width 904 height 422
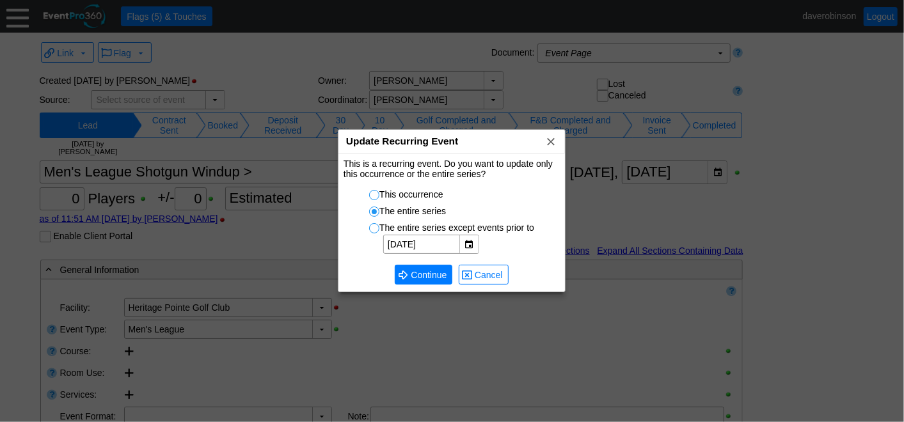
click at [373, 195] on input "This occurrence" at bounding box center [376, 197] width 13 height 13
radio input "true"
click at [418, 270] on span "Continue" at bounding box center [428, 275] width 41 height 13
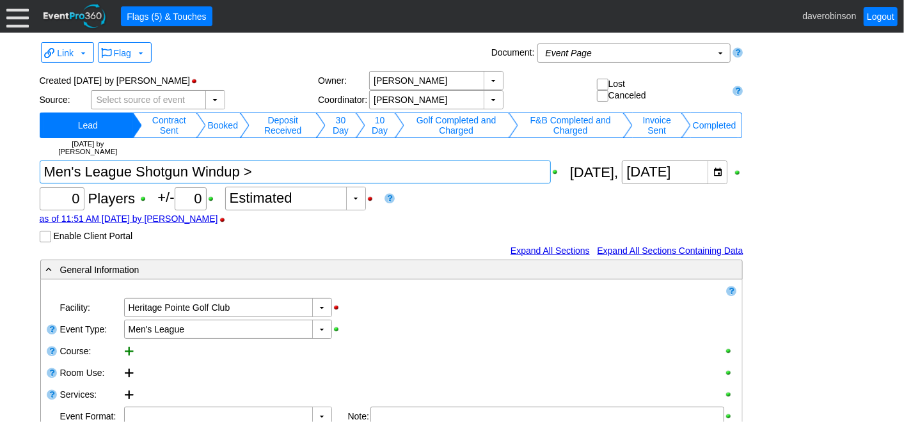
click at [131, 351] on div at bounding box center [130, 351] width 12 height 19
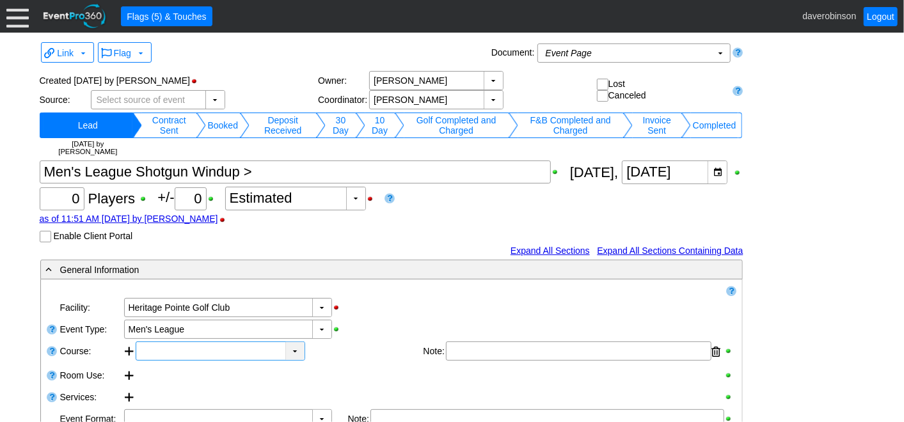
click at [294, 352] on div "▼" at bounding box center [294, 351] width 19 height 18
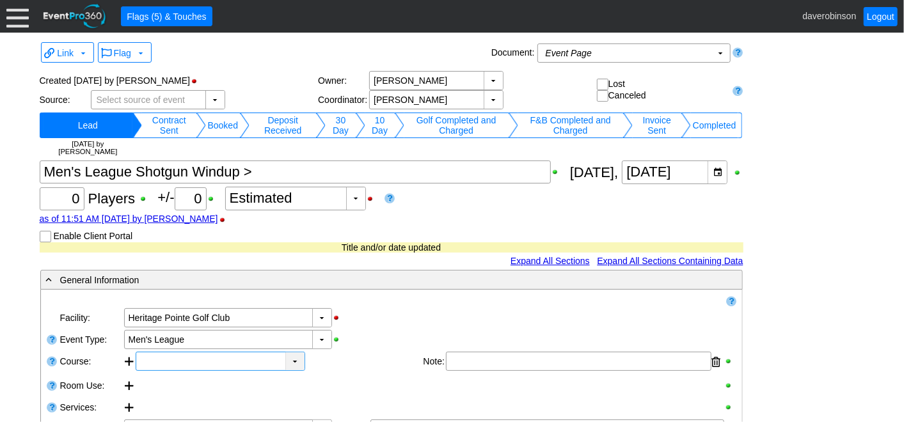
click at [302, 365] on div "▼" at bounding box center [294, 362] width 19 height 18
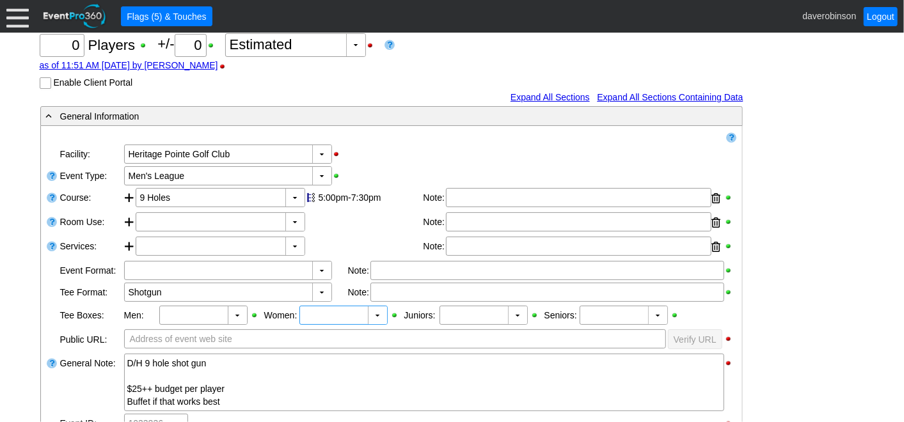
scroll to position [213, 0]
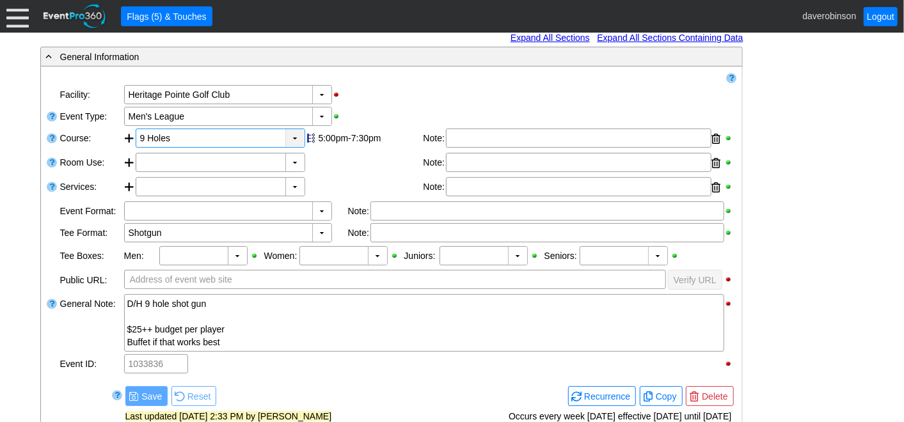
click at [296, 139] on div "▼" at bounding box center [294, 138] width 19 height 18
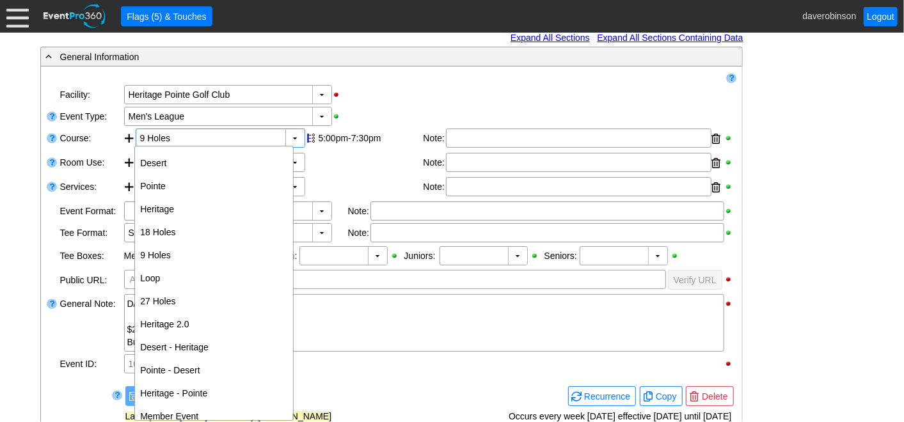
click at [447, 102] on div "▼ Χ [GEOGRAPHIC_DATA]" at bounding box center [430, 95] width 614 height 22
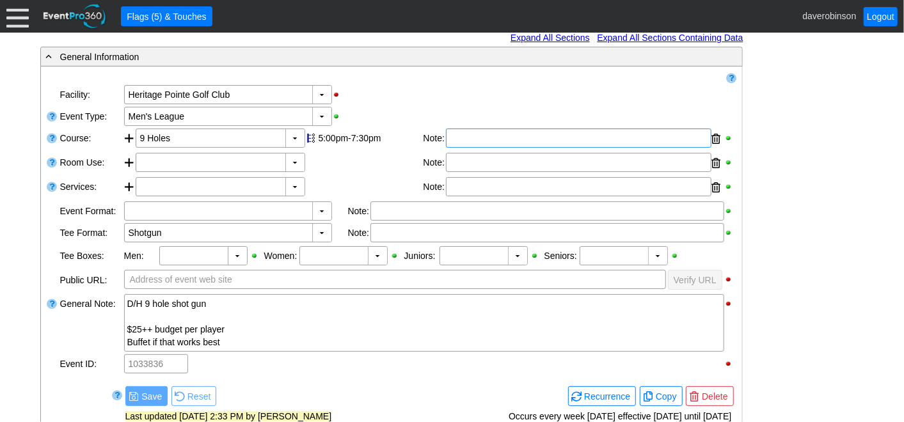
click at [481, 141] on div at bounding box center [579, 138] width 266 height 19
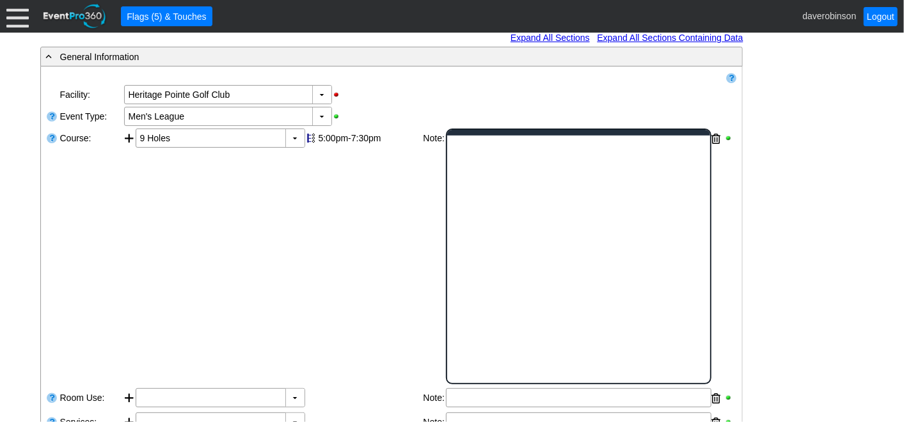
scroll to position [0, 0]
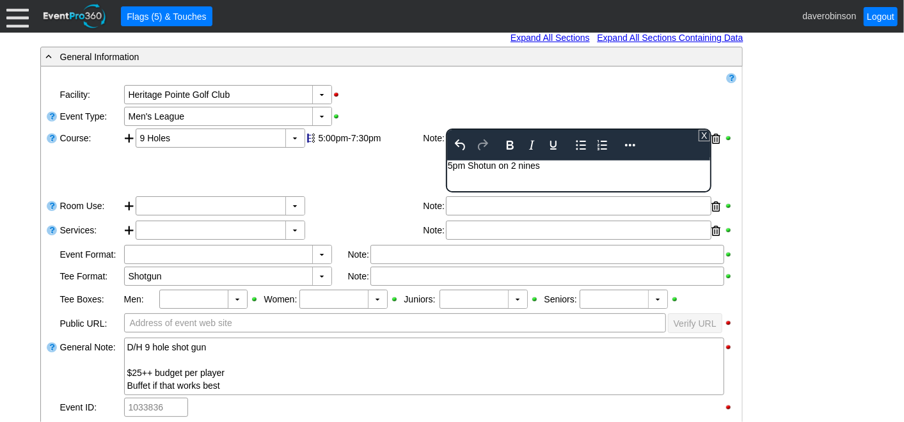
click at [486, 166] on div "5pm Shotun on 2 nines" at bounding box center [578, 165] width 262 height 10
click at [469, 164] on div "5pm Shotgun on 2 nines" at bounding box center [578, 165] width 262 height 10
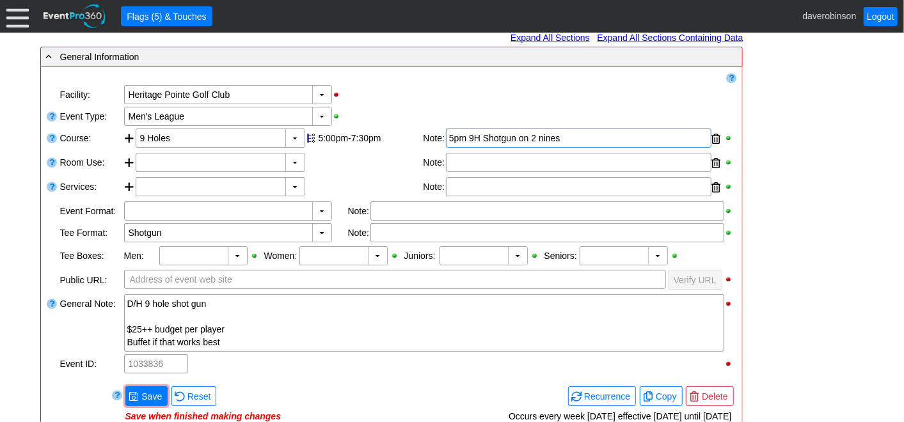
click at [359, 179] on div "Remove all highlights Facility: ▼ Χ [GEOGRAPHIC_DATA] Event Type: ▼ Χ Men's Lea…" at bounding box center [391, 248] width 691 height 353
click at [136, 392] on span at bounding box center [134, 397] width 10 height 10
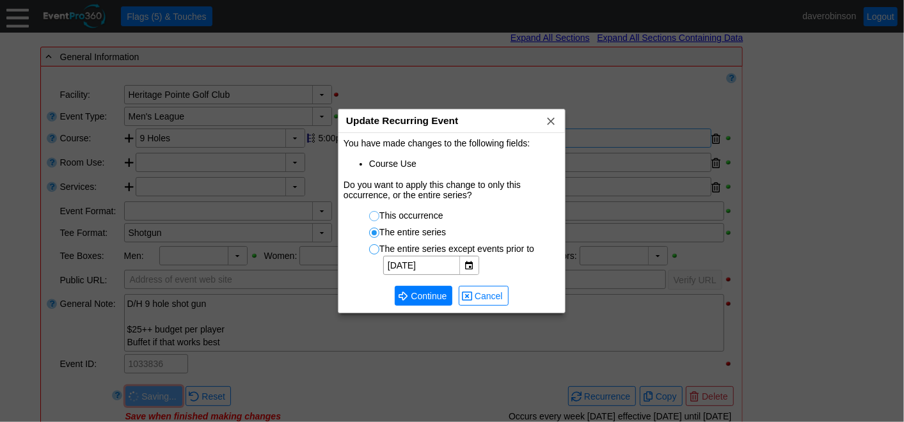
click at [372, 216] on input "This occurrence" at bounding box center [376, 218] width 13 height 13
radio input "true"
click at [424, 298] on span "Continue" at bounding box center [428, 296] width 41 height 13
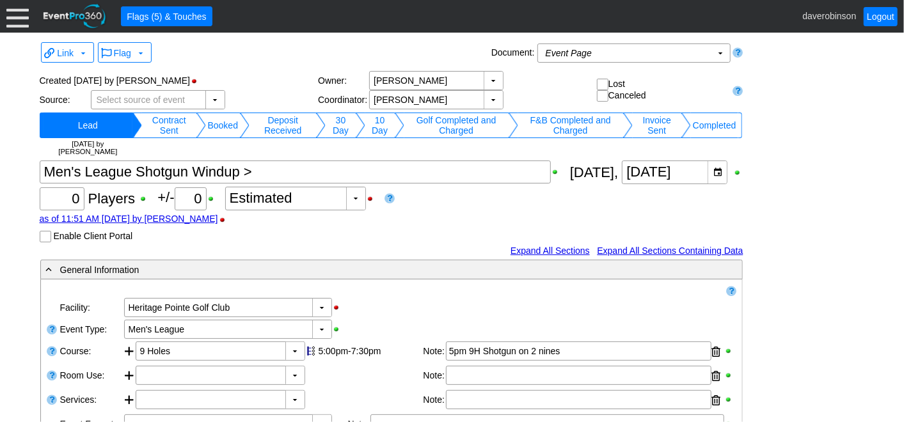
click at [376, 129] on td "10 Day" at bounding box center [379, 126] width 29 height 26
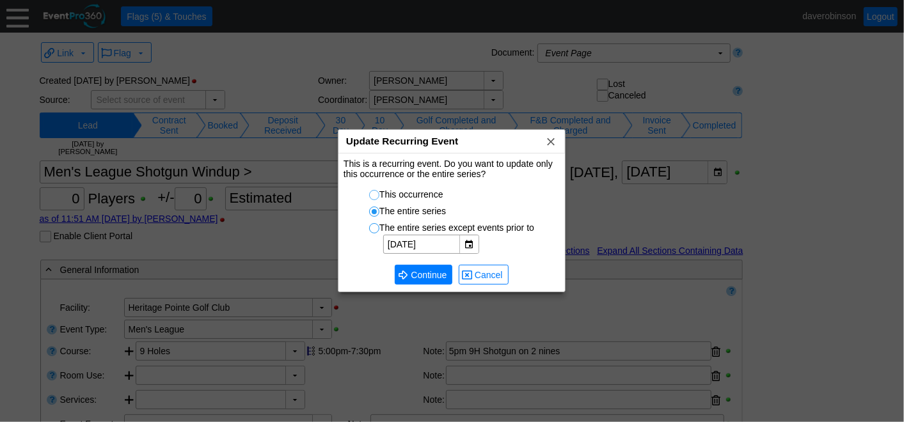
click at [371, 195] on input "This occurrence" at bounding box center [376, 197] width 13 height 13
radio input "true"
click at [411, 269] on span "Continue" at bounding box center [428, 275] width 41 height 13
